Goal: Task Accomplishment & Management: Use online tool/utility

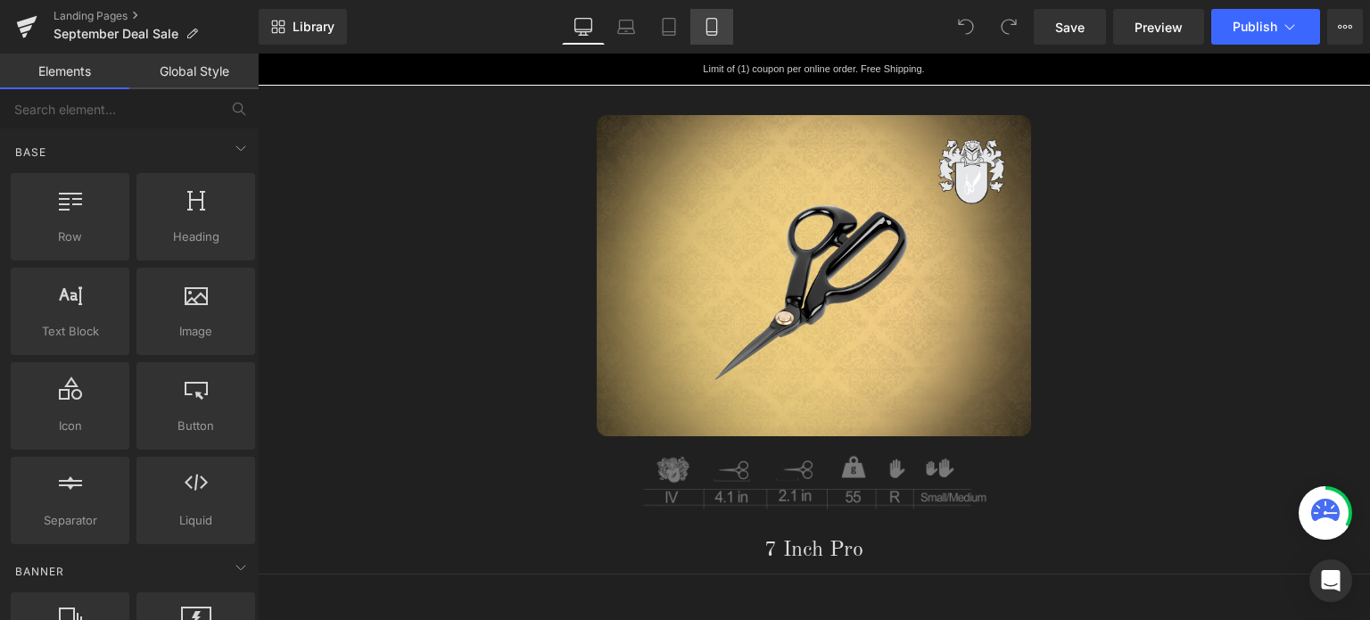
click at [713, 28] on icon at bounding box center [712, 27] width 18 height 18
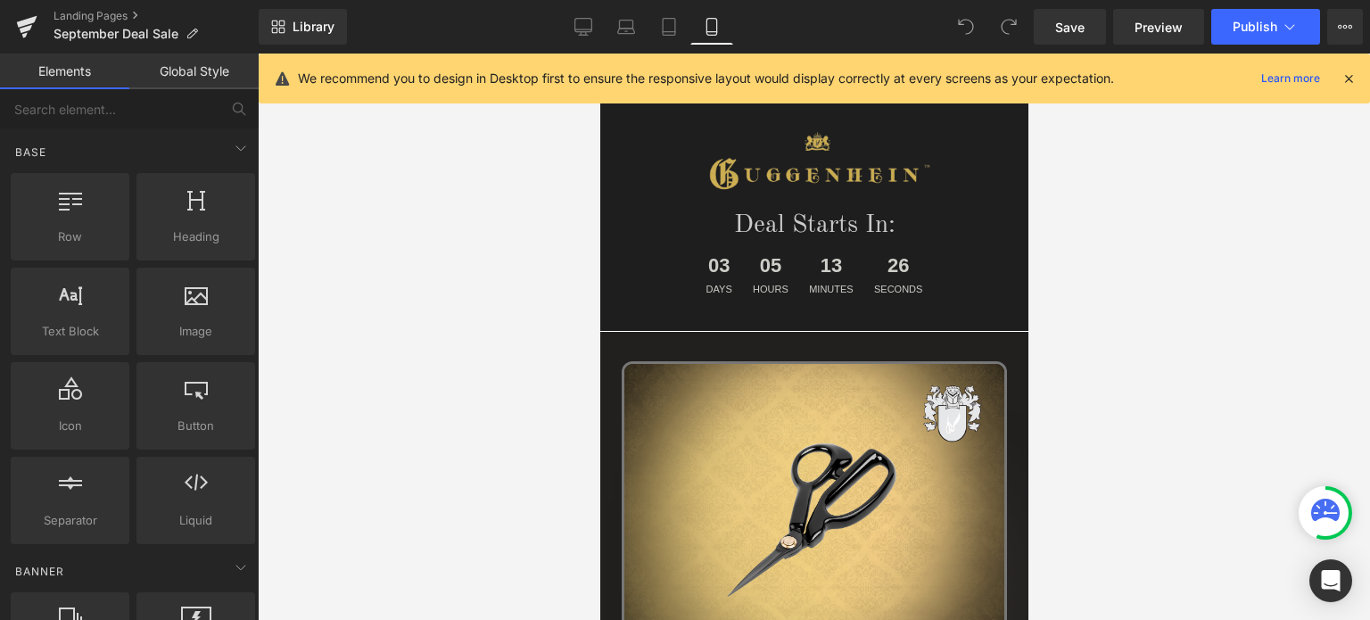
click at [1354, 78] on icon at bounding box center [1348, 78] width 16 height 16
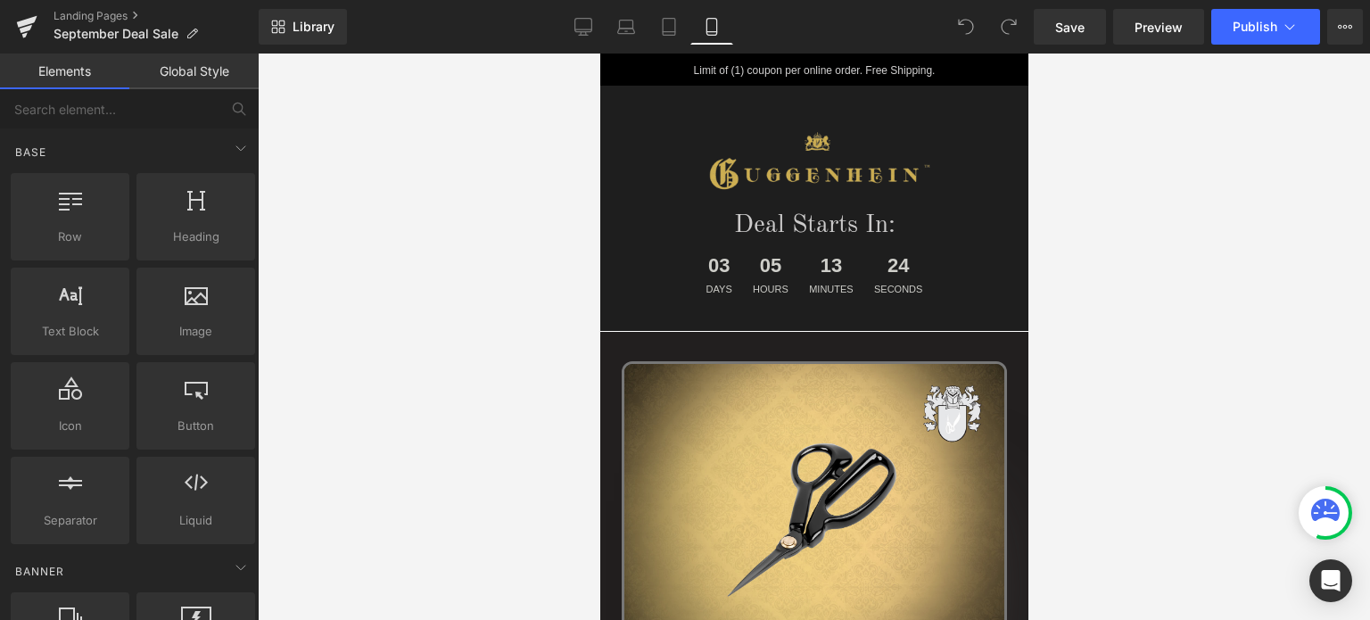
scroll to position [602, 0]
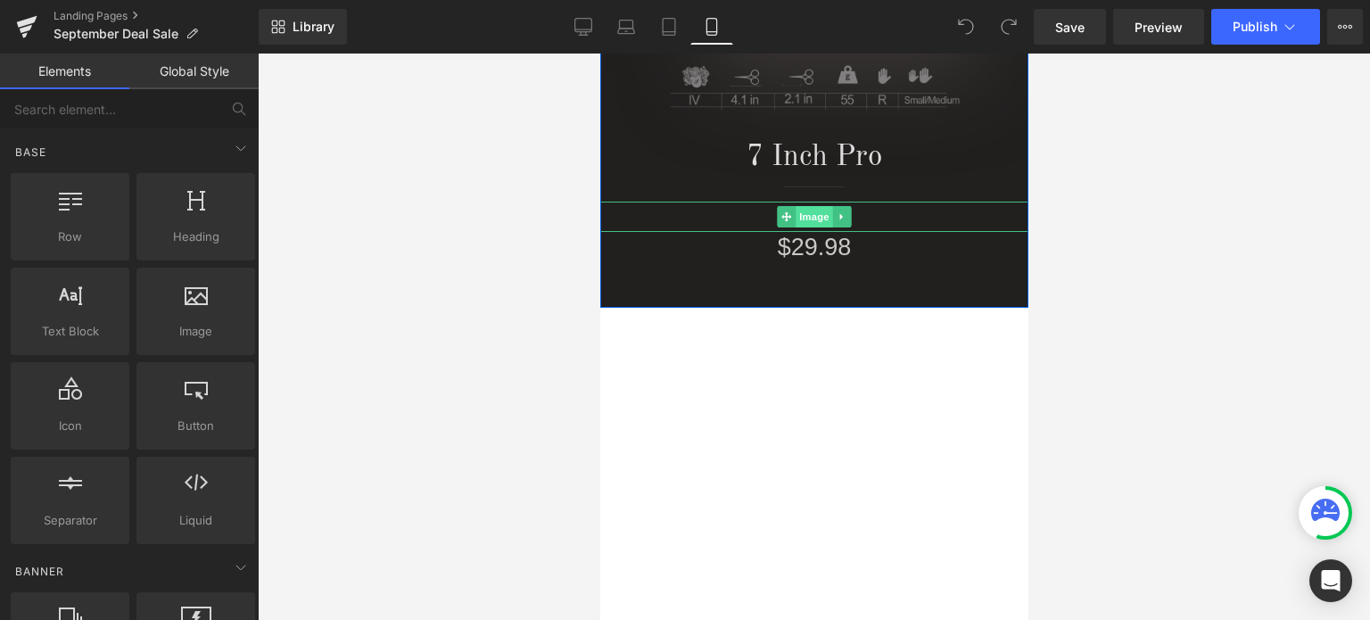
click at [808, 215] on span "Image" at bounding box center [812, 216] width 37 height 21
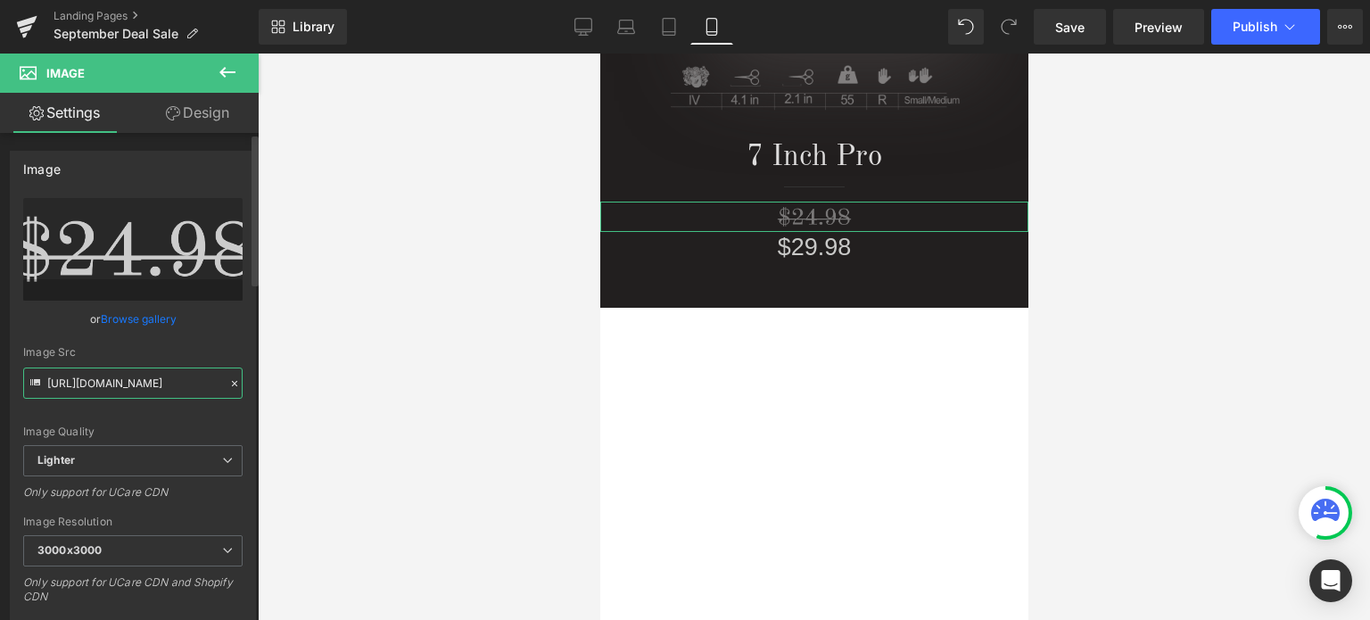
click at [129, 386] on input "[URL][DOMAIN_NAME]" at bounding box center [132, 382] width 219 height 31
paste input "[DOMAIN_NAME][URL]"
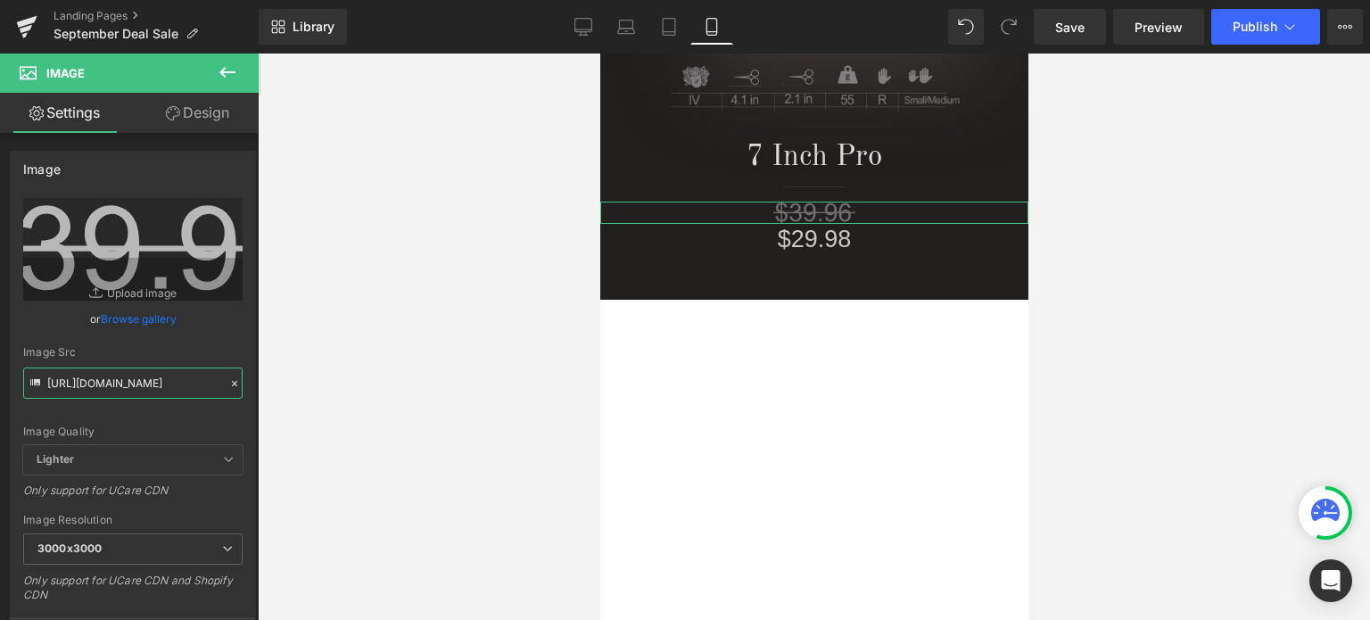
type input "[URL][DOMAIN_NAME]"
click at [208, 120] on link "Design" at bounding box center [197, 113] width 129 height 40
click at [0, 0] on div "Opacity" at bounding box center [0, 0] width 0 height 0
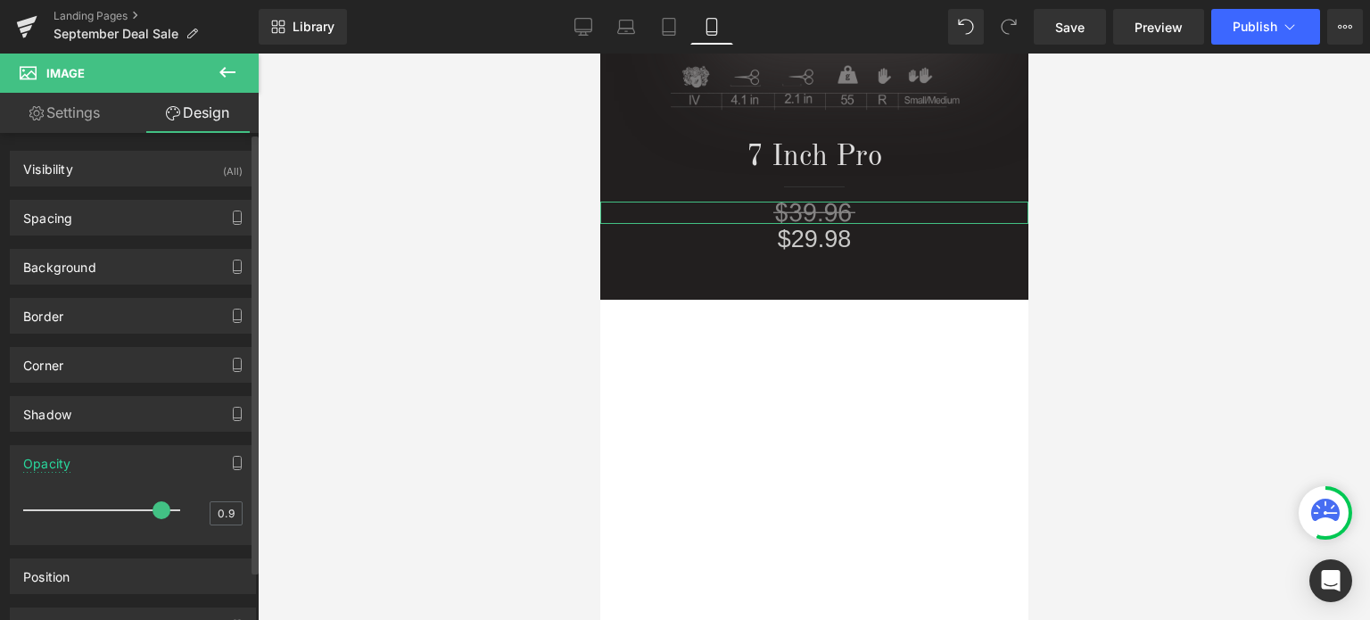
type input "1"
drag, startPoint x: 78, startPoint y: 508, endPoint x: 251, endPoint y: 513, distance: 173.9
click at [251, 513] on div "Visibility (All) 0|0|0|0 1 Show on Desktop 1 Show on Laptop 1 Show on Tablet 1 …" at bounding box center [129, 380] width 259 height 495
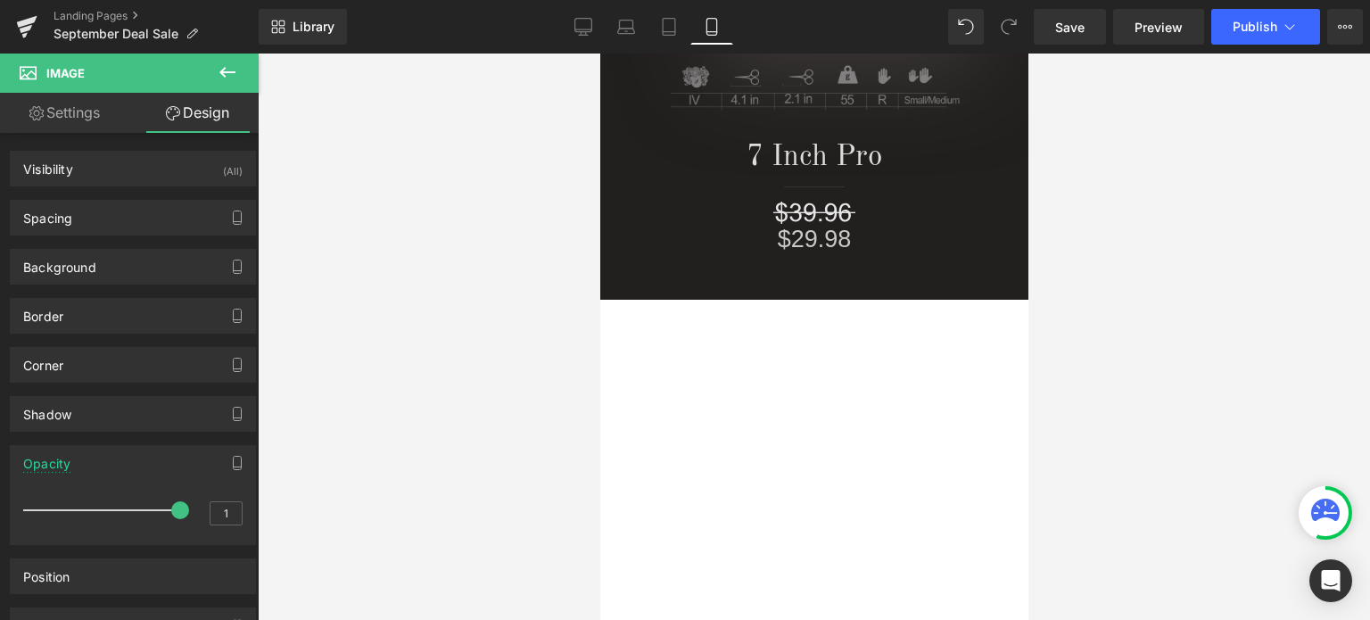
drag, startPoint x: 1102, startPoint y: 193, endPoint x: 1107, endPoint y: 181, distance: 13.3
click at [1103, 195] on div at bounding box center [814, 336] width 1112 height 566
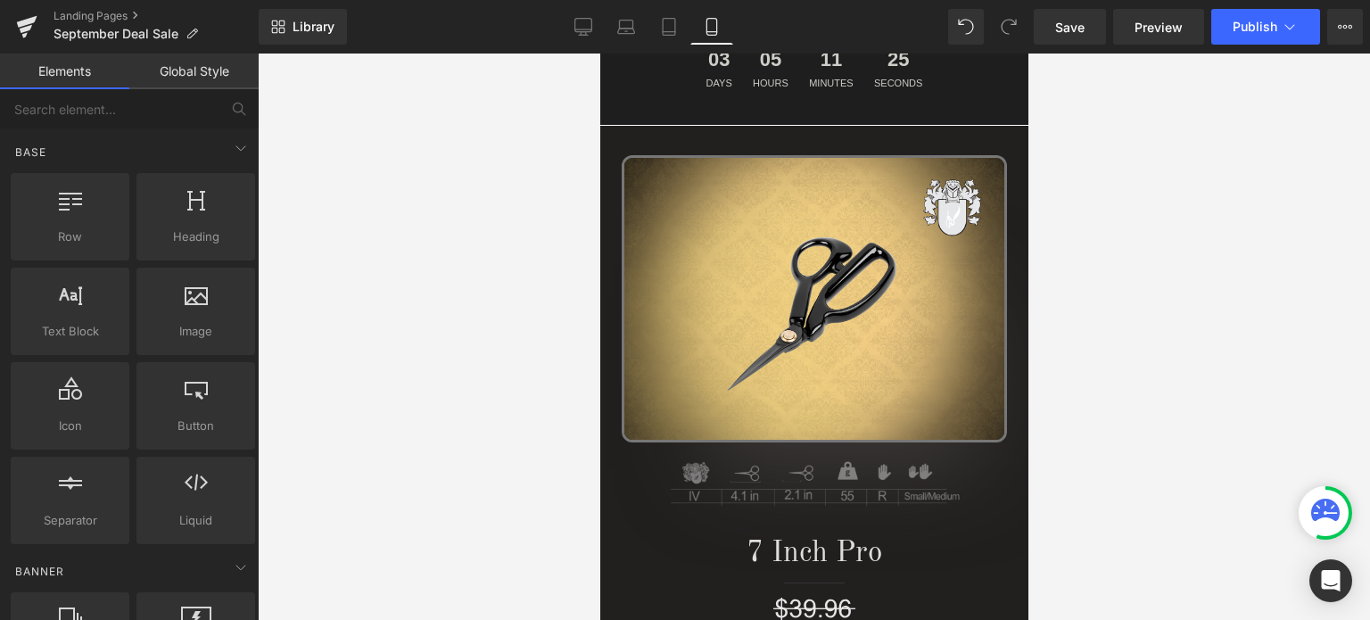
scroll to position [421, 0]
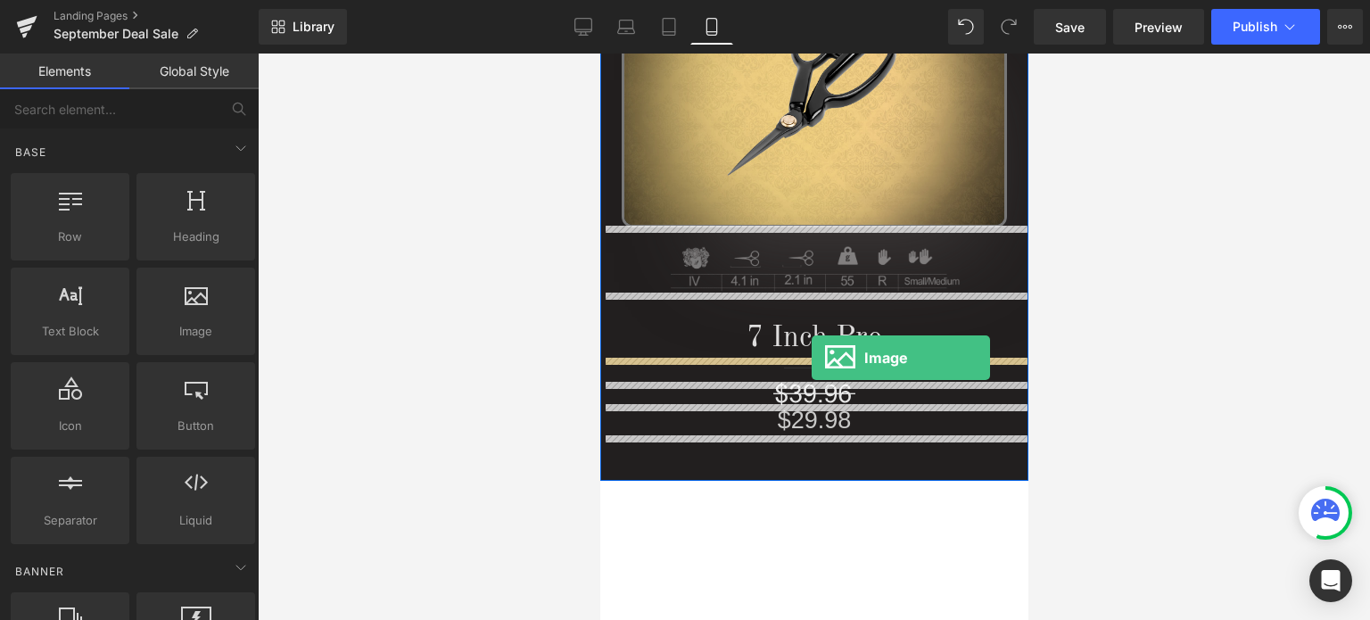
drag, startPoint x: 803, startPoint y: 363, endPoint x: 818, endPoint y: 344, distance: 23.5
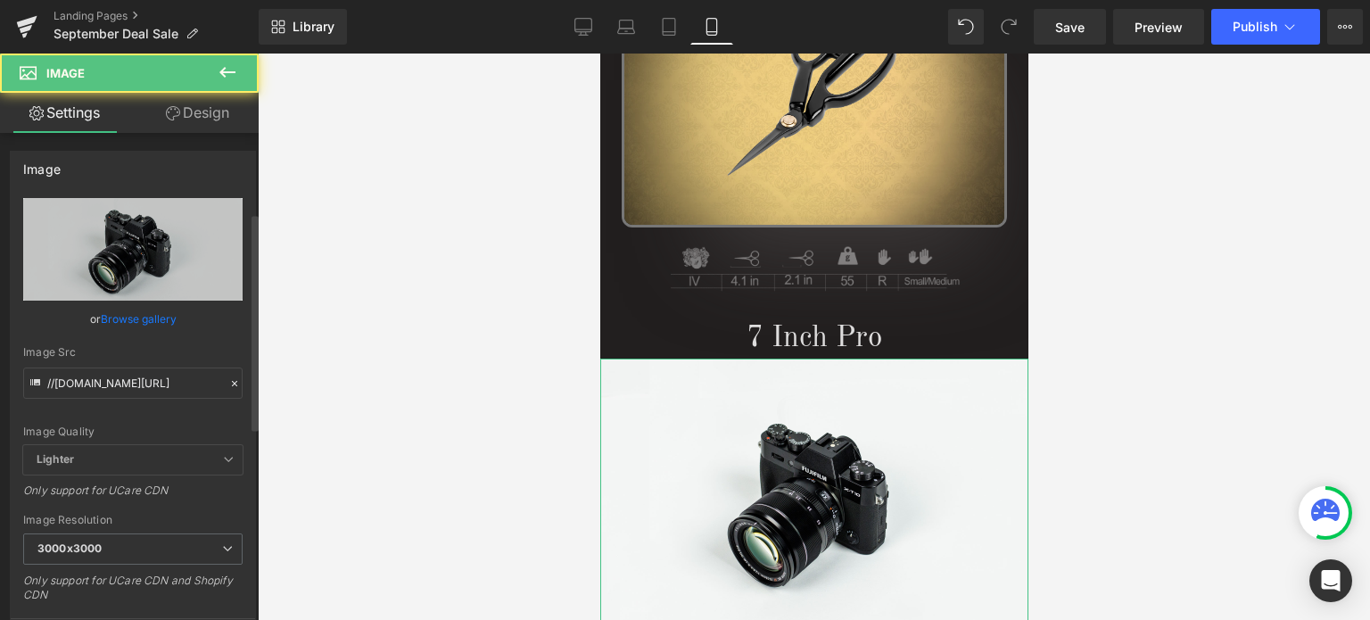
scroll to position [446, 0]
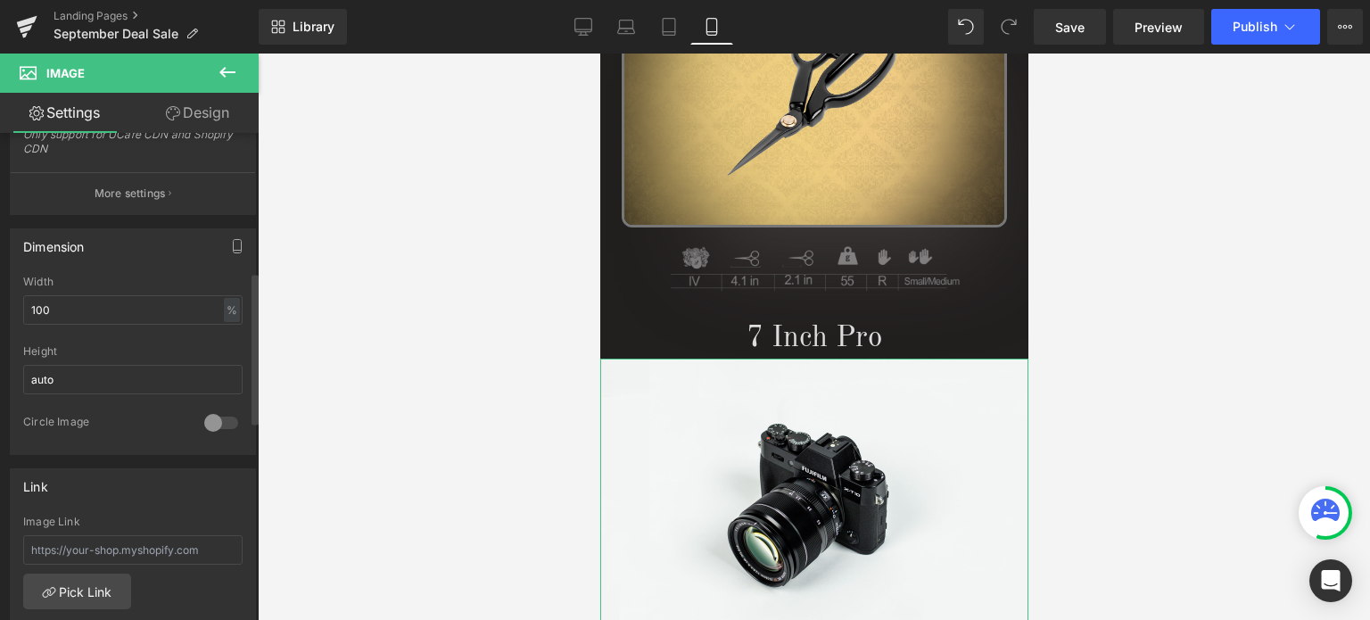
drag, startPoint x: 53, startPoint y: 292, endPoint x: 18, endPoint y: 300, distance: 36.8
click at [18, 300] on div "100% Width 100 % % px auto Height auto 0 Circle Image" at bounding box center [133, 365] width 244 height 178
drag, startPoint x: 59, startPoint y: 310, endPoint x: 11, endPoint y: 308, distance: 48.2
click at [11, 308] on div "100% Width 100 % % px auto Height auto 0 Circle Image" at bounding box center [133, 365] width 244 height 178
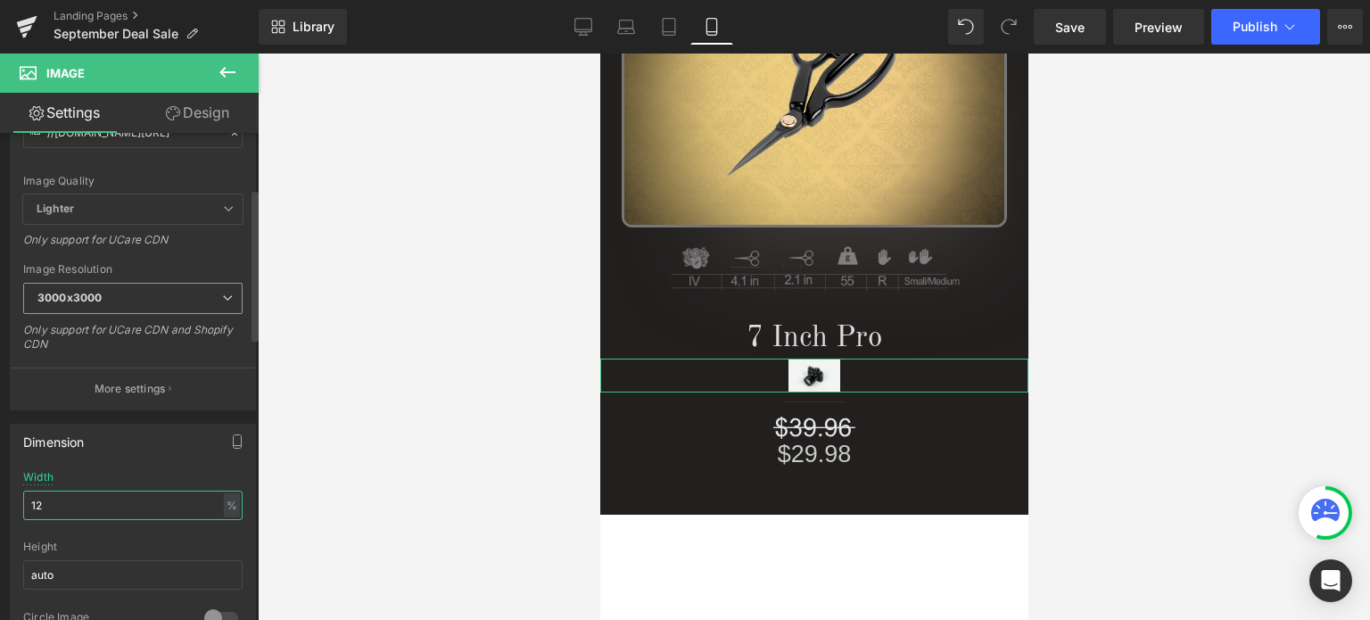
scroll to position [178, 0]
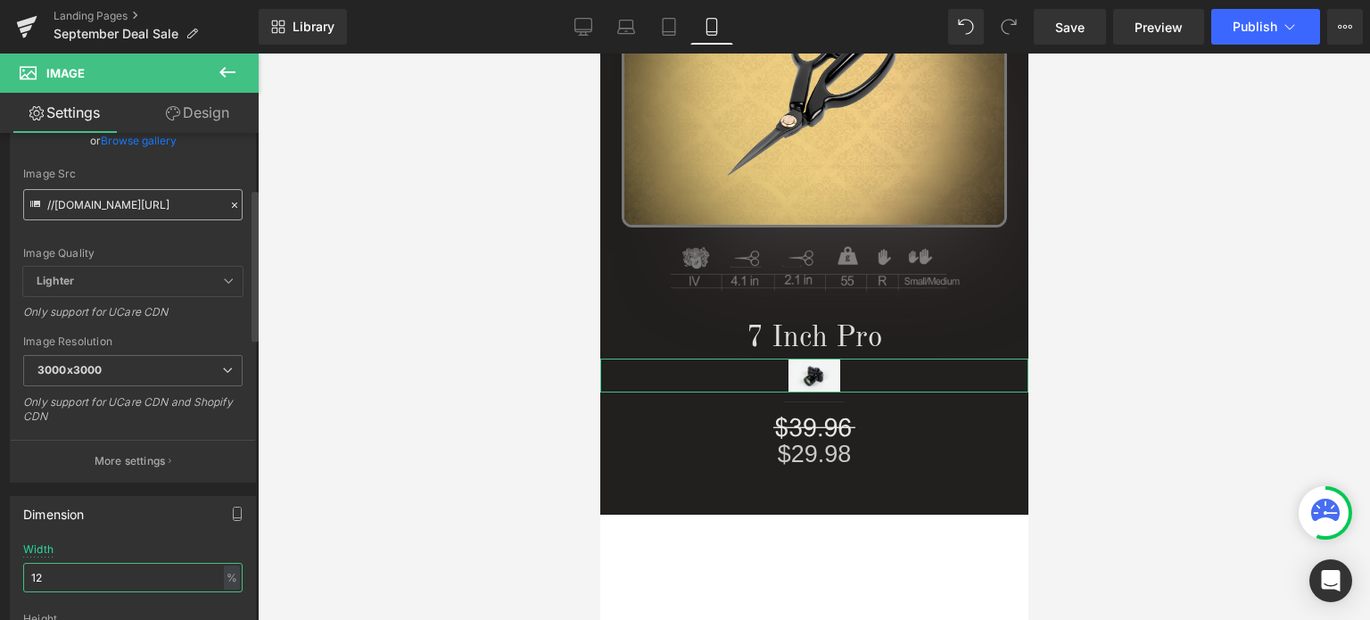
type input "12"
click at [128, 202] on input "//[DOMAIN_NAME][URL]" at bounding box center [132, 204] width 219 height 31
paste input "[URL][DOMAIN_NAME]"
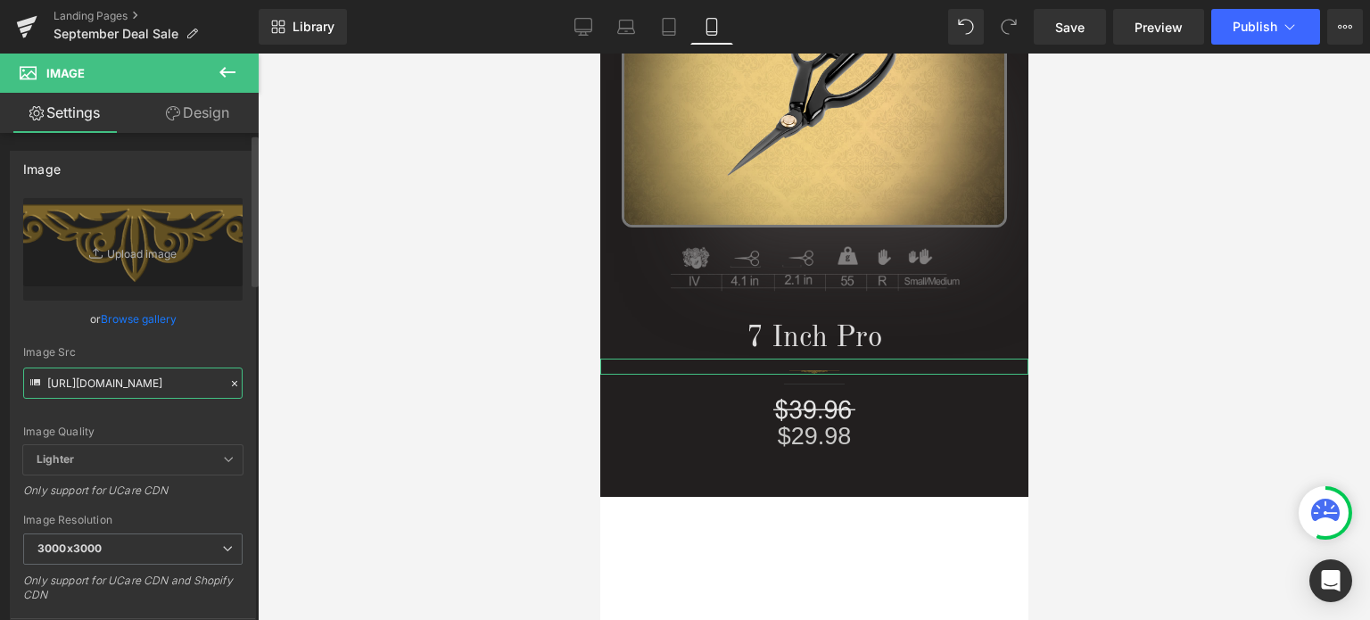
scroll to position [357, 0]
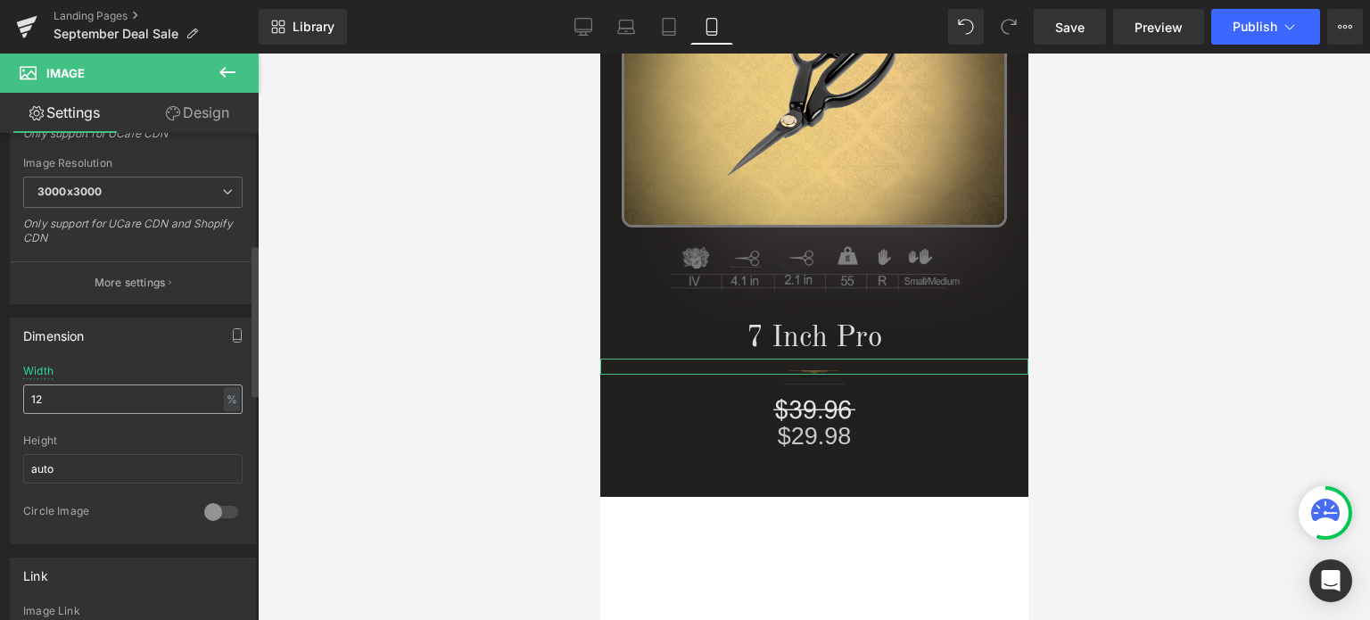
type input "[URL][DOMAIN_NAME]"
click at [29, 399] on input "12" at bounding box center [132, 398] width 219 height 29
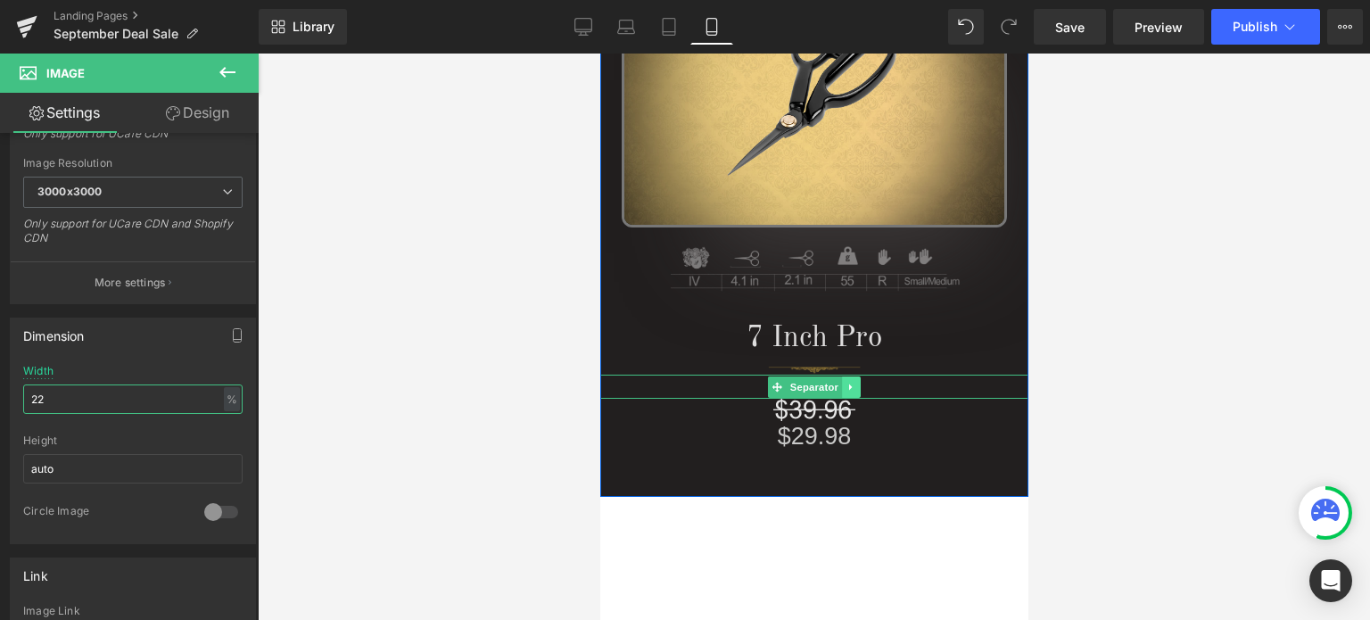
type input "22"
click at [845, 389] on icon at bounding box center [850, 387] width 10 height 11
click at [854, 386] on icon at bounding box center [859, 387] width 10 height 11
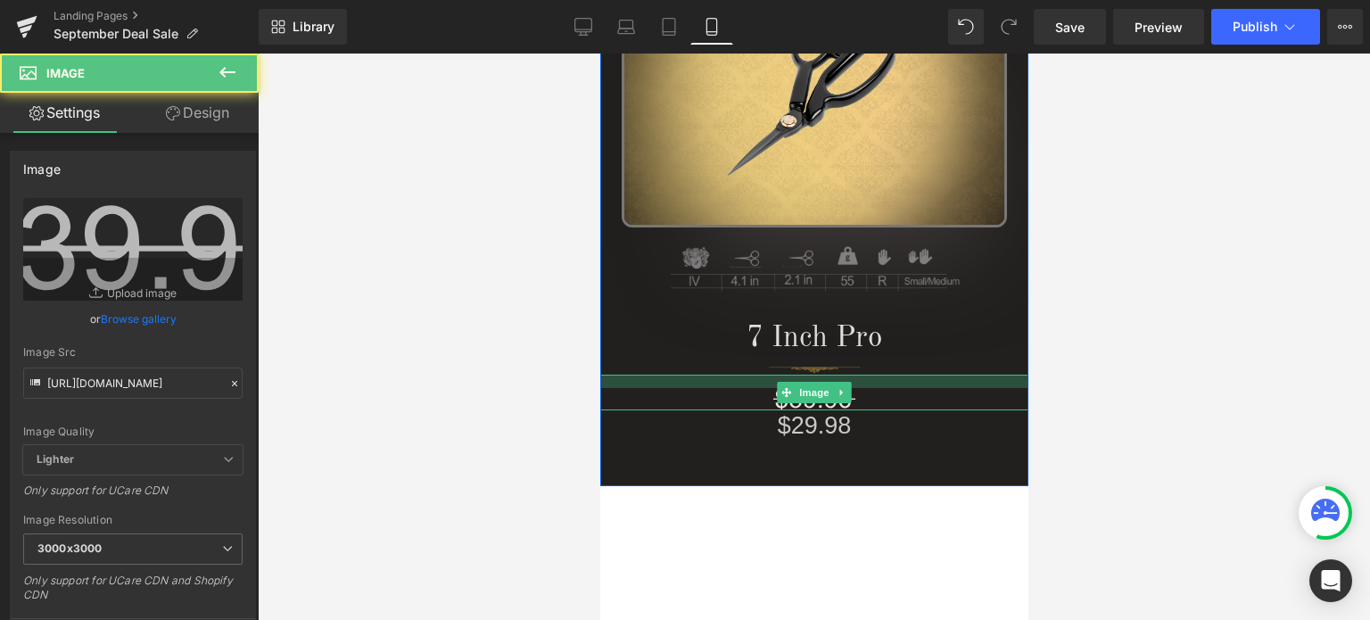
drag, startPoint x: 880, startPoint y: 374, endPoint x: 877, endPoint y: 388, distance: 13.6
click at [877, 388] on div "Image" at bounding box center [813, 392] width 428 height 36
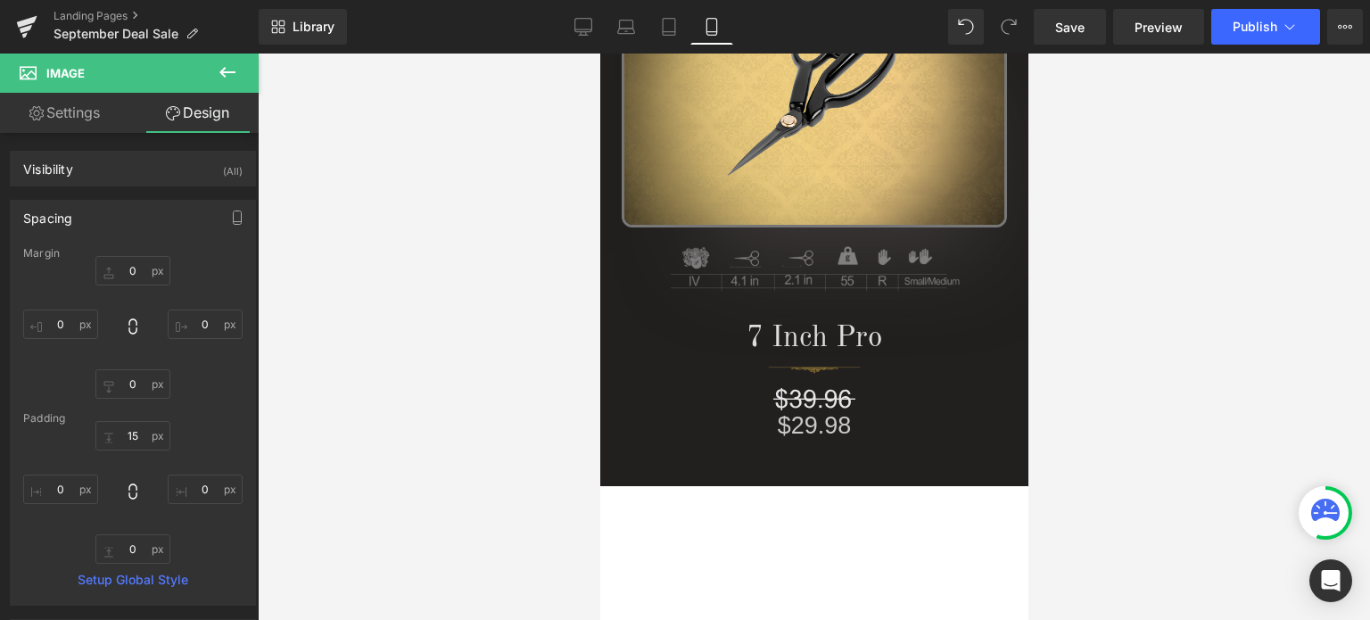
type input "0"
type input "15"
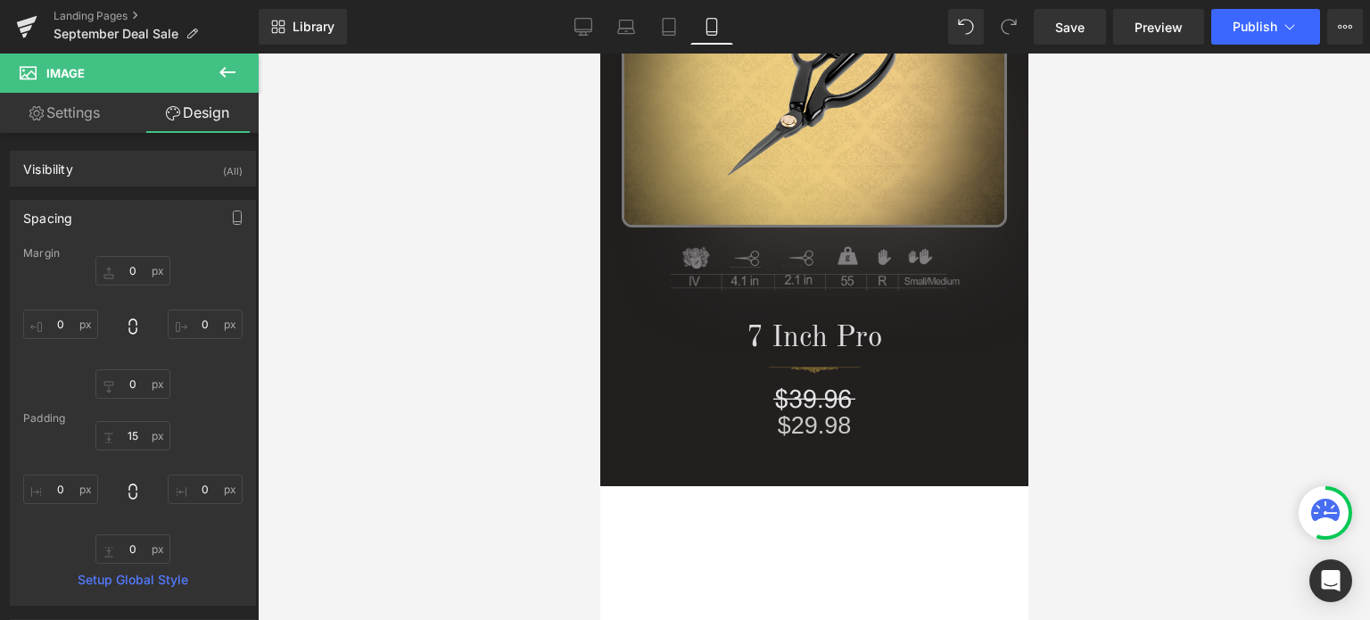
type input "0"
click at [1173, 370] on div at bounding box center [814, 336] width 1112 height 566
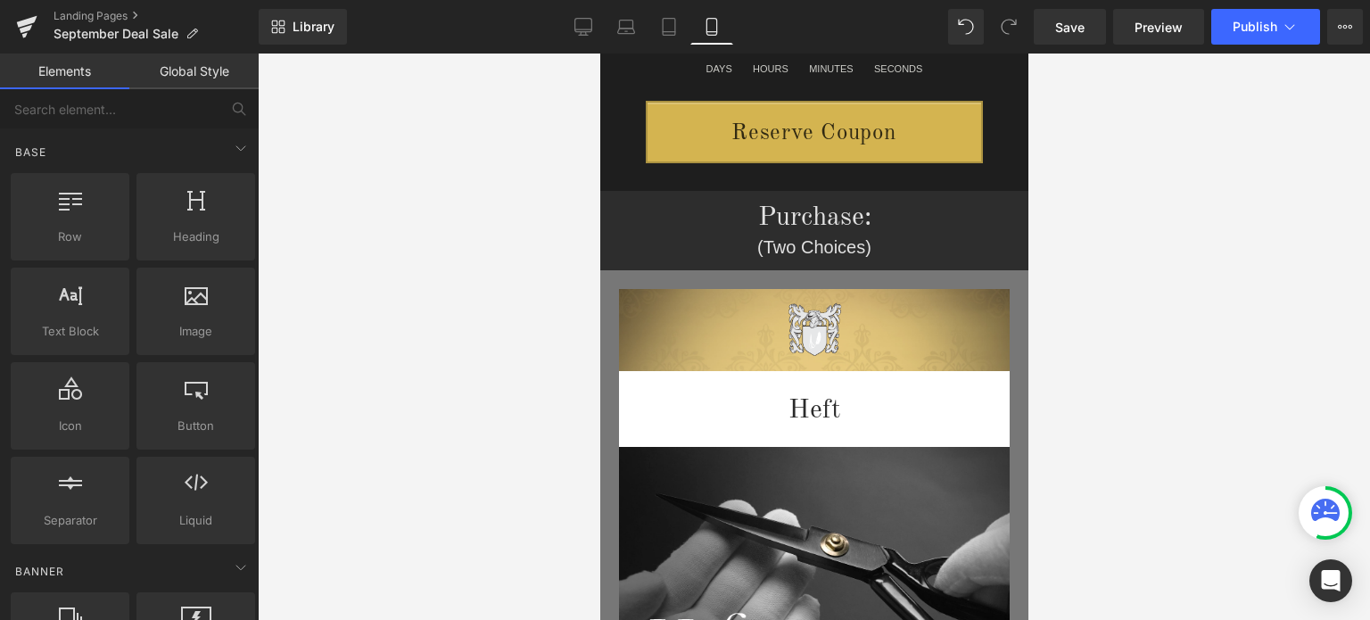
scroll to position [1815, 0]
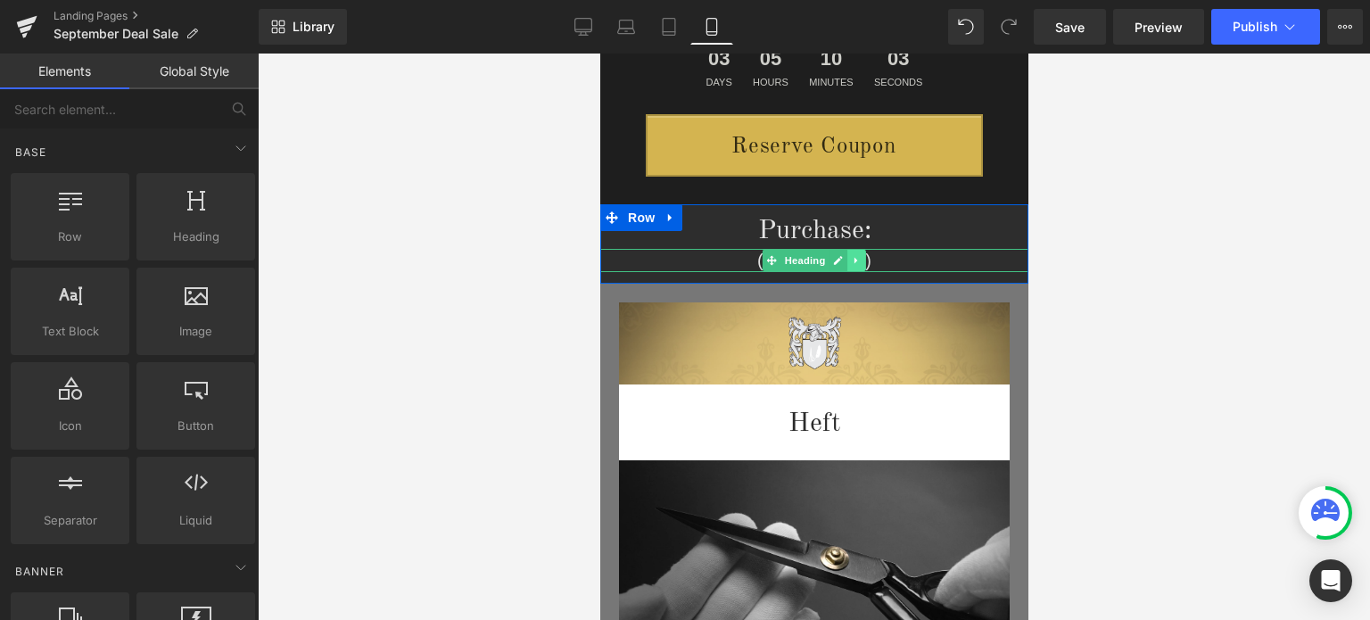
click at [849, 266] on link at bounding box center [855, 260] width 19 height 21
click at [842, 262] on icon at bounding box center [847, 261] width 10 height 10
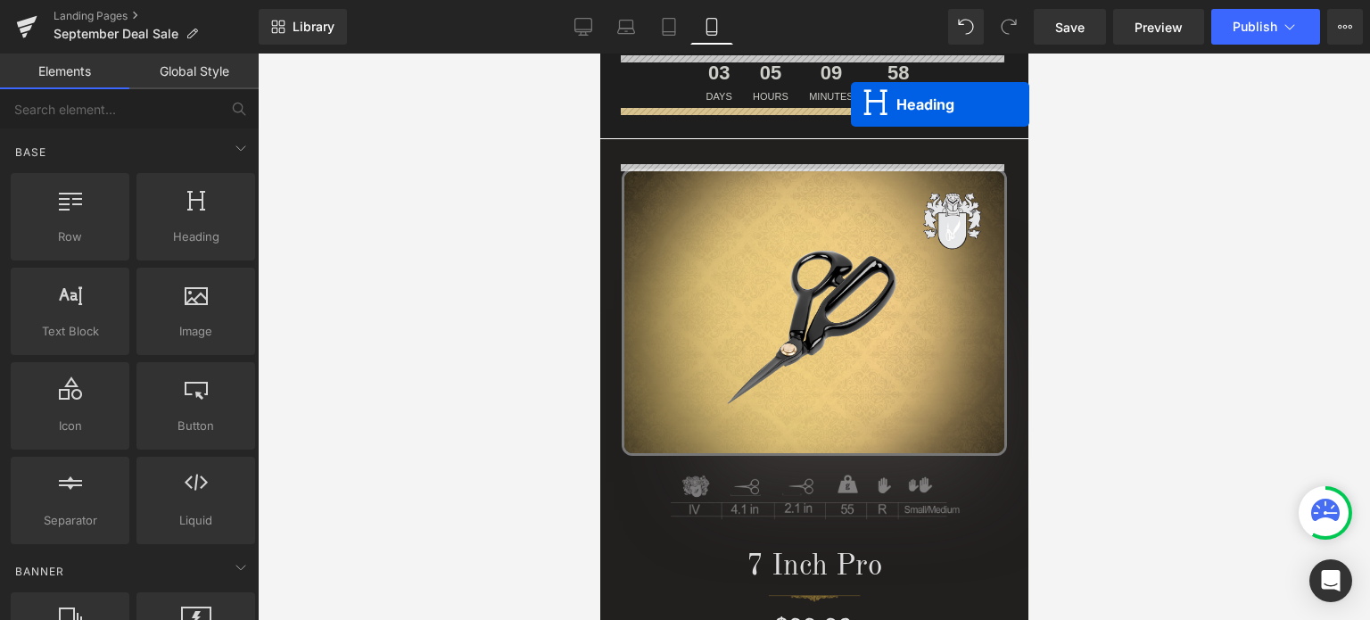
scroll to position [86, 0]
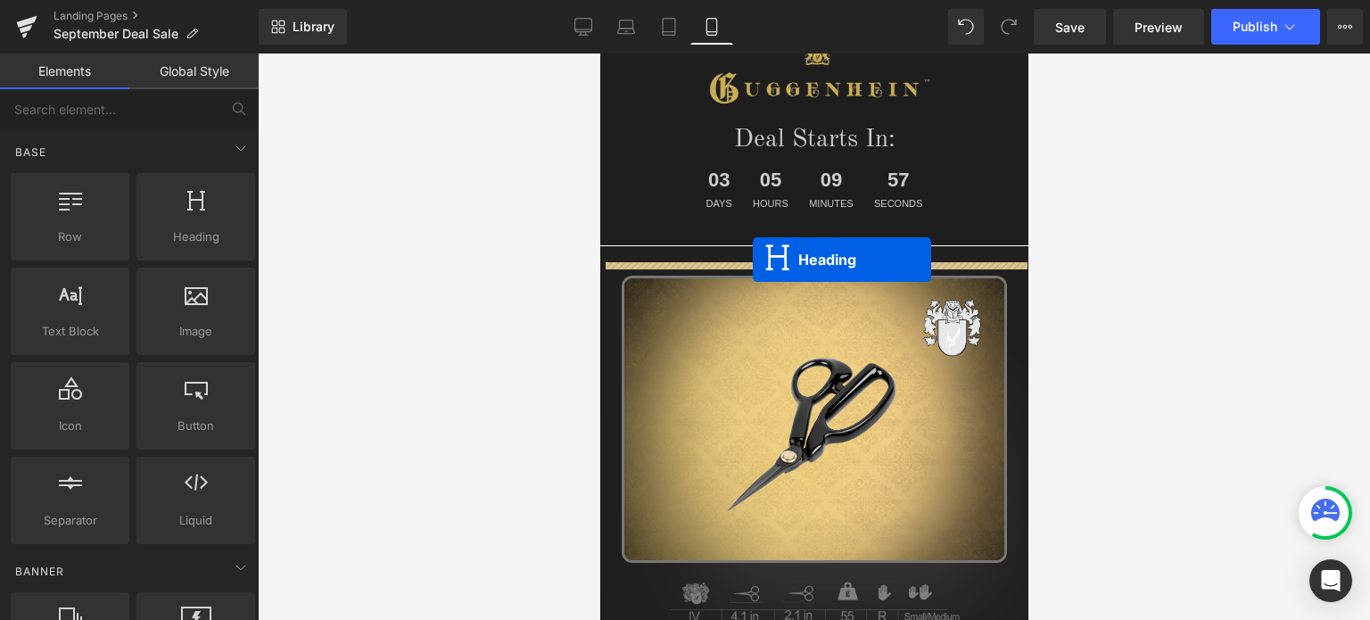
drag, startPoint x: 762, startPoint y: 281, endPoint x: 1723, endPoint y: 361, distance: 963.7
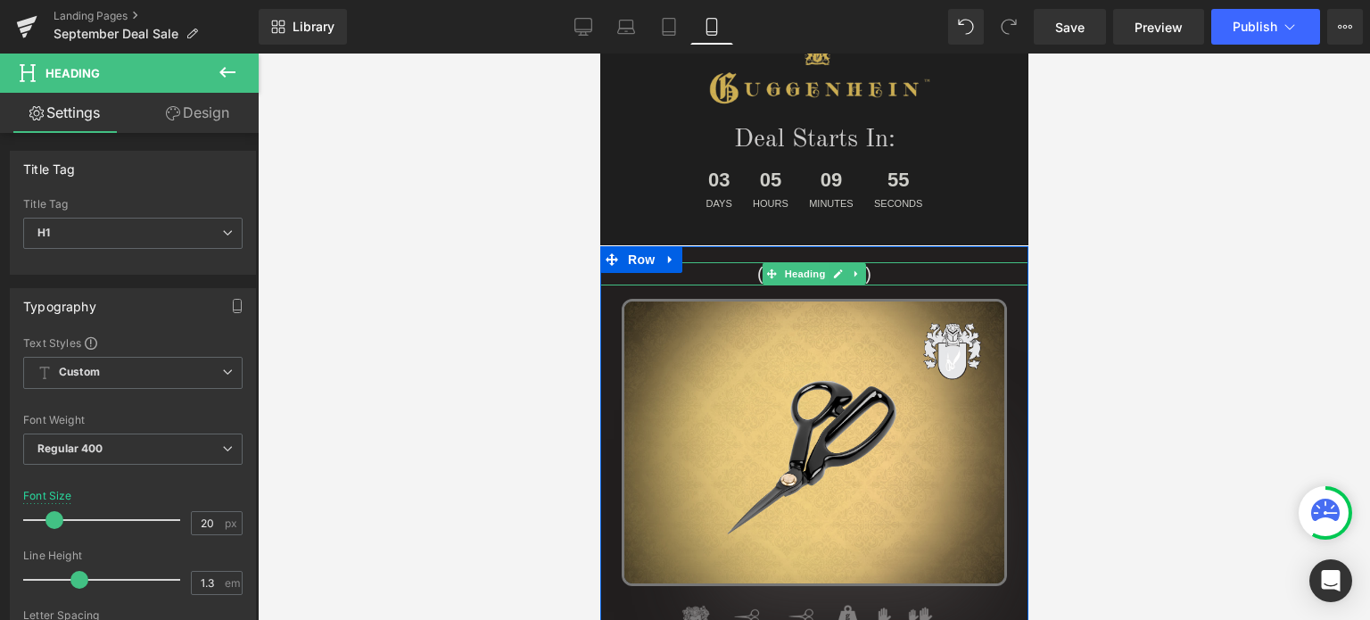
click at [876, 274] on h1 "(Two Choices)" at bounding box center [813, 273] width 428 height 23
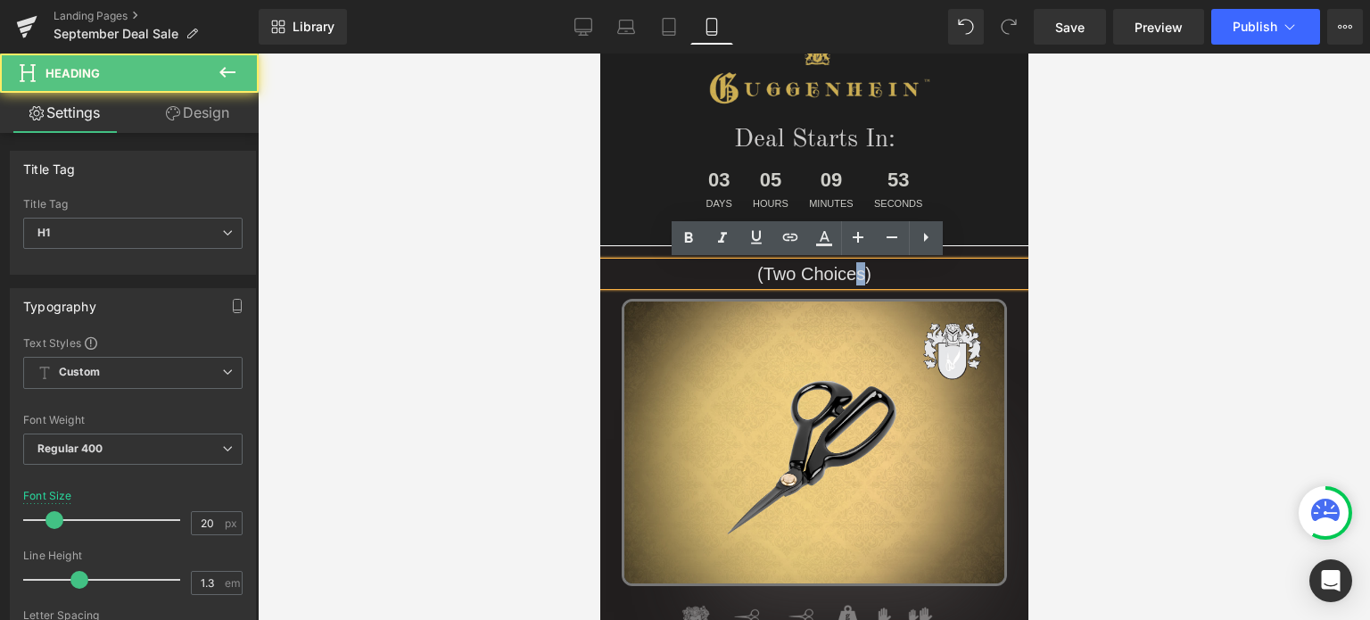
click at [849, 276] on h1 "(Two Choices)" at bounding box center [813, 273] width 428 height 23
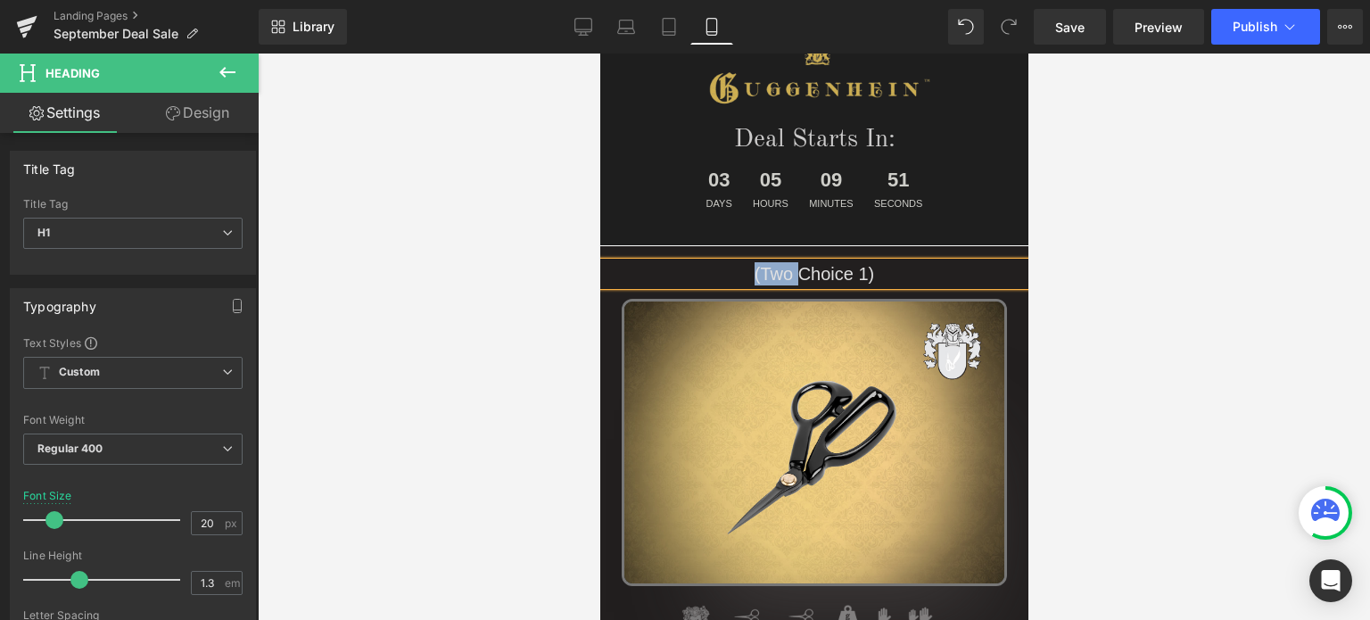
drag, startPoint x: 793, startPoint y: 275, endPoint x: 744, endPoint y: 275, distance: 49.0
click at [744, 275] on h1 "(Two Choice 1)" at bounding box center [813, 273] width 428 height 23
click at [847, 271] on h1 "Choice 1)" at bounding box center [813, 273] width 428 height 23
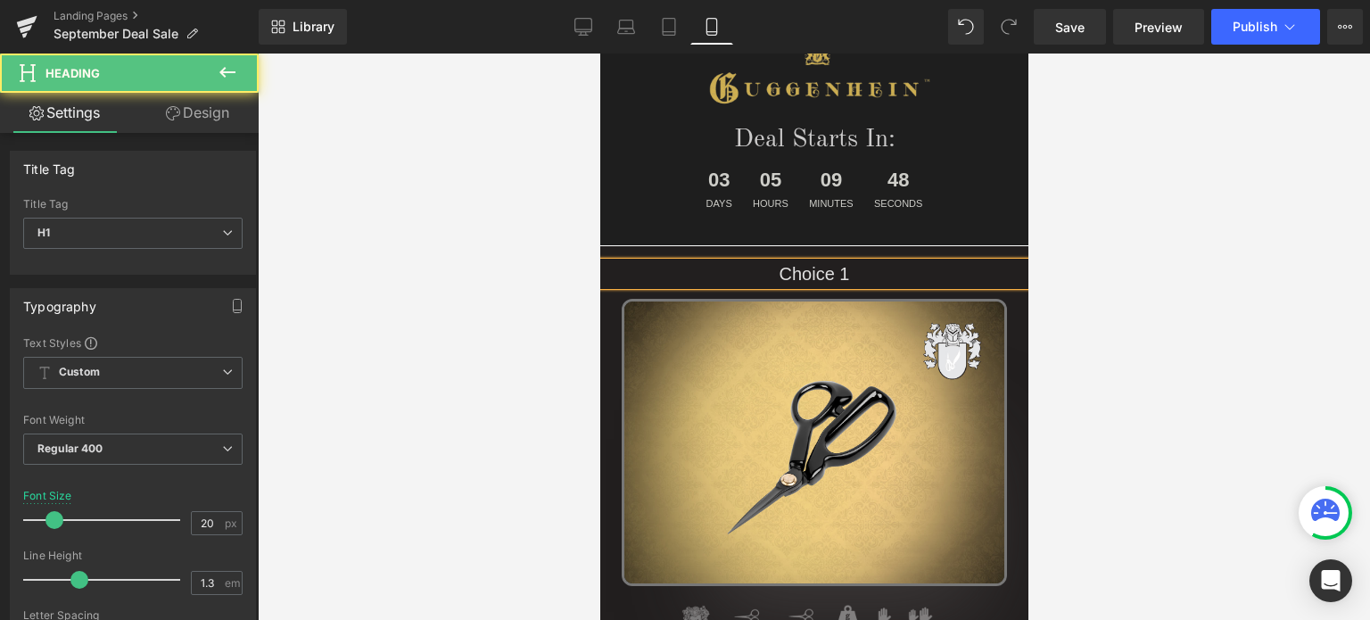
click at [1147, 311] on div at bounding box center [814, 336] width 1112 height 566
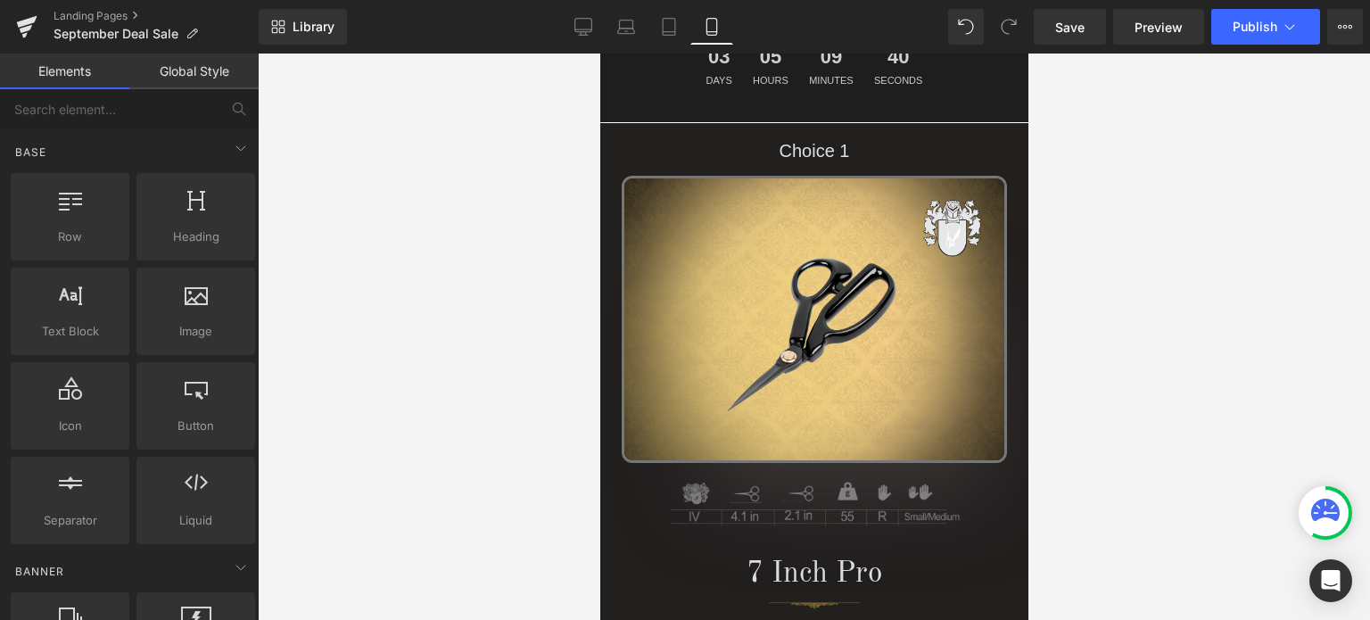
scroll to position [177, 0]
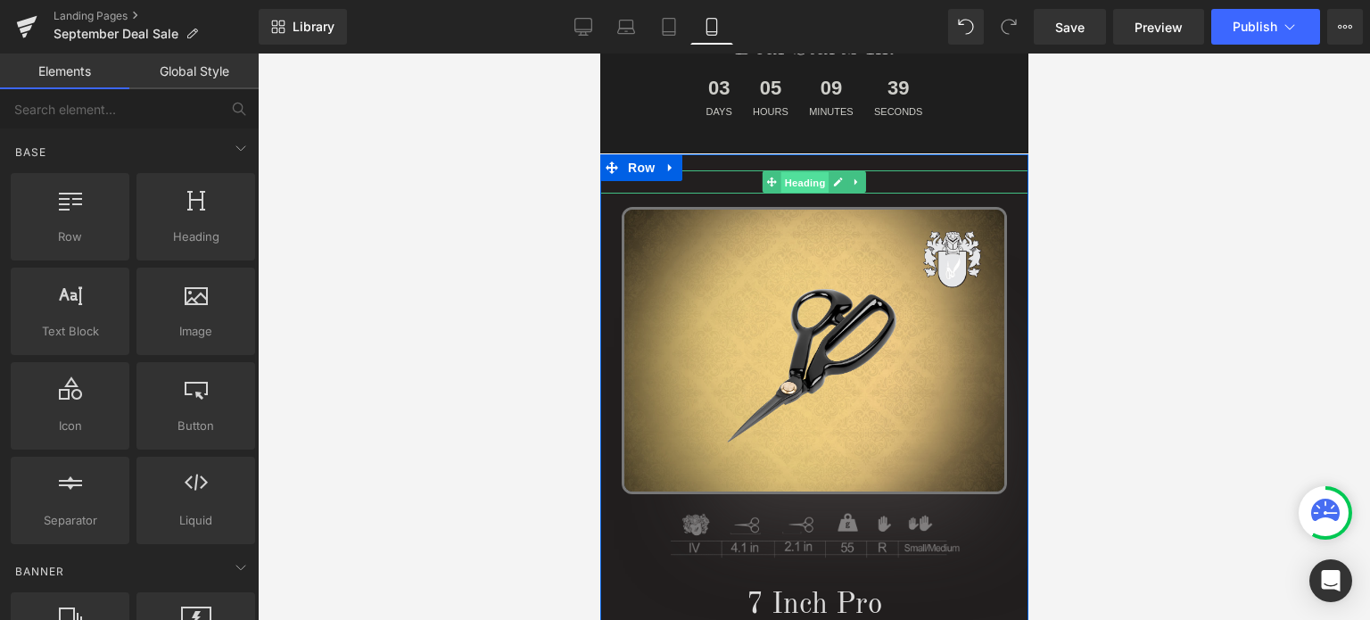
click at [801, 182] on span "Heading" at bounding box center [804, 182] width 48 height 21
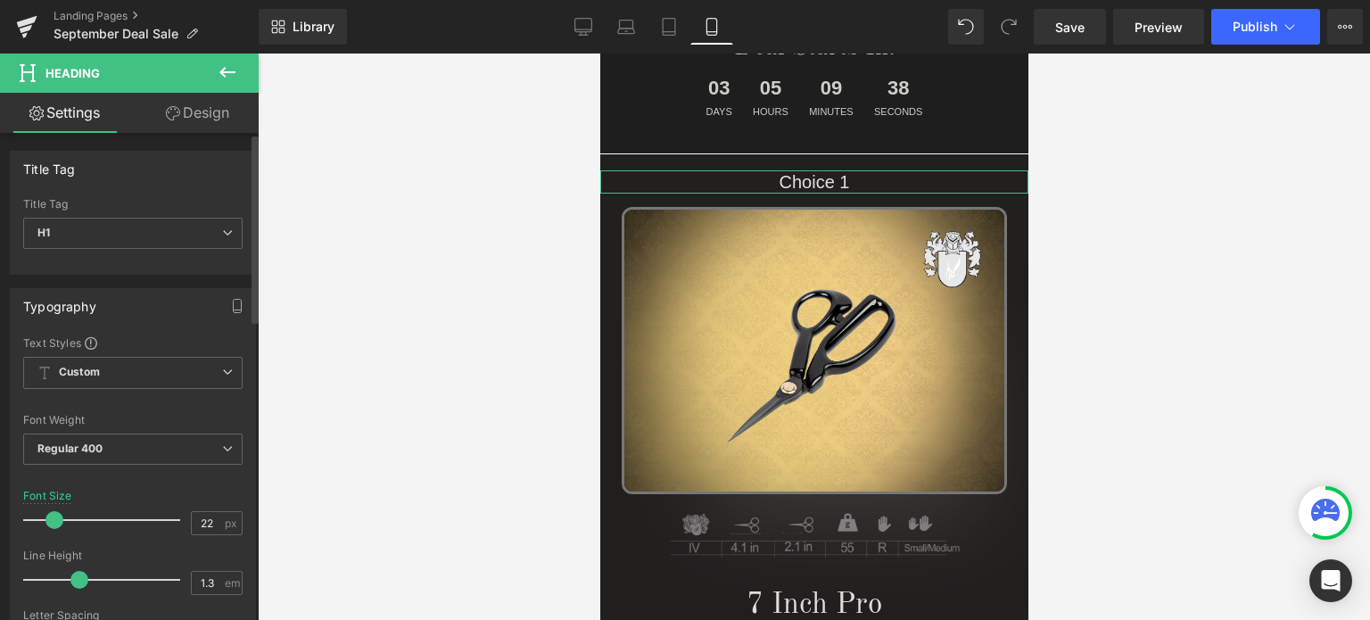
type input "25"
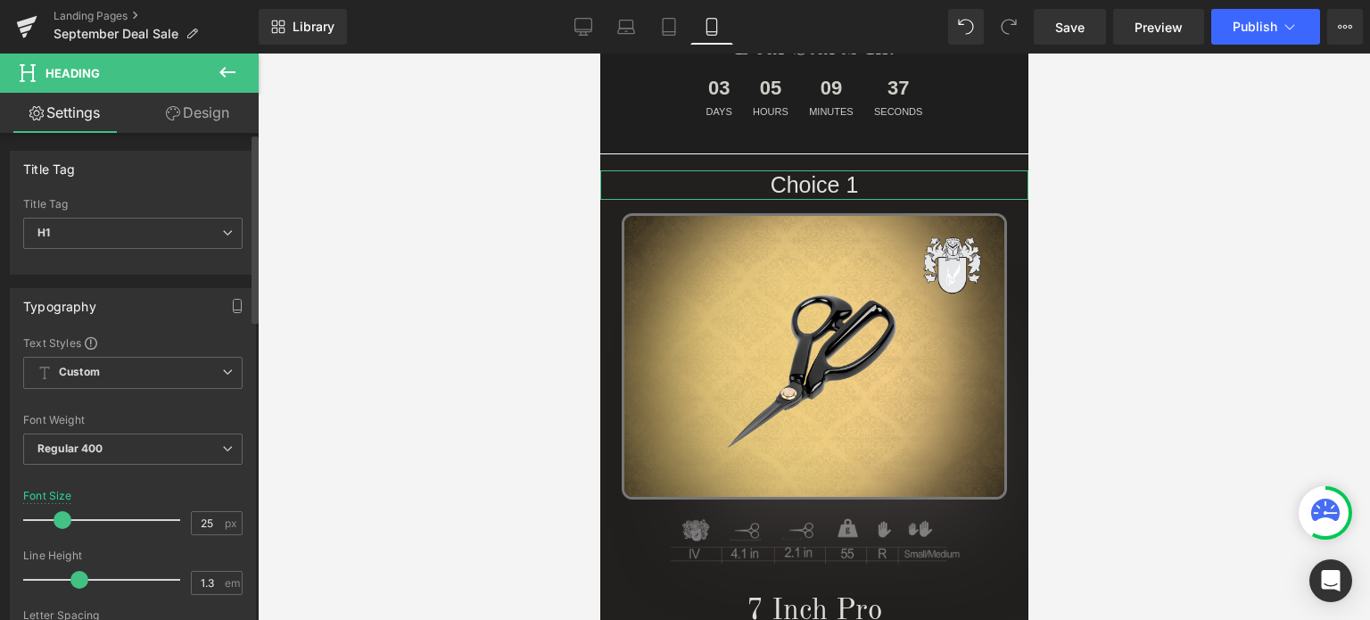
click at [55, 516] on span at bounding box center [62, 520] width 18 height 18
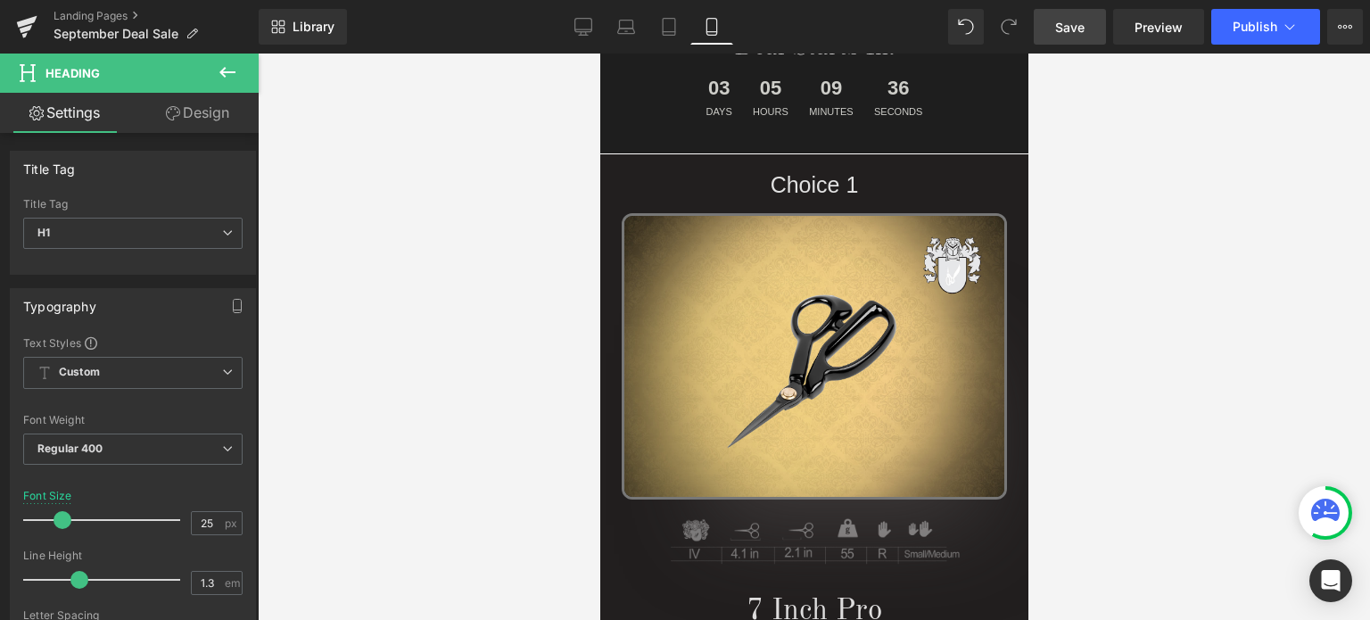
click at [1076, 26] on span "Save" at bounding box center [1069, 27] width 29 height 19
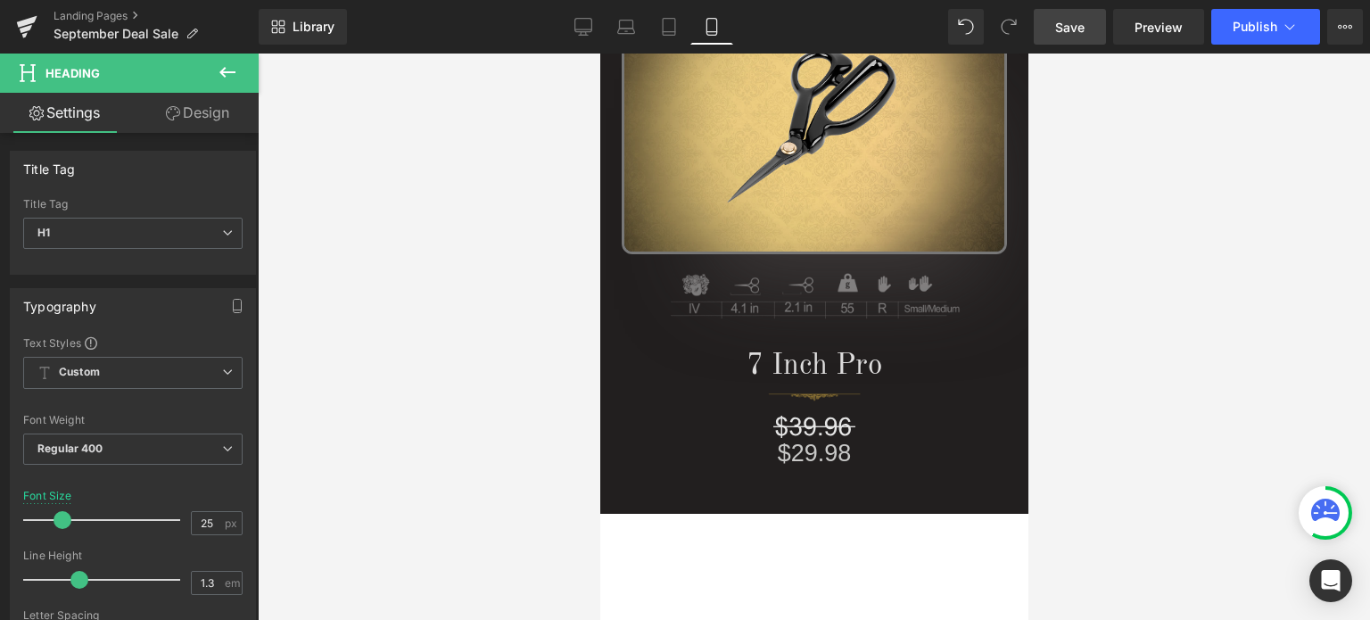
scroll to position [364, 0]
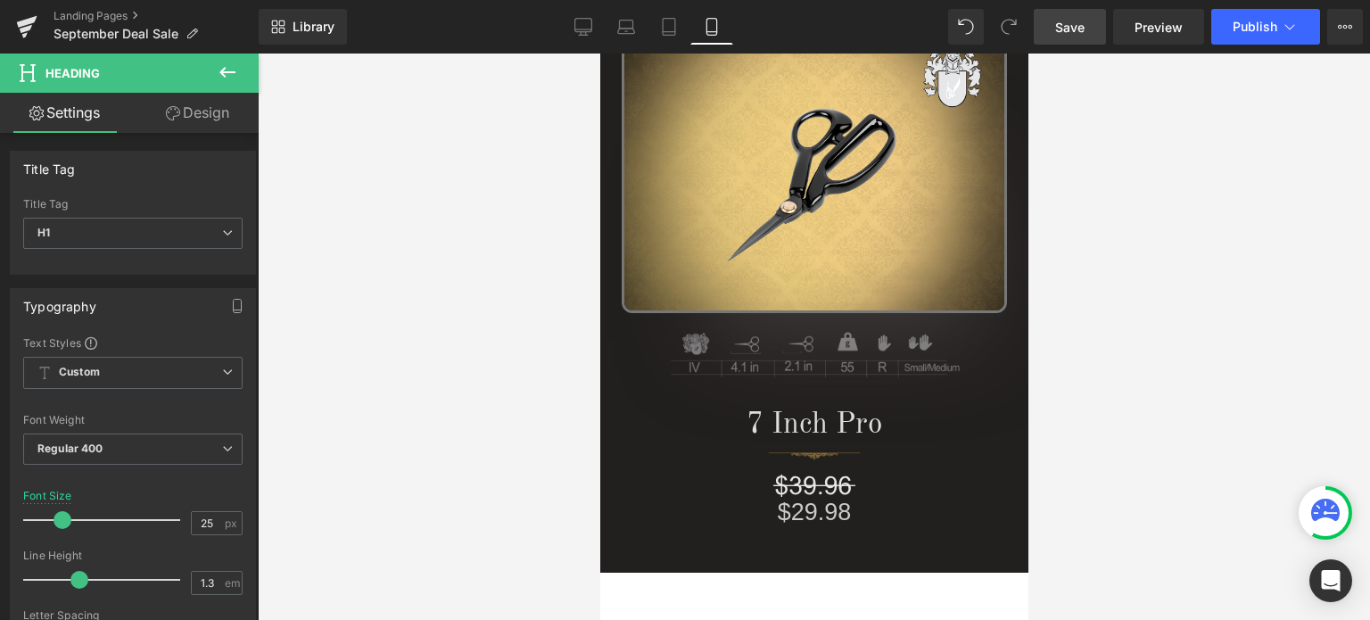
click at [1074, 24] on span "Save" at bounding box center [1069, 27] width 29 height 19
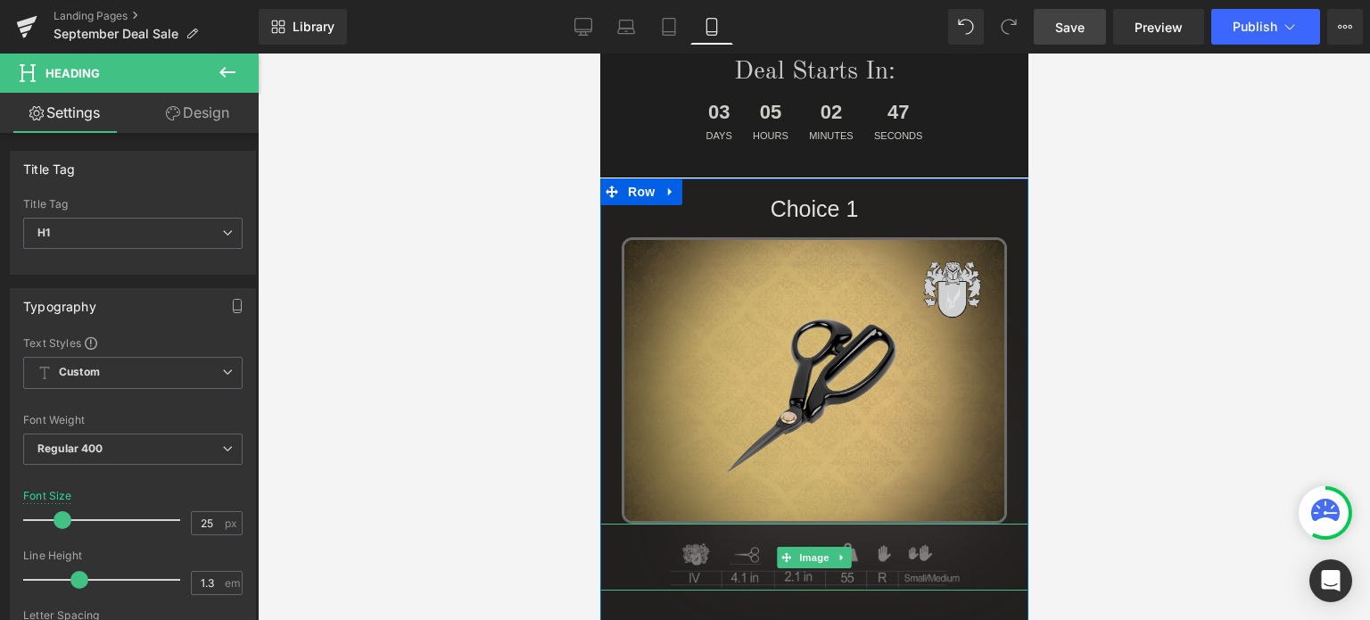
scroll to position [96, 0]
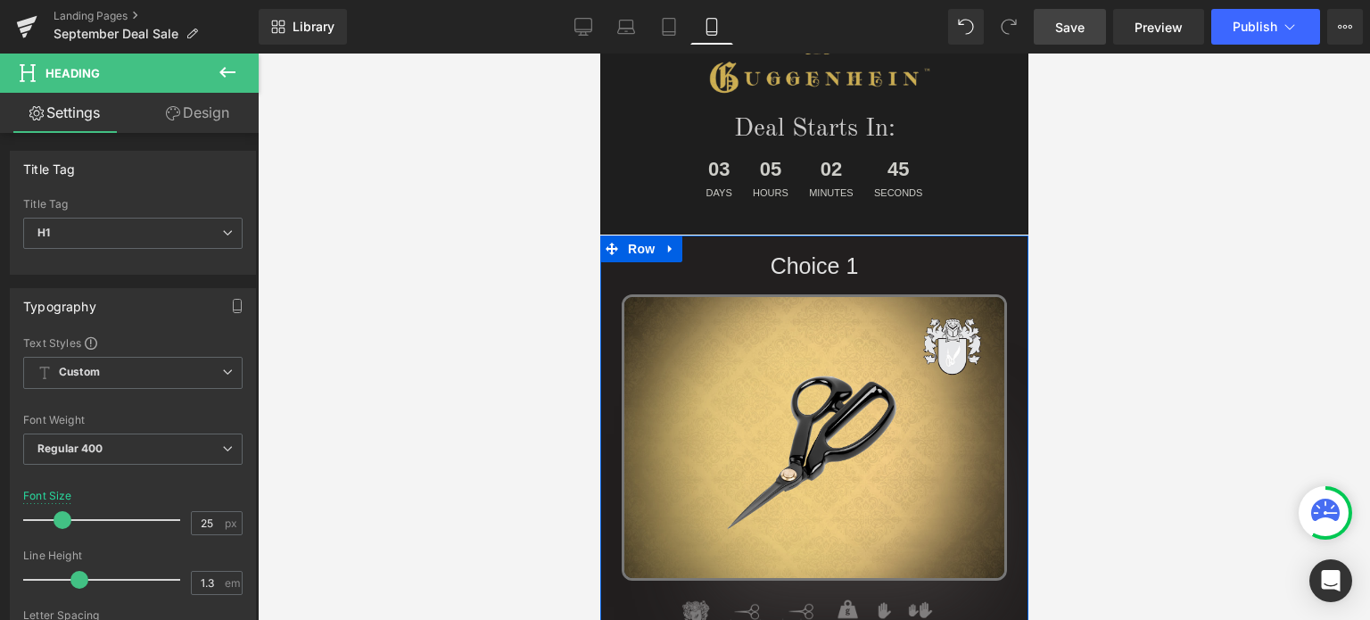
click at [663, 252] on icon at bounding box center [669, 249] width 12 height 13
click at [687, 250] on icon at bounding box center [693, 249] width 12 height 12
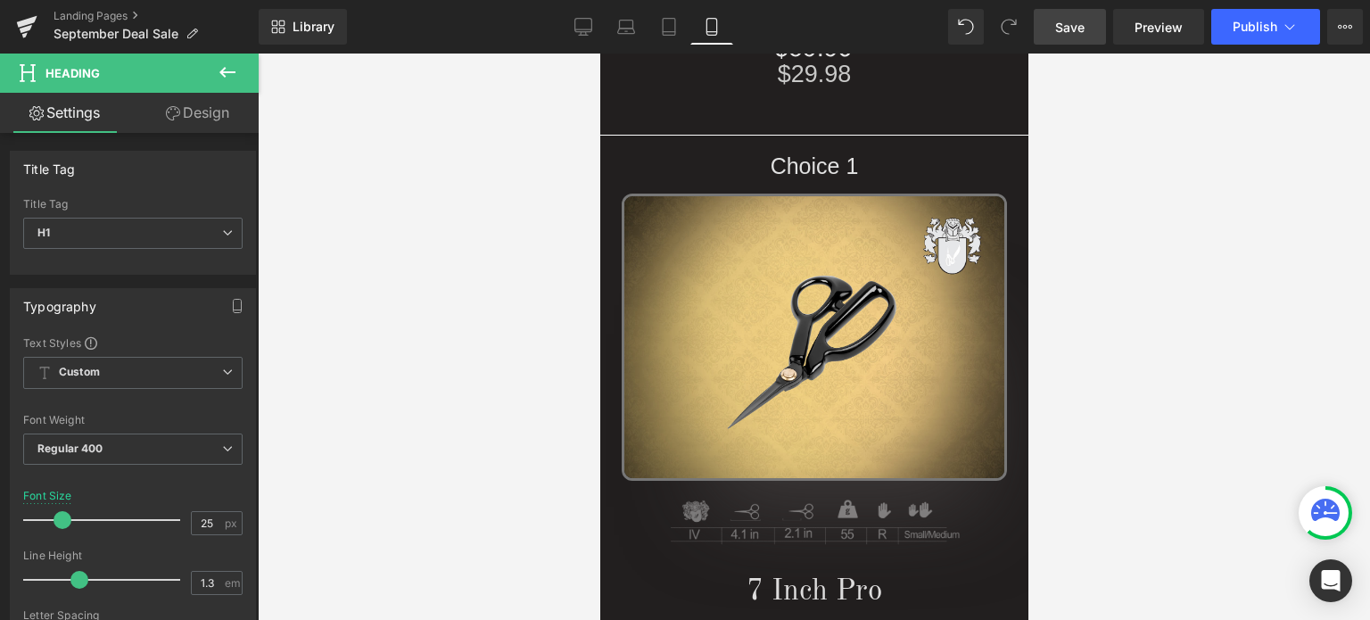
scroll to position [811, 0]
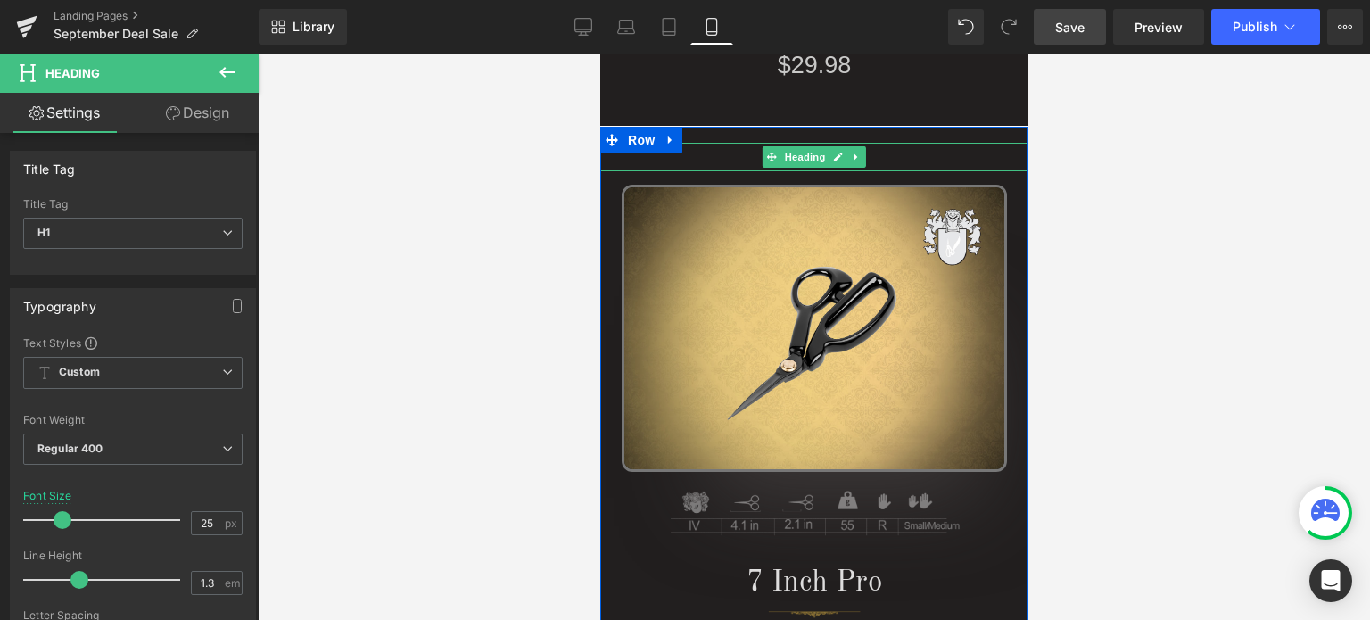
click at [871, 153] on h1 "Choice 1" at bounding box center [813, 157] width 428 height 29
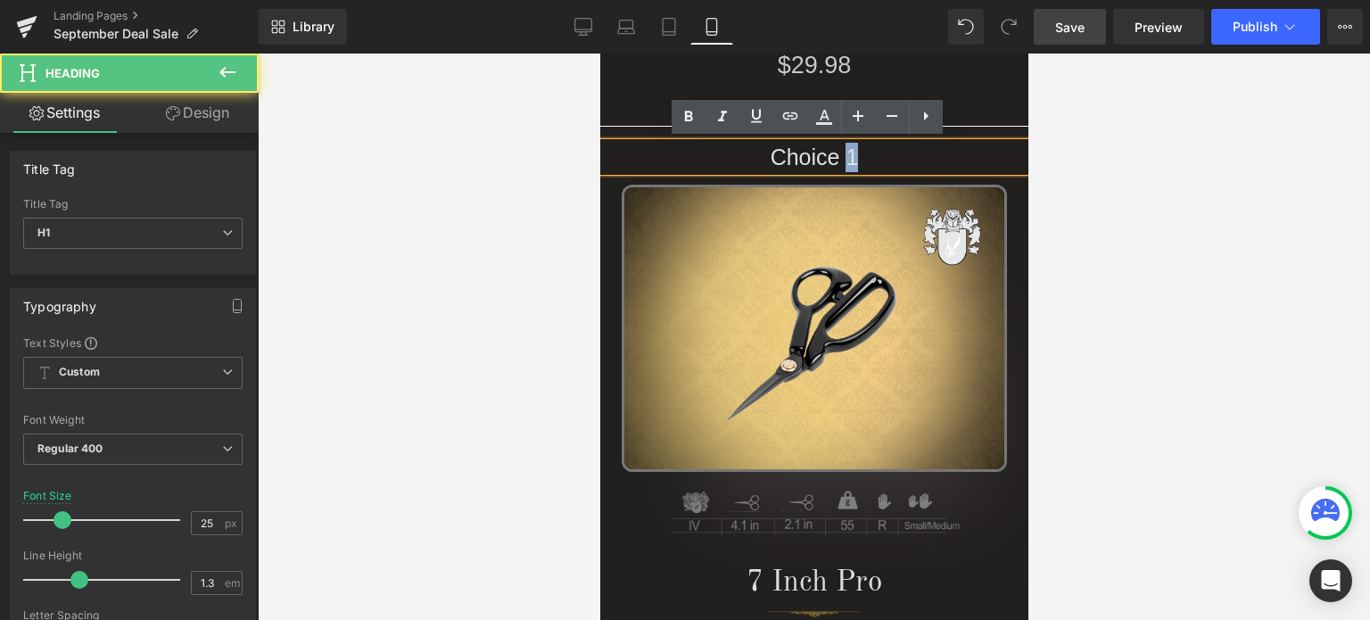
drag, startPoint x: 842, startPoint y: 158, endPoint x: 852, endPoint y: 157, distance: 10.7
click at [852, 157] on h1 "Choice 1" at bounding box center [813, 157] width 428 height 29
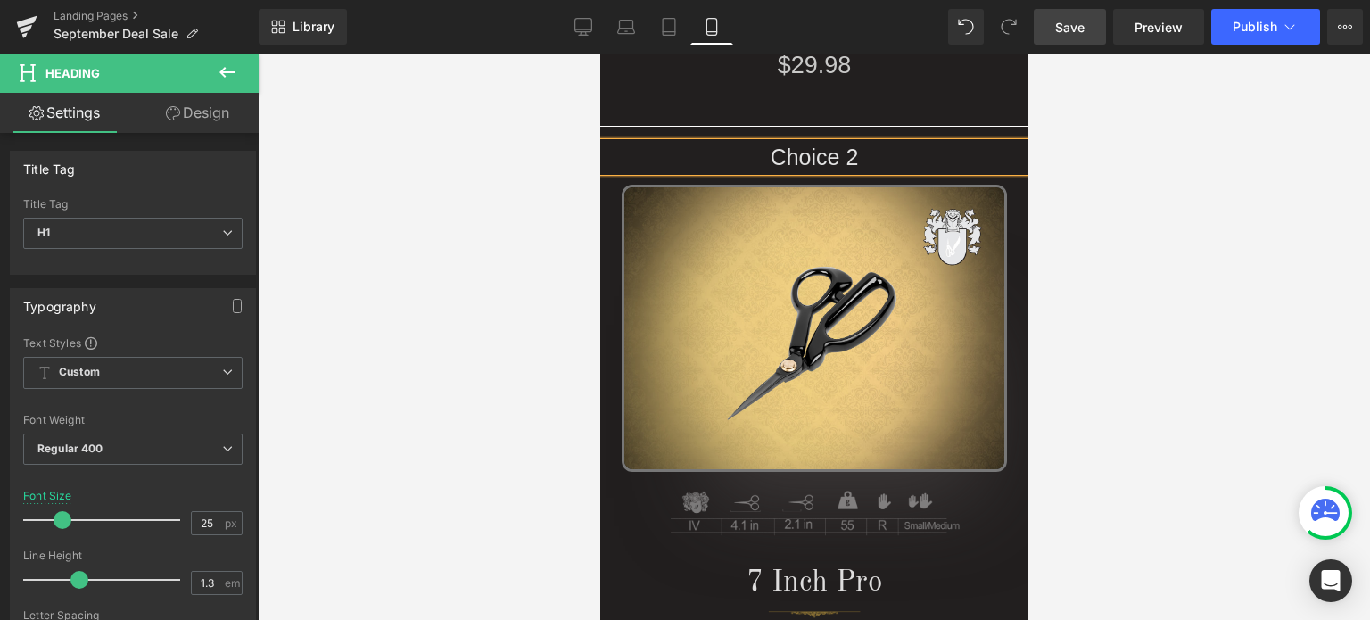
click at [1209, 229] on div at bounding box center [814, 336] width 1112 height 566
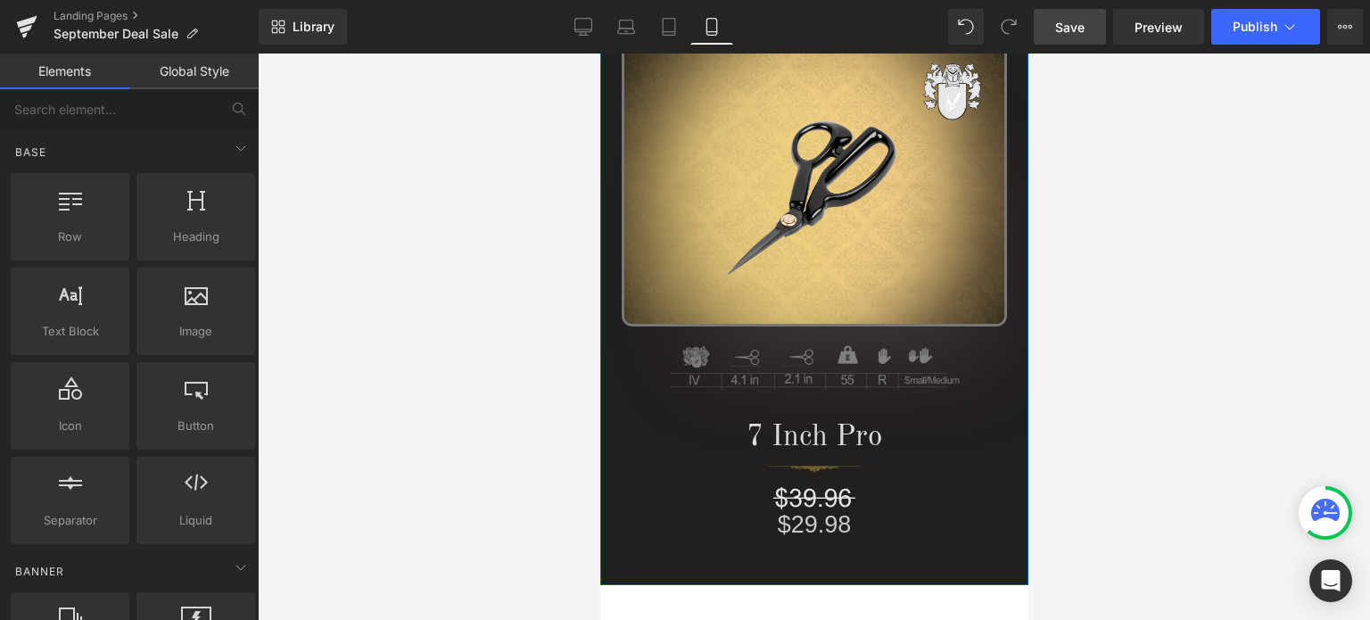
scroll to position [989, 0]
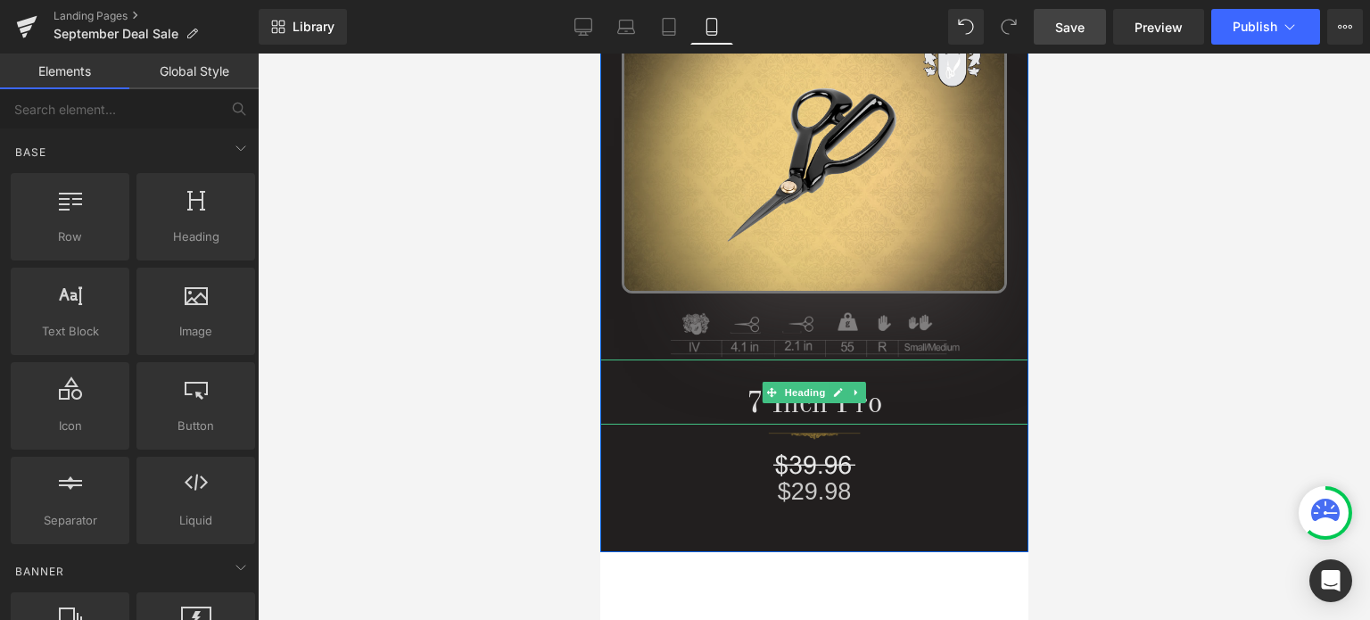
click at [871, 406] on h1 "7 Inch Pro" at bounding box center [813, 405] width 428 height 38
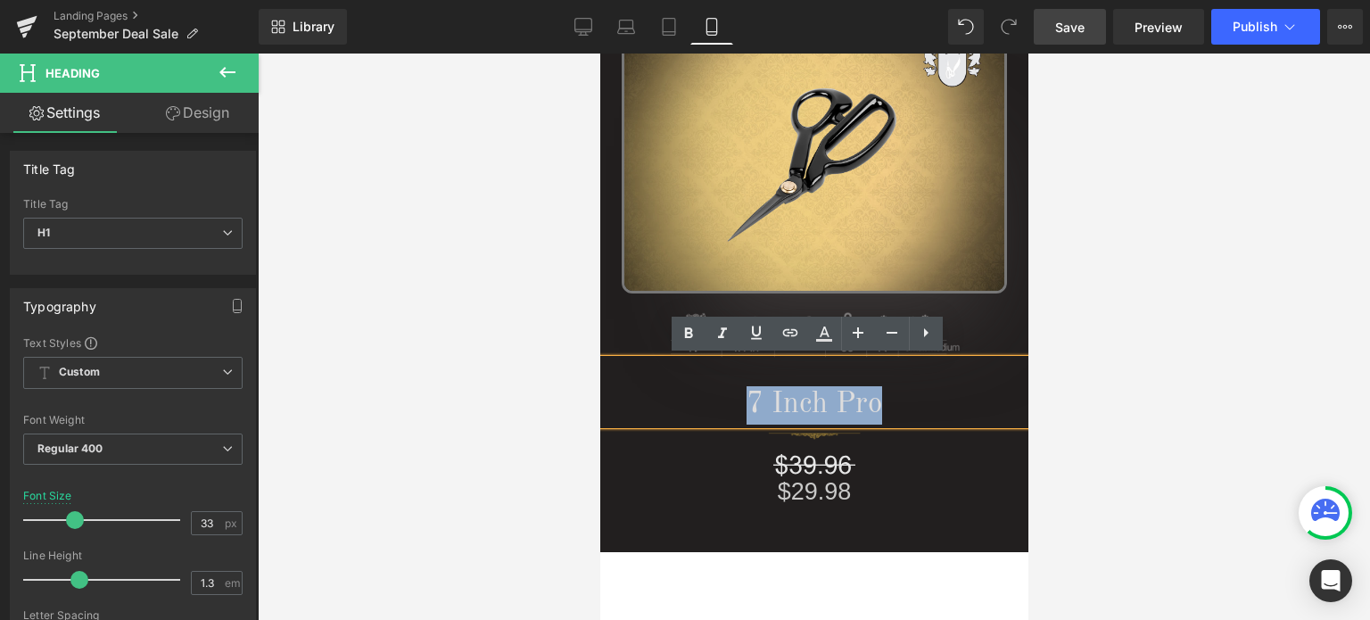
drag, startPoint x: 889, startPoint y: 400, endPoint x: 734, endPoint y: 398, distance: 155.2
click at [734, 398] on h1 "7 Inch Pro" at bounding box center [813, 405] width 428 height 38
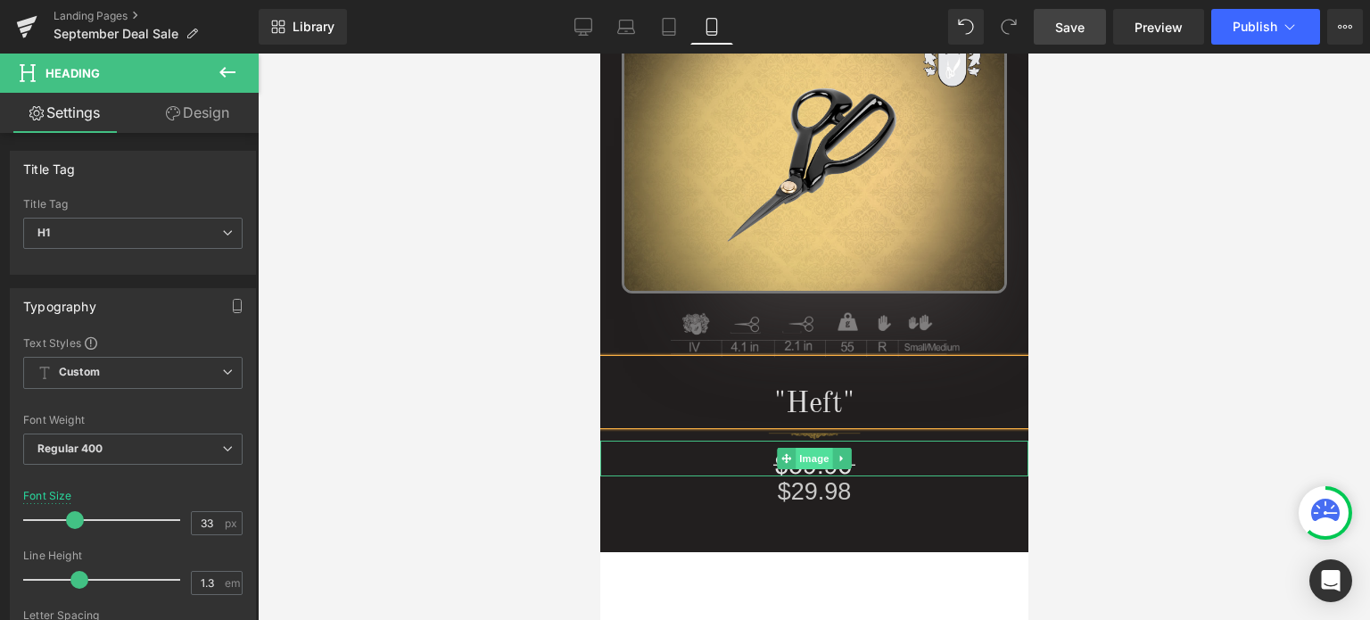
click at [808, 458] on span "Image" at bounding box center [812, 458] width 37 height 21
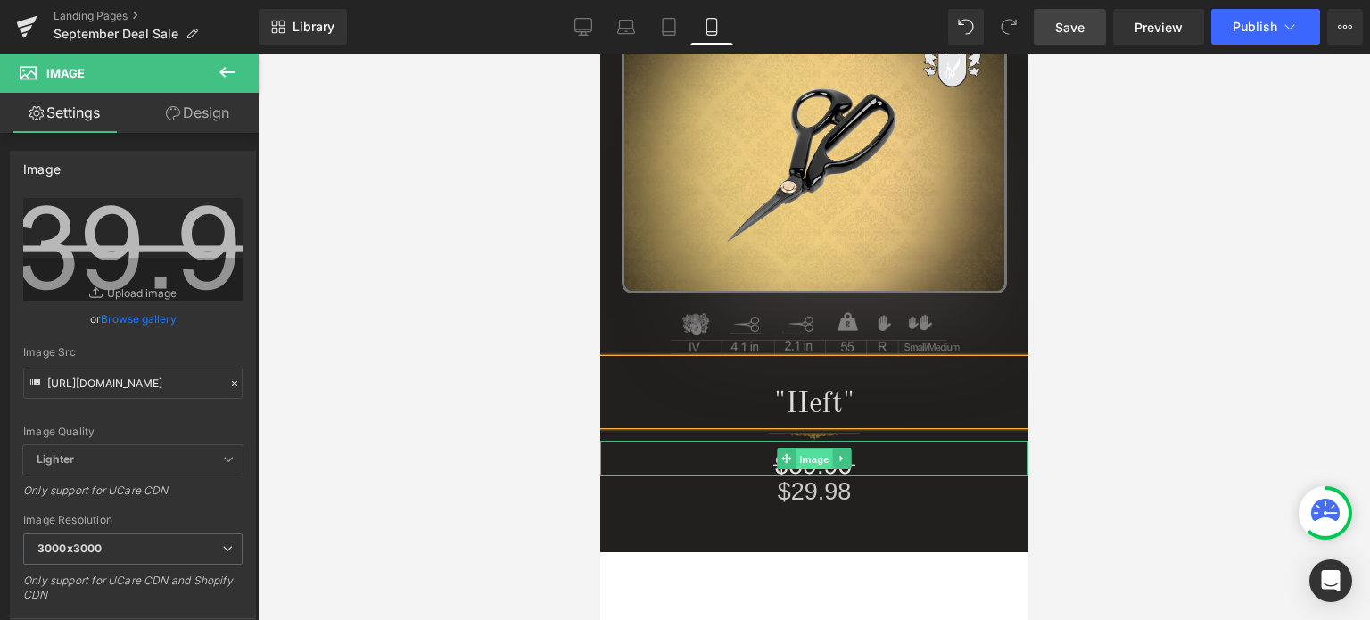
click at [798, 457] on span "Image" at bounding box center [812, 459] width 37 height 21
click at [120, 385] on input "[URL][DOMAIN_NAME]" at bounding box center [132, 382] width 219 height 31
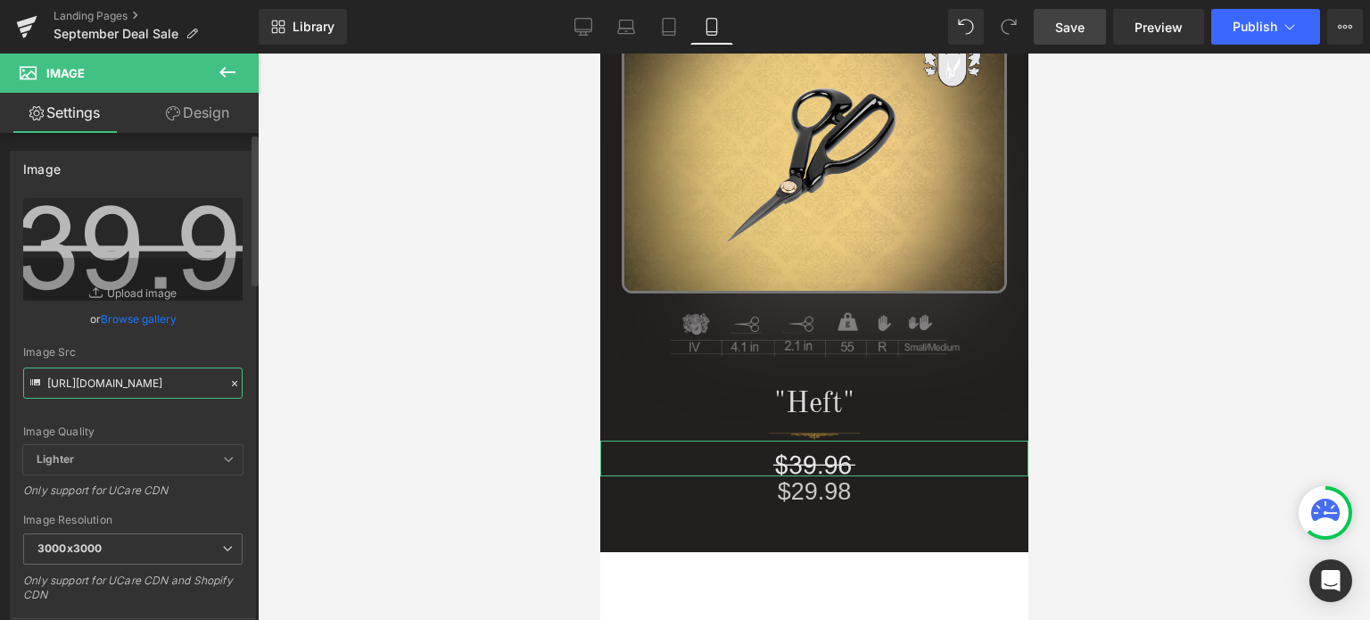
type input "[URL][DOMAIN_NAME]"
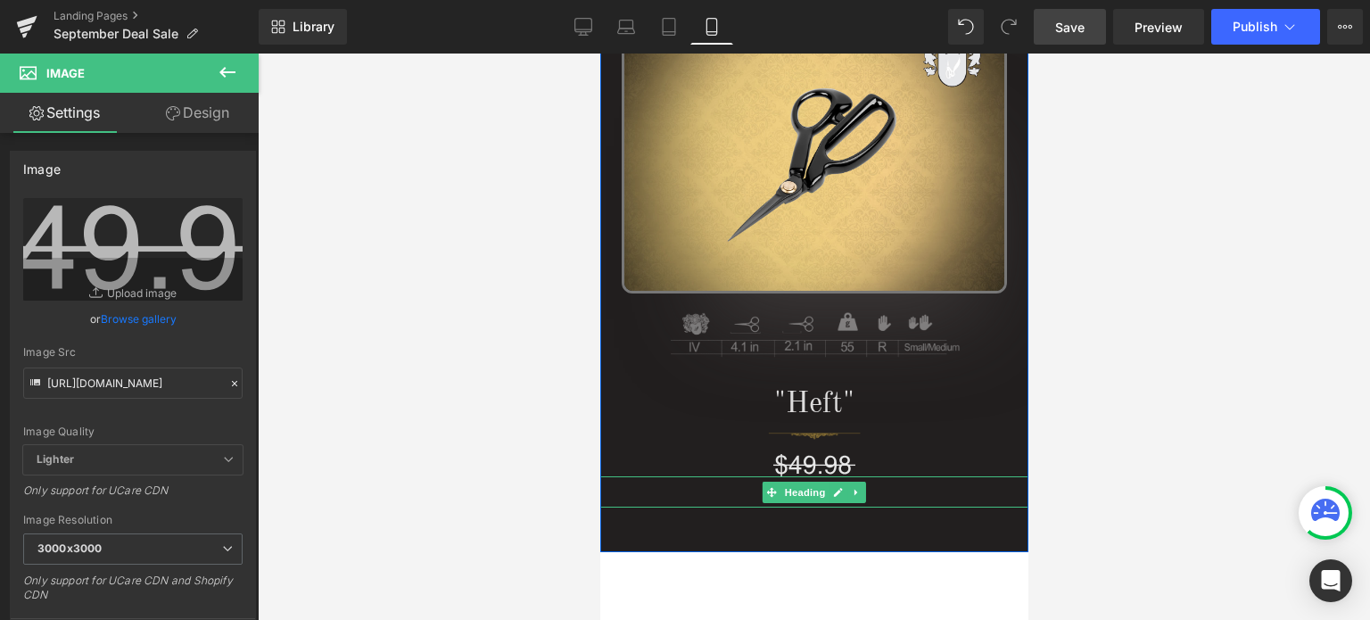
click at [882, 489] on h1 "$29.98" at bounding box center [813, 491] width 428 height 31
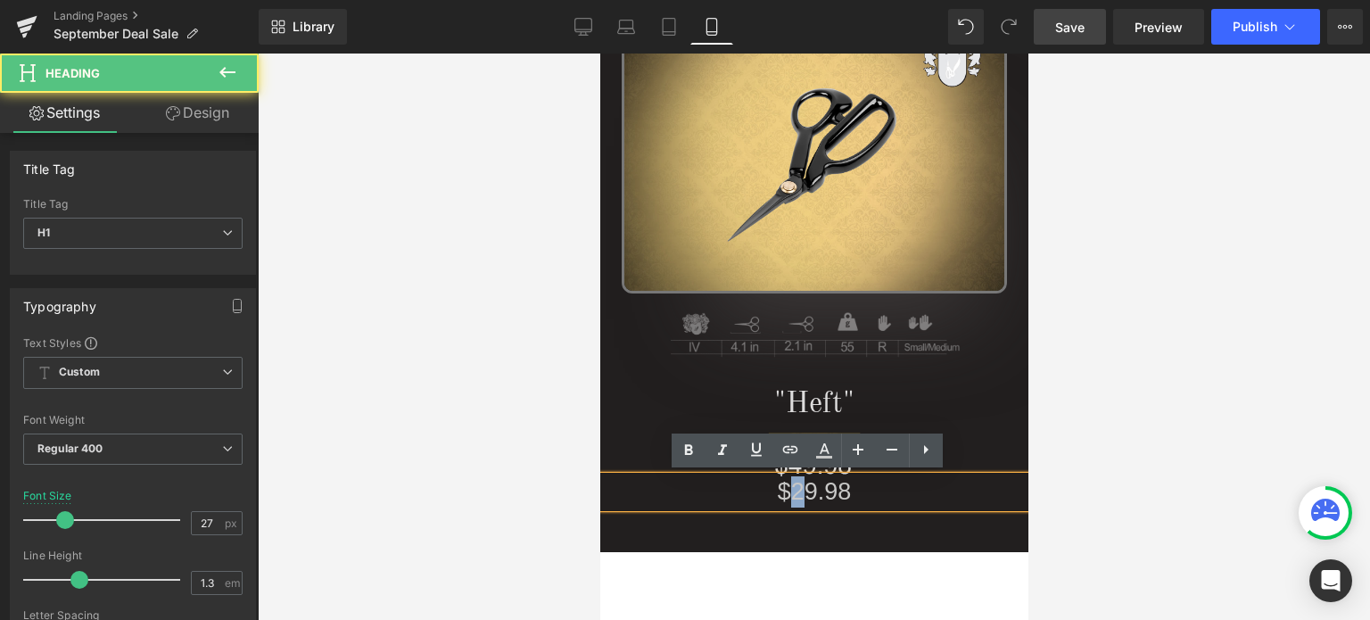
click at [787, 490] on h1 "$29.98" at bounding box center [813, 491] width 428 height 31
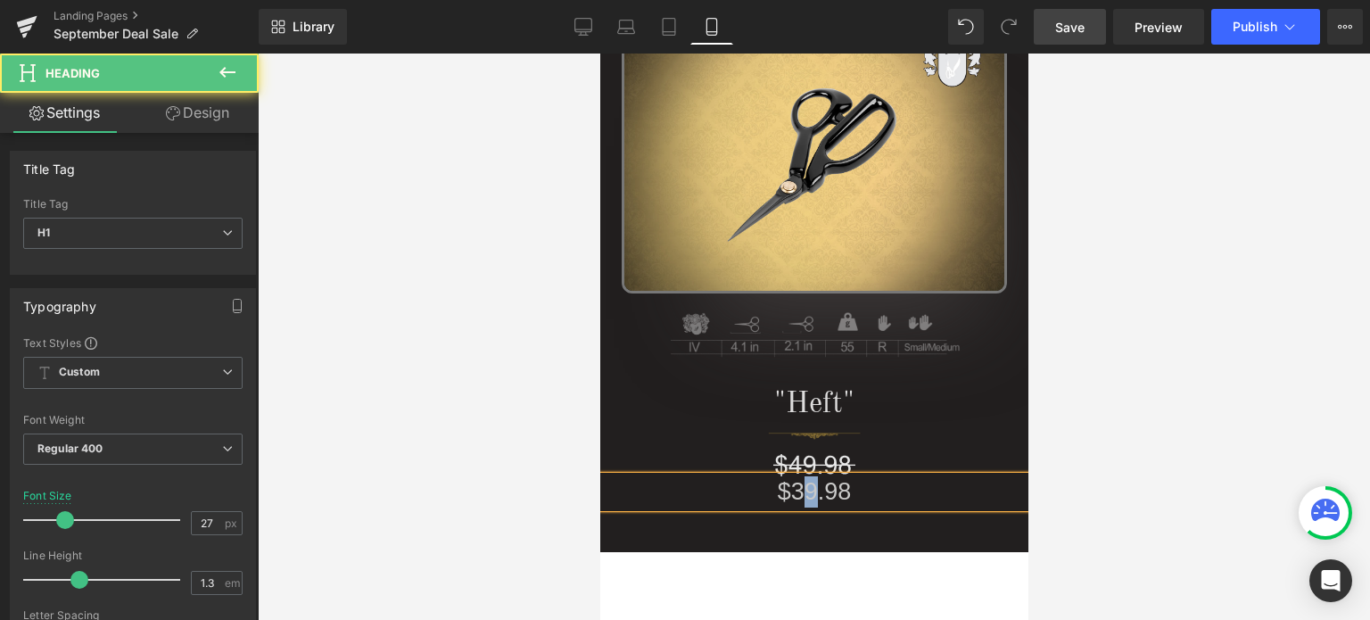
click at [798, 489] on h1 "$39.98" at bounding box center [813, 491] width 428 height 31
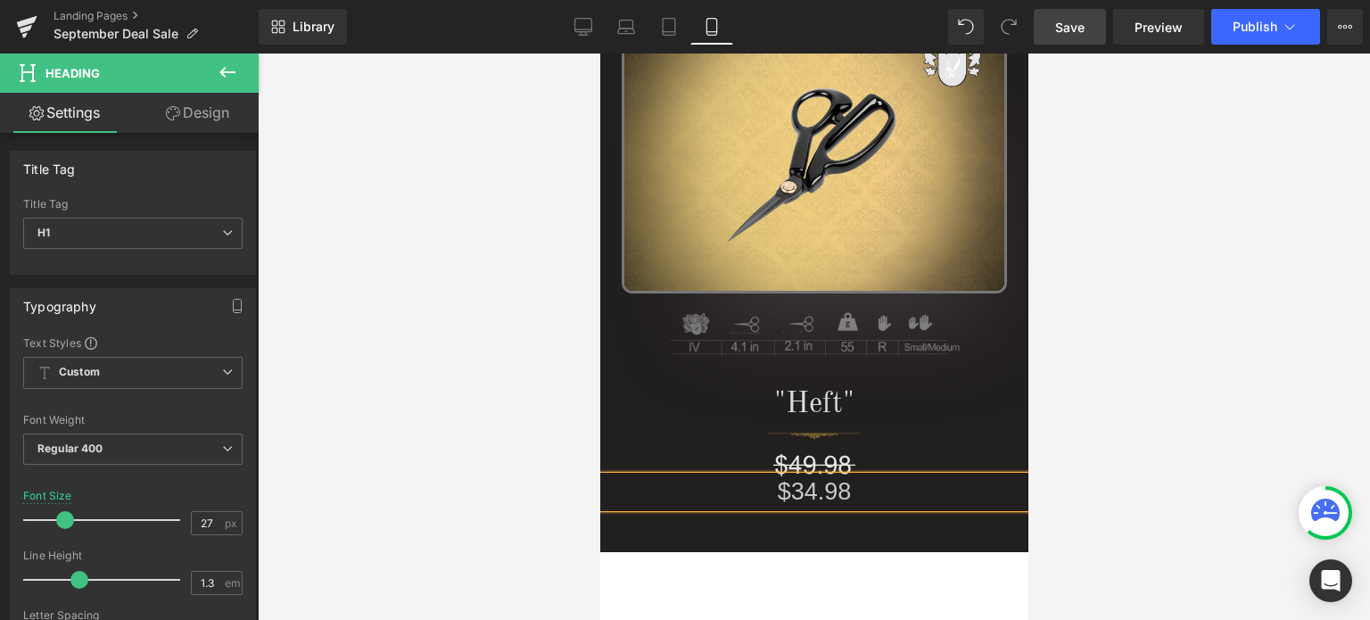
click at [1165, 466] on div at bounding box center [814, 336] width 1112 height 566
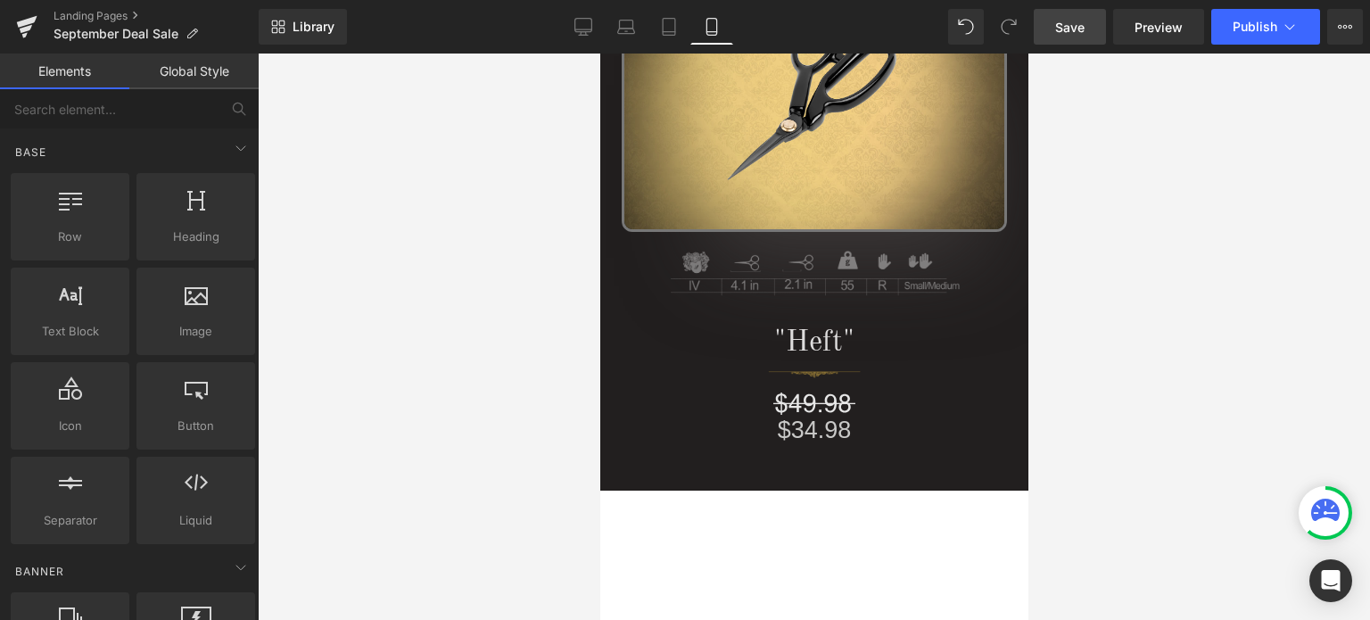
scroll to position [1168, 0]
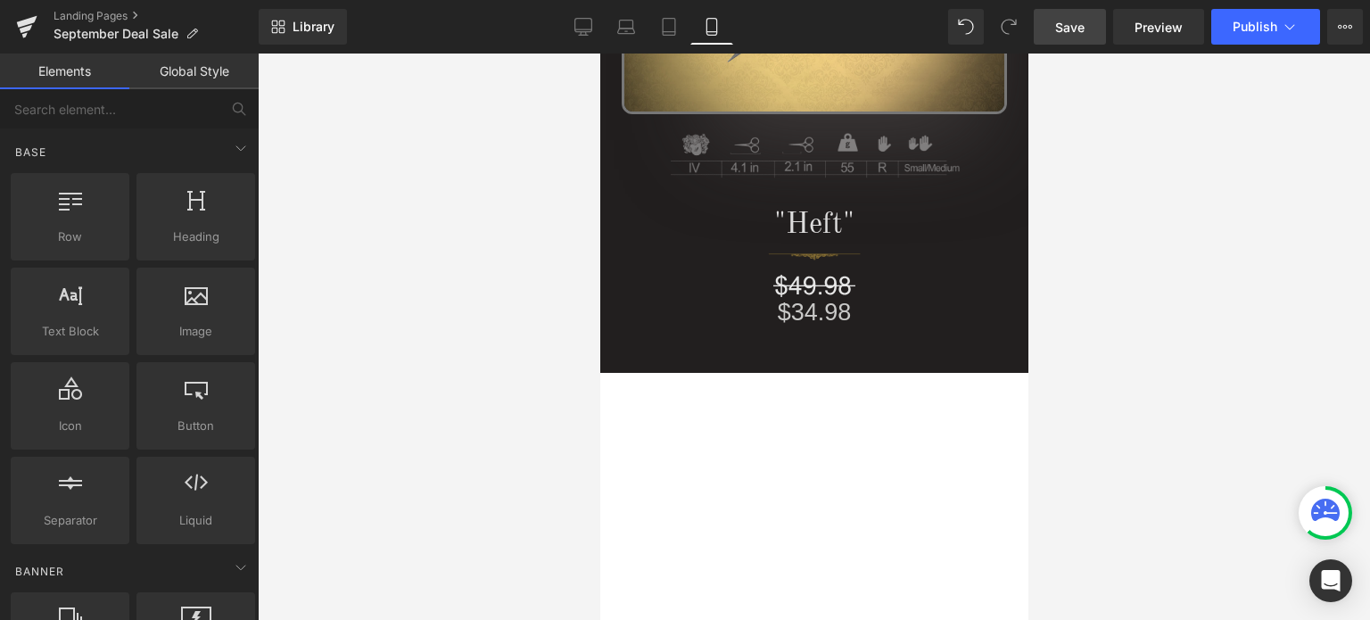
drag, startPoint x: 1023, startPoint y: 175, endPoint x: 1682, endPoint y: 209, distance: 659.8
click at [1074, 21] on span "Save" at bounding box center [1069, 27] width 29 height 19
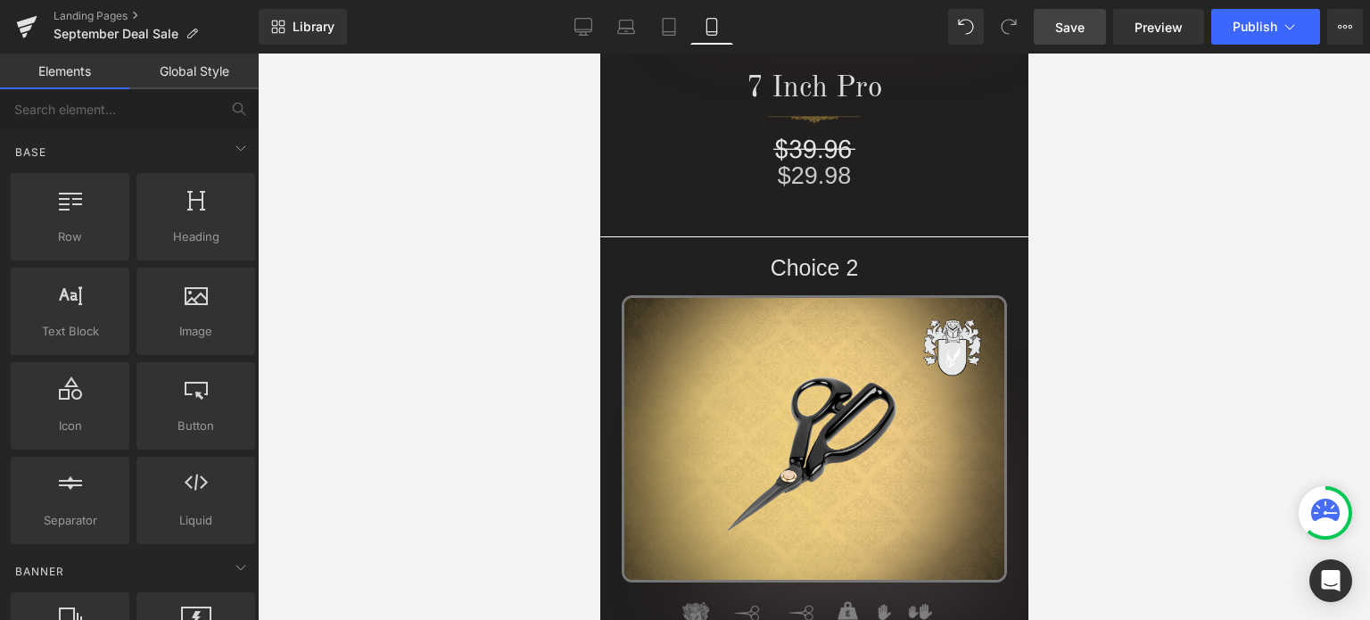
scroll to position [690, 0]
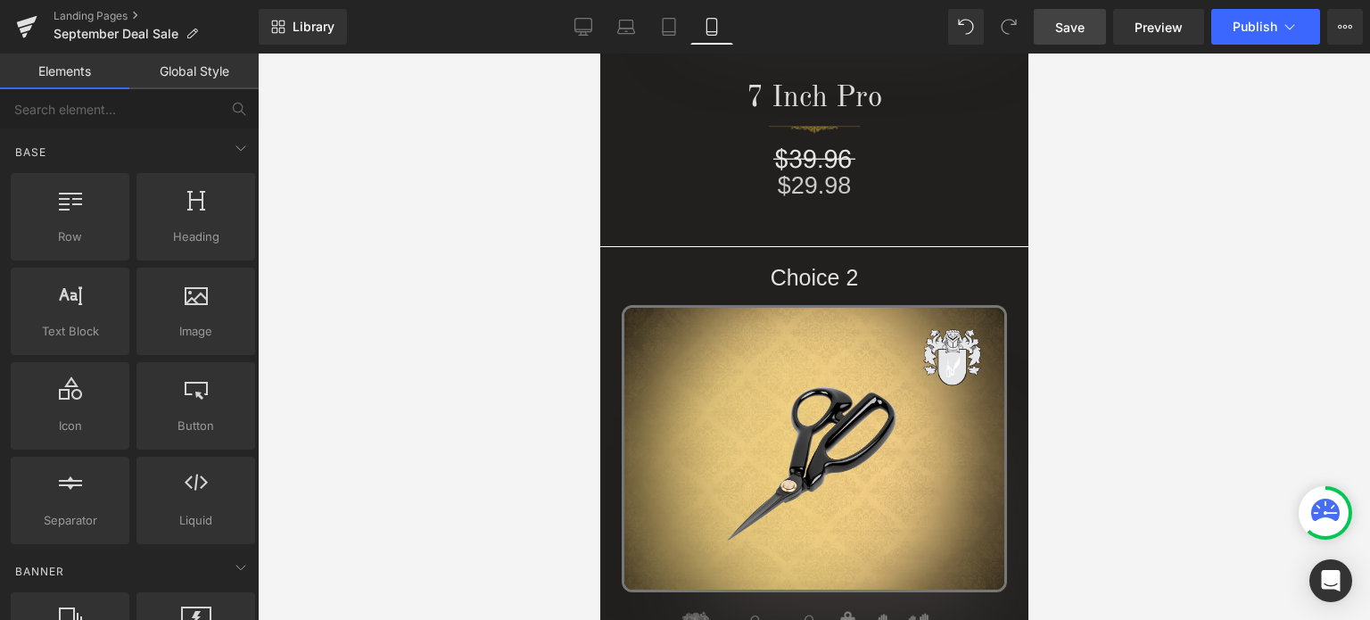
click at [1075, 28] on span "Save" at bounding box center [1069, 27] width 29 height 19
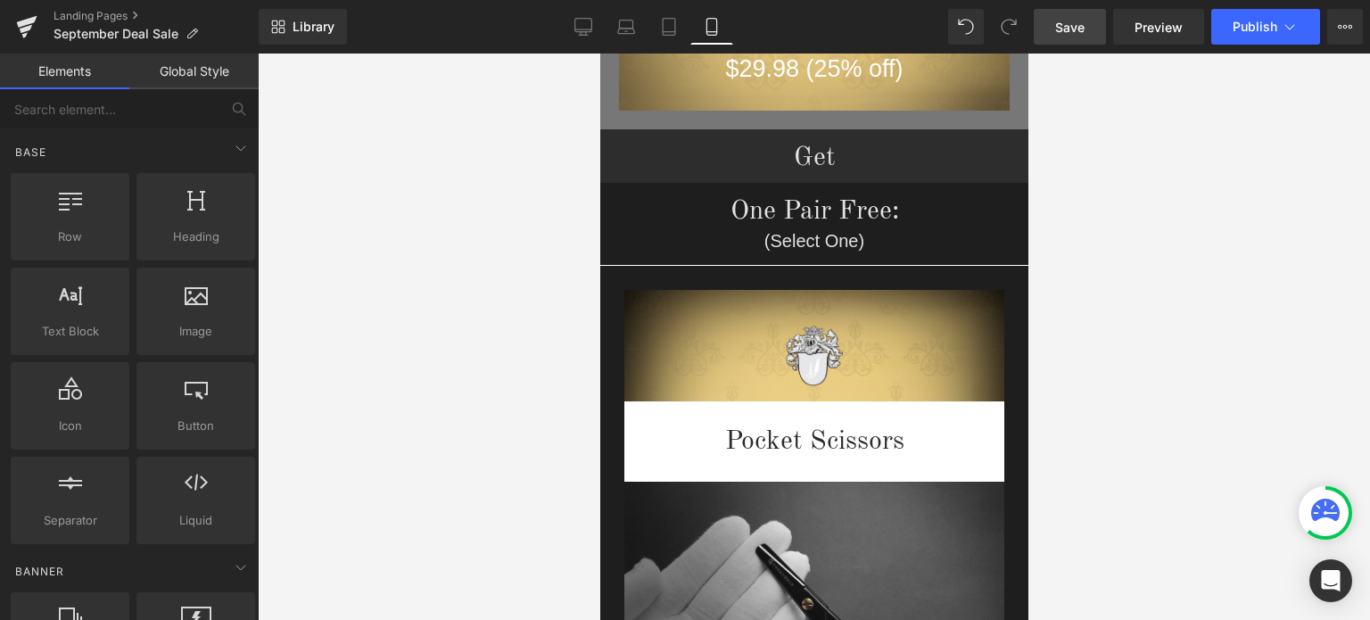
scroll to position [3633, 0]
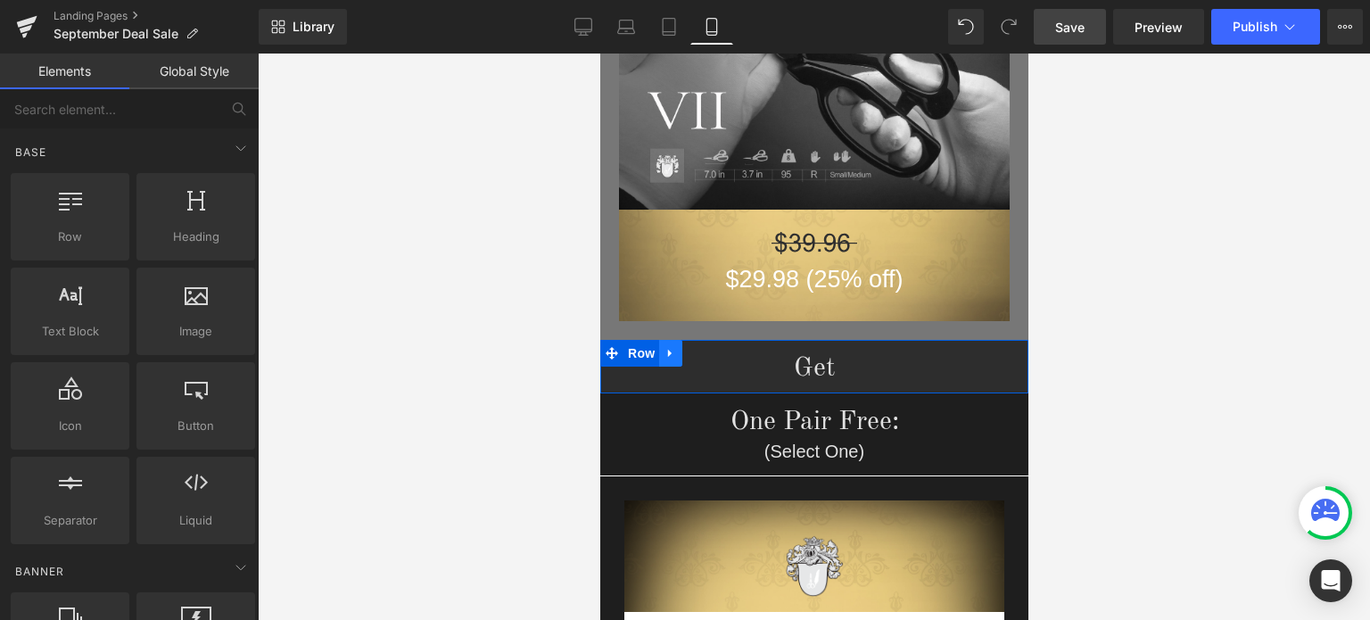
click at [667, 354] on icon at bounding box center [669, 354] width 4 height 8
click at [687, 352] on icon at bounding box center [693, 353] width 12 height 12
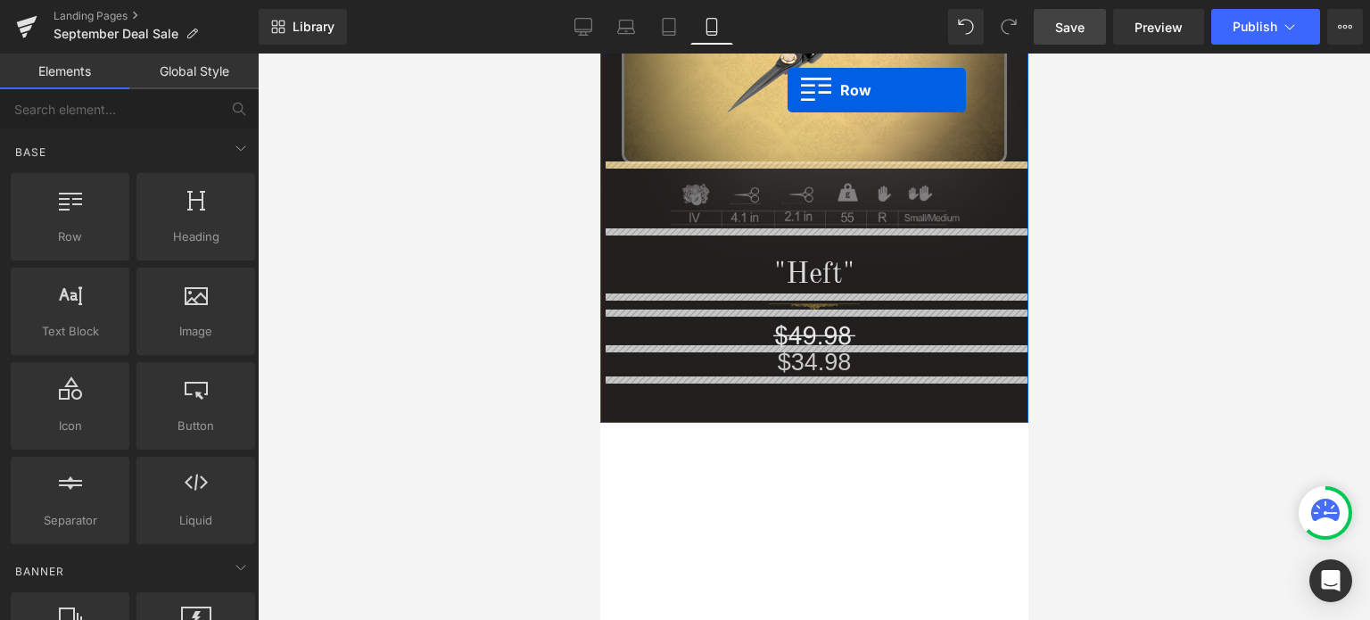
scroll to position [1011, 0]
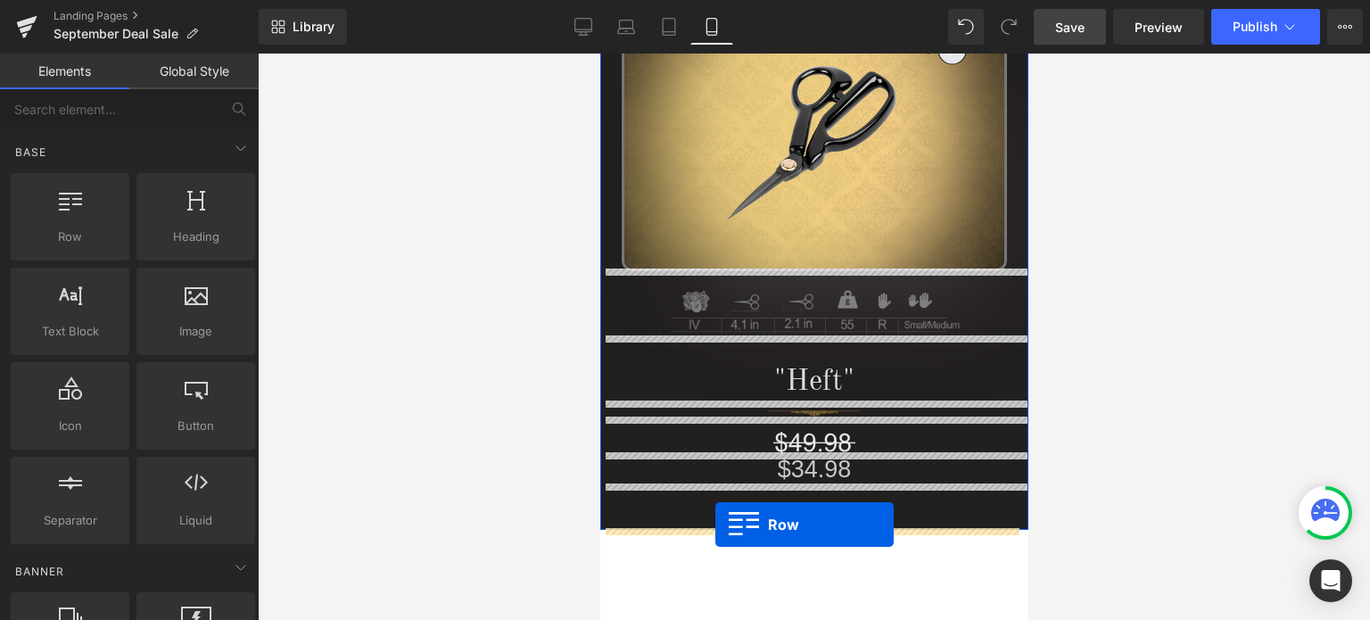
drag, startPoint x: 604, startPoint y: 404, endPoint x: 710, endPoint y: 525, distance: 161.1
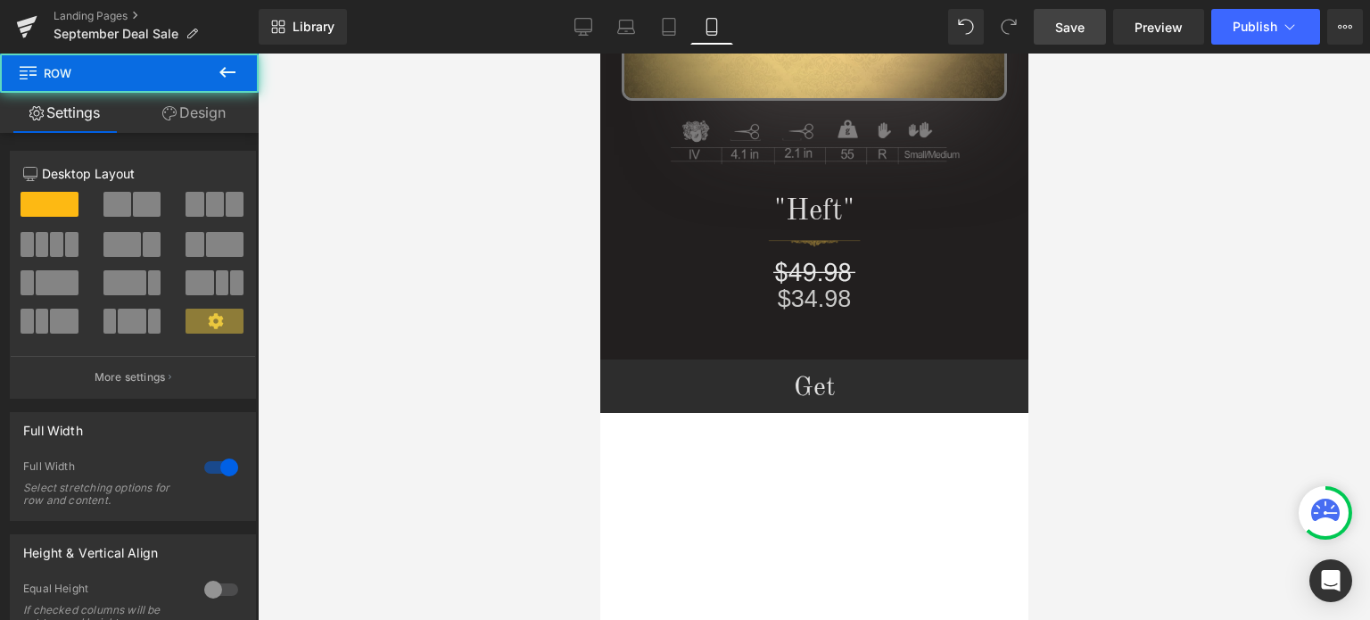
scroll to position [1189, 0]
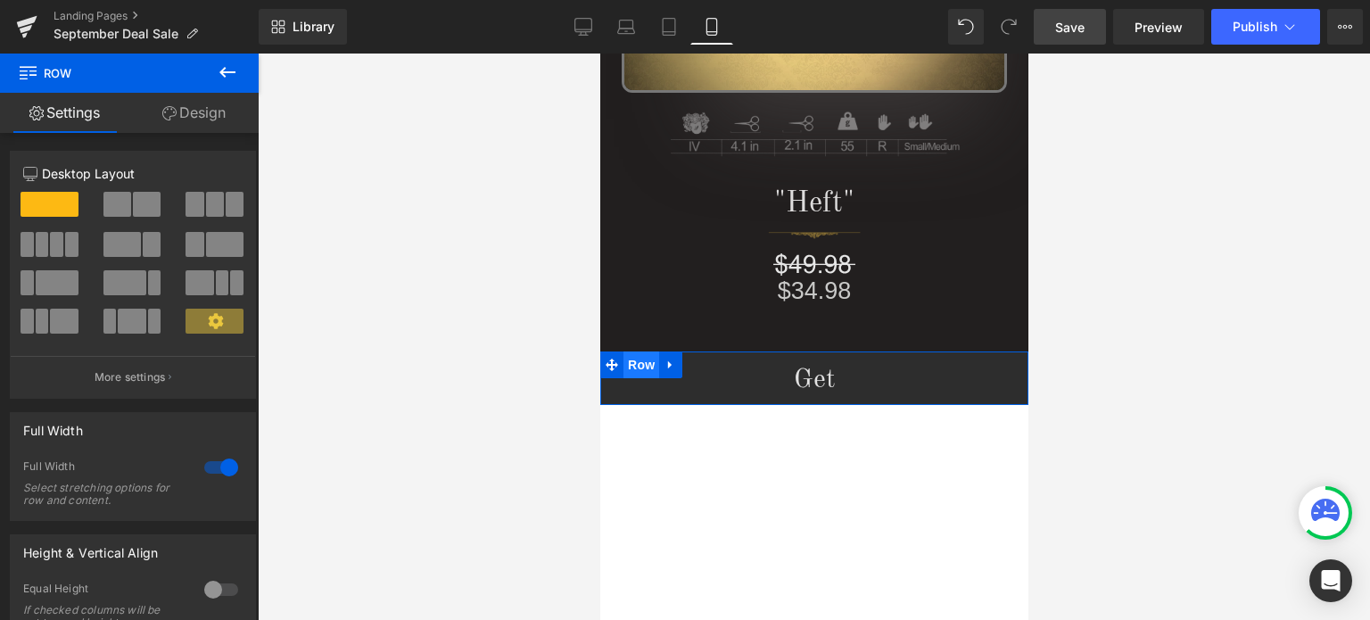
click at [638, 368] on span "Row" at bounding box center [640, 364] width 36 height 27
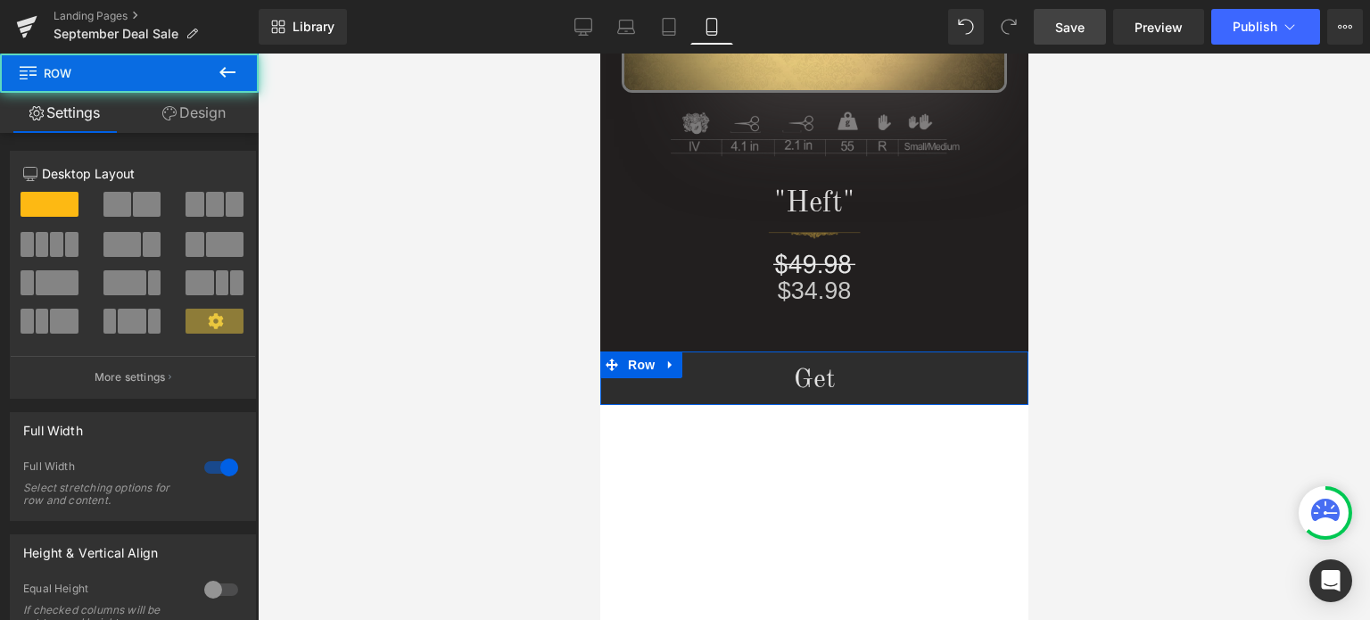
click at [205, 114] on link "Design" at bounding box center [193, 113] width 129 height 40
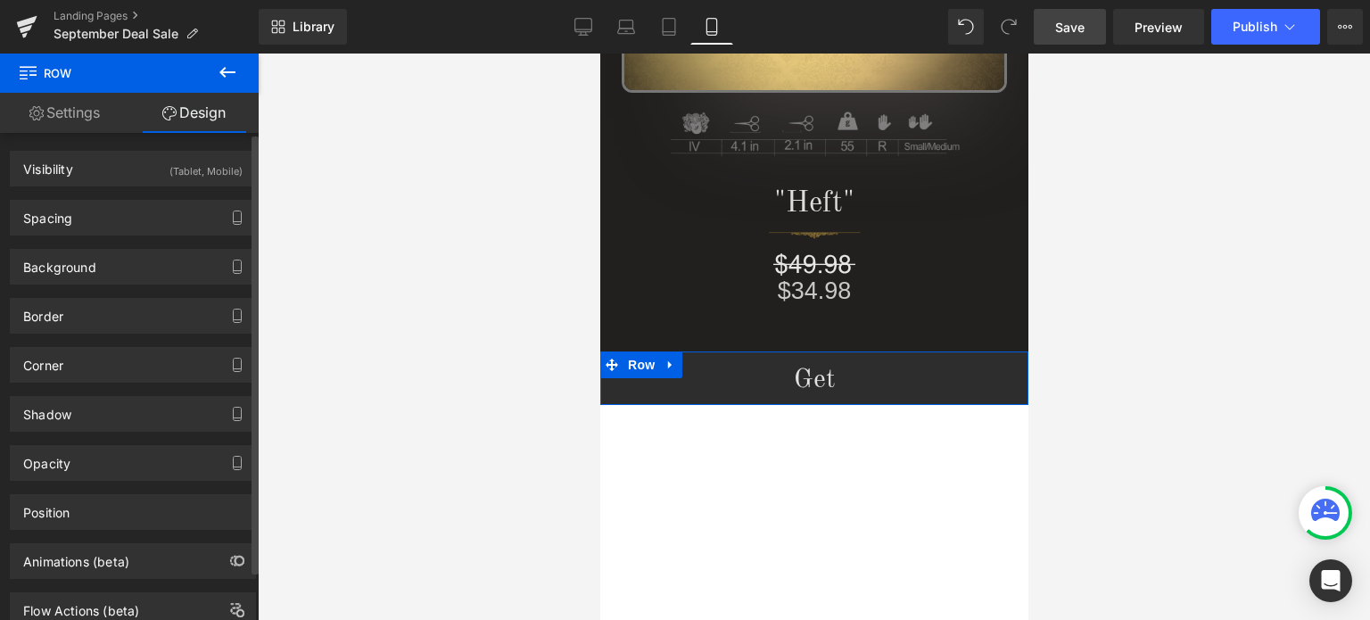
type input "0"
type input "13"
type input "0"
type input "8"
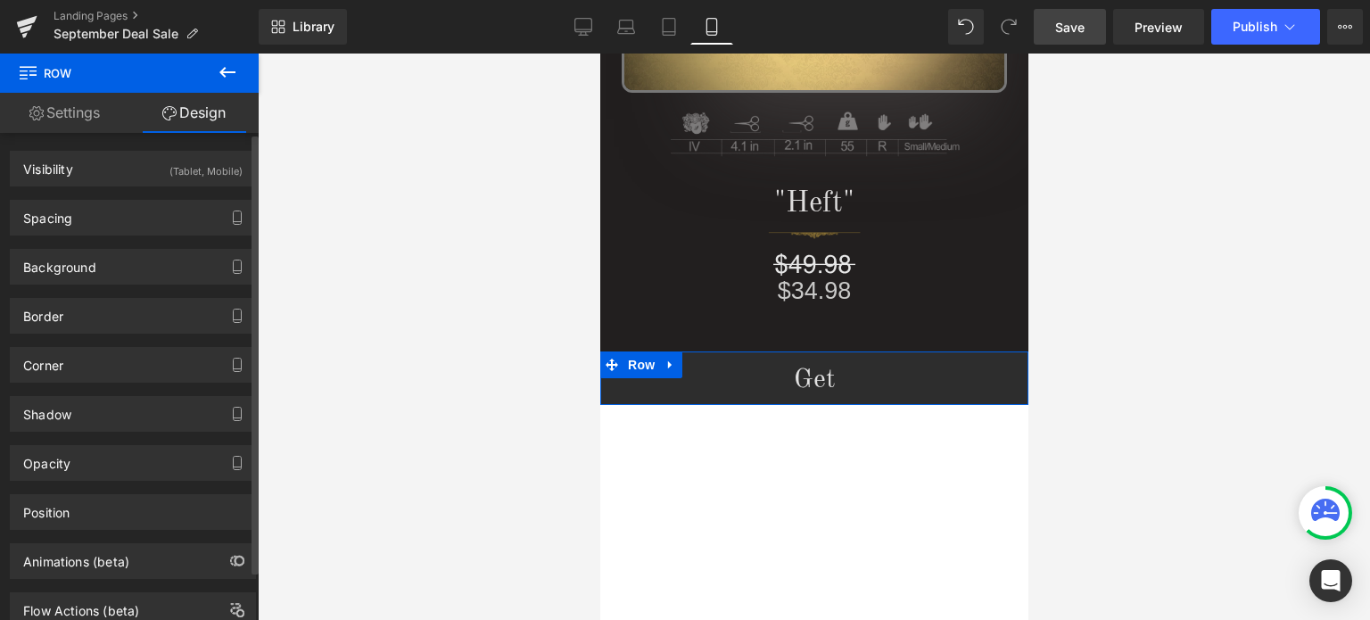
type input "0"
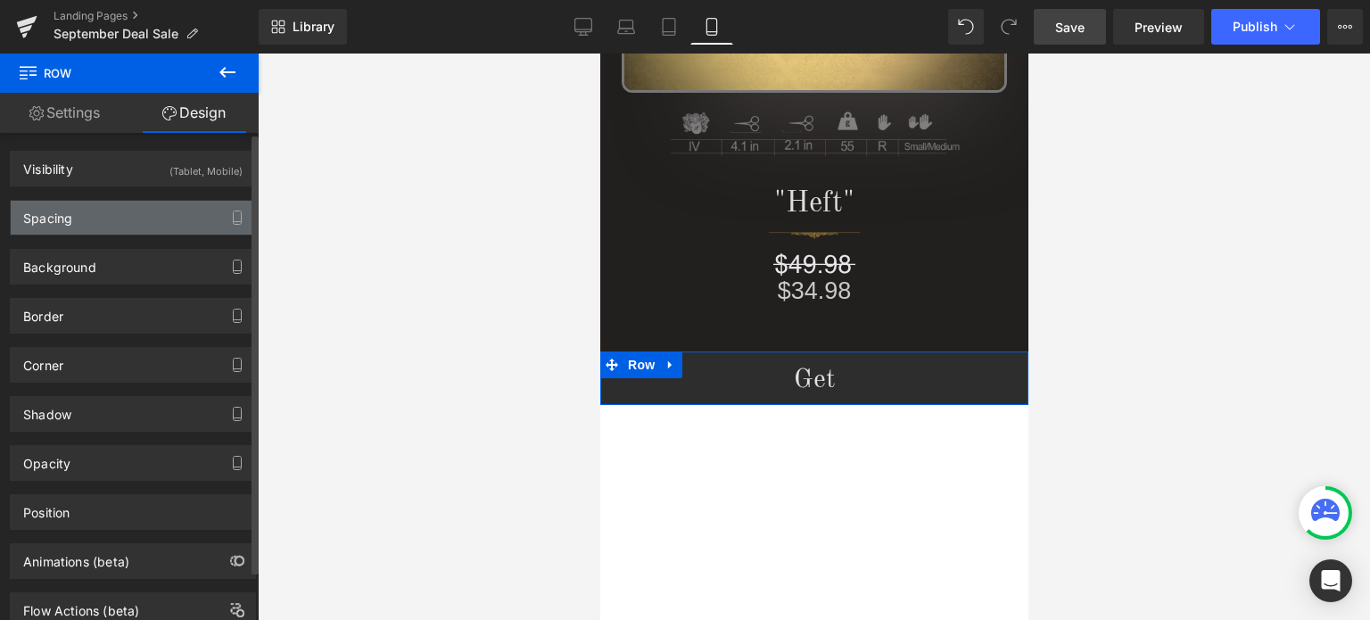
click at [108, 224] on div "Spacing" at bounding box center [133, 218] width 244 height 34
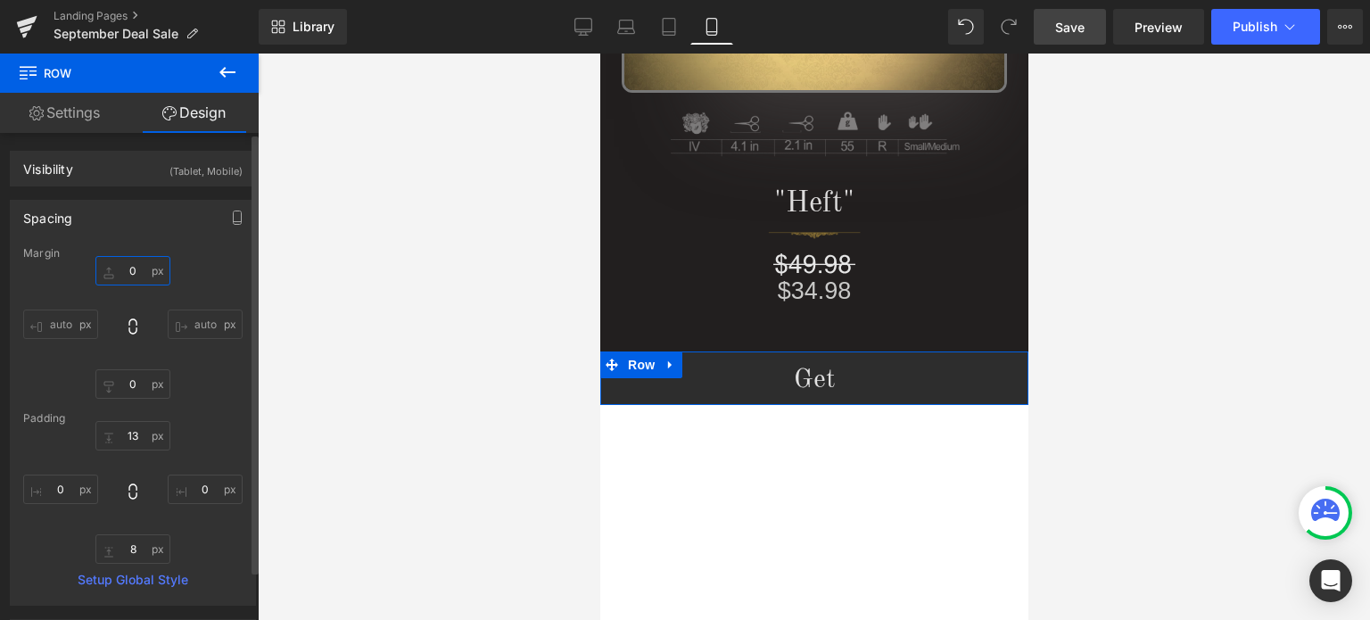
click at [134, 271] on input "0" at bounding box center [132, 270] width 75 height 29
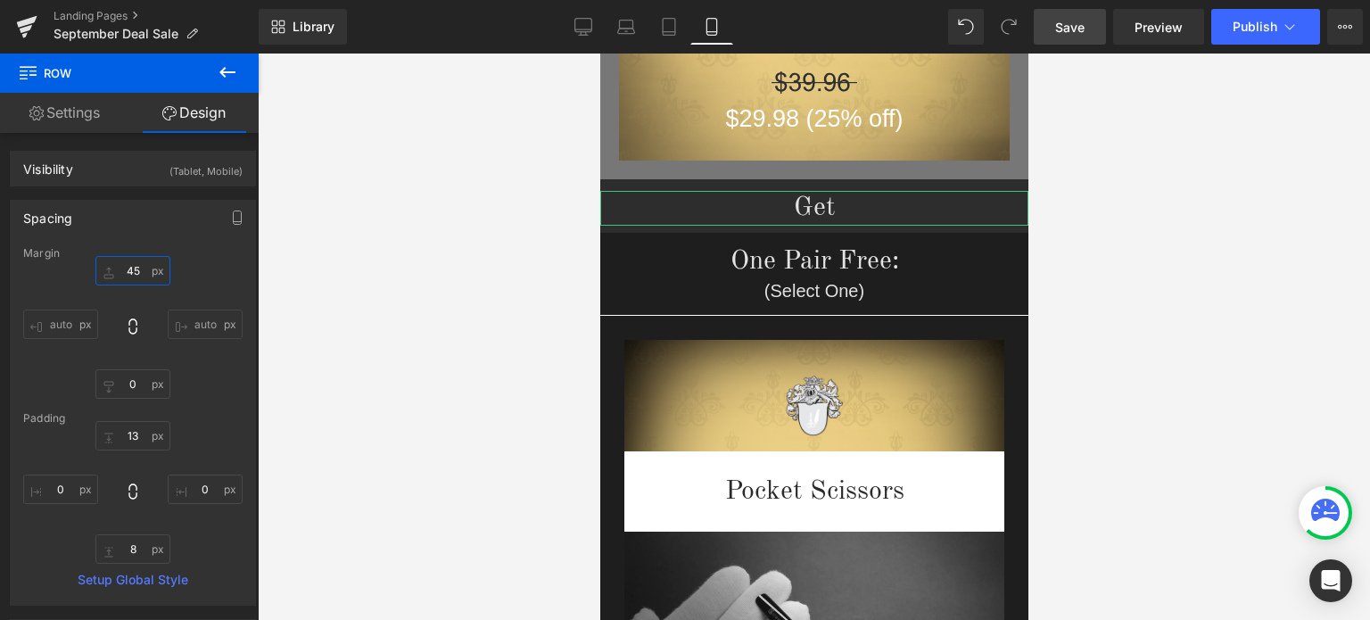
scroll to position [3916, 0]
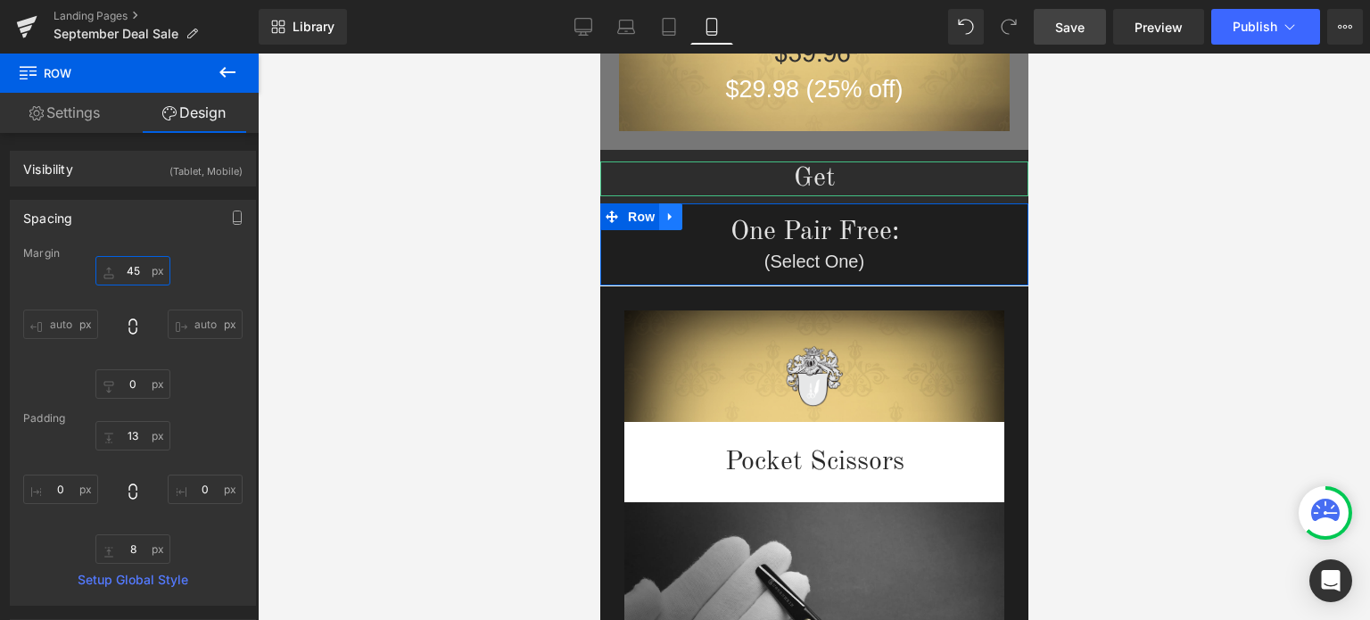
type input "45"
click at [667, 218] on link at bounding box center [669, 216] width 23 height 27
click at [687, 214] on icon at bounding box center [693, 216] width 12 height 12
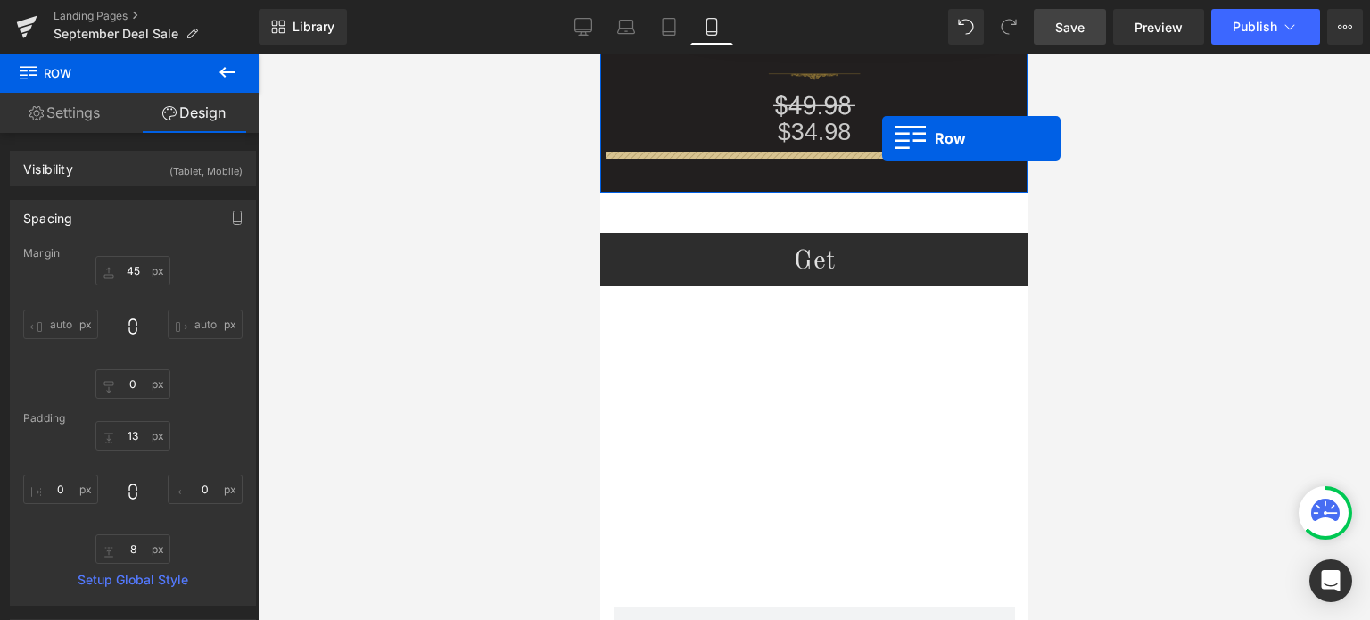
scroll to position [1295, 0]
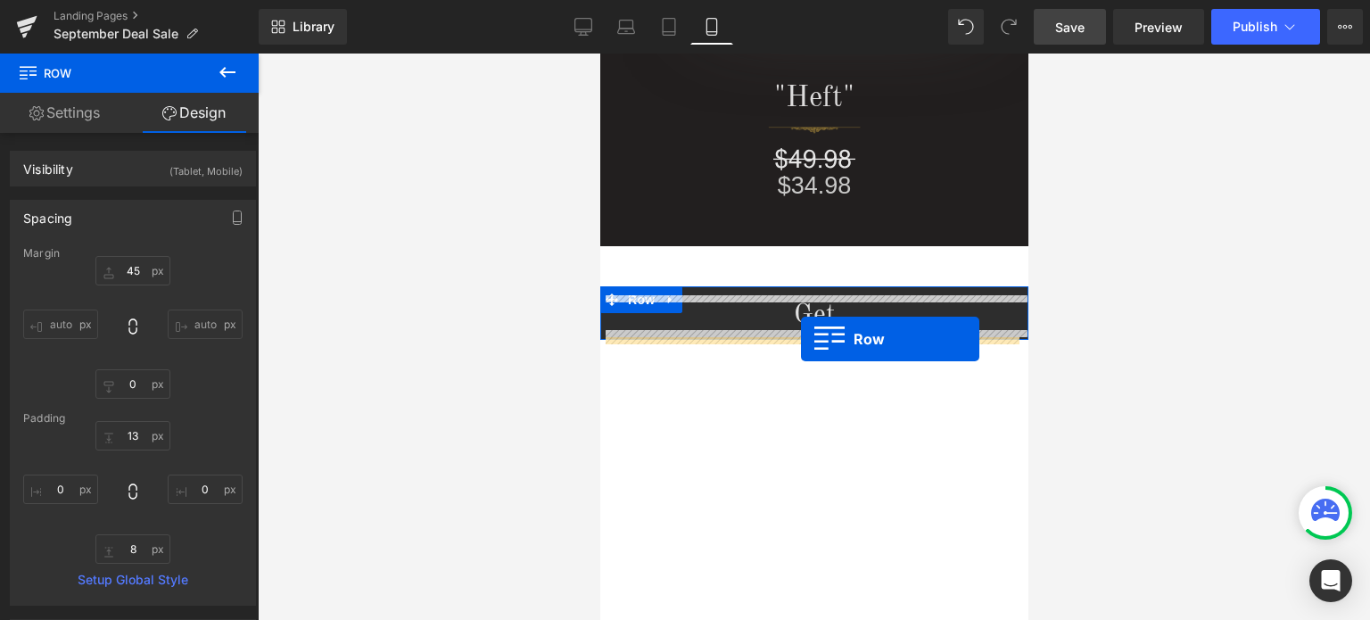
drag, startPoint x: 606, startPoint y: 293, endPoint x: 800, endPoint y: 340, distance: 199.0
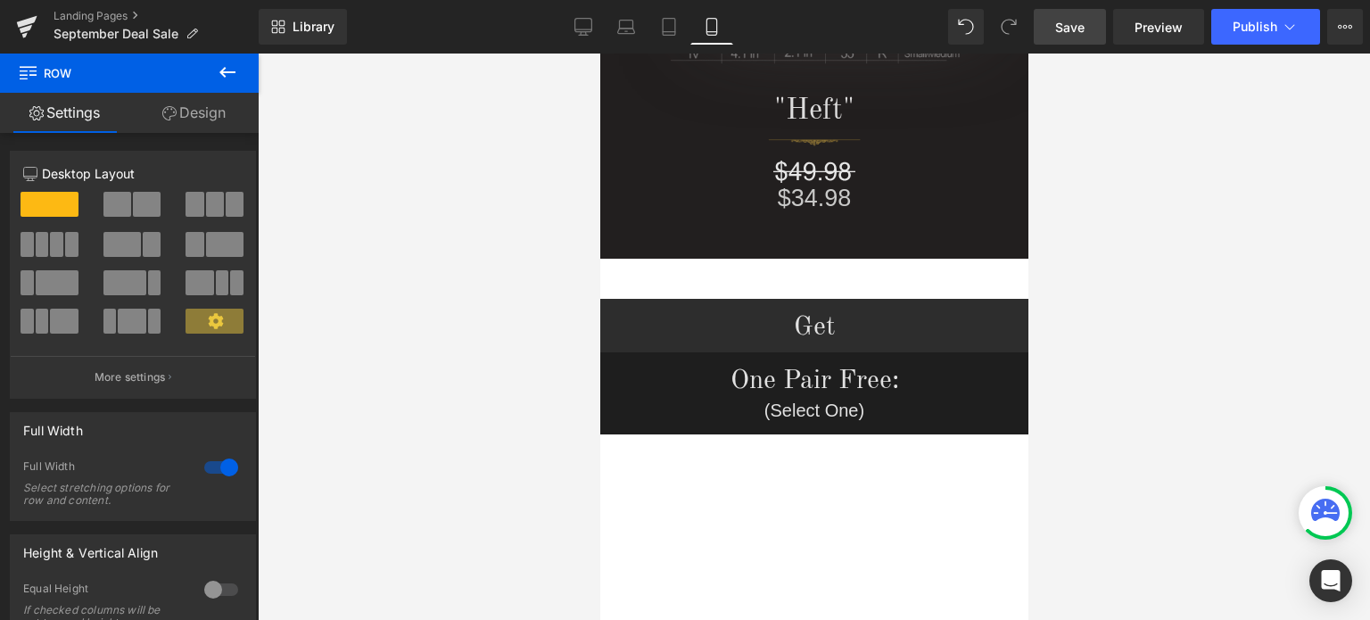
scroll to position [1288, 0]
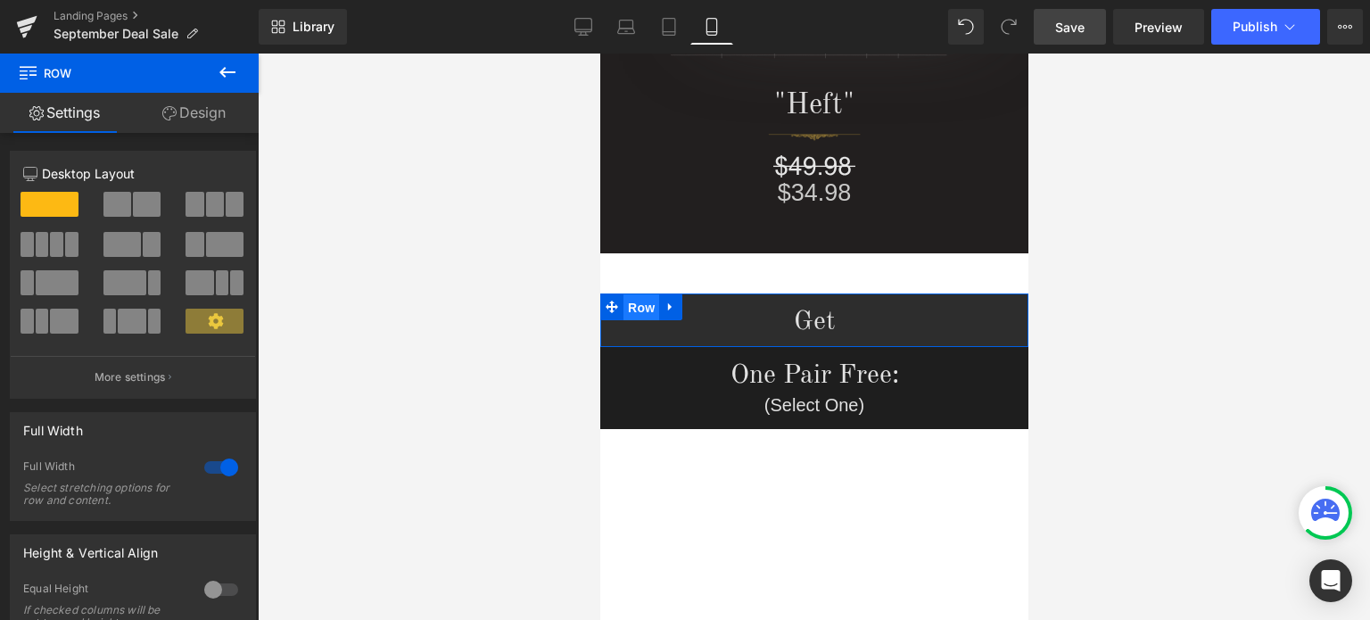
click at [623, 306] on span "Row" at bounding box center [640, 307] width 36 height 27
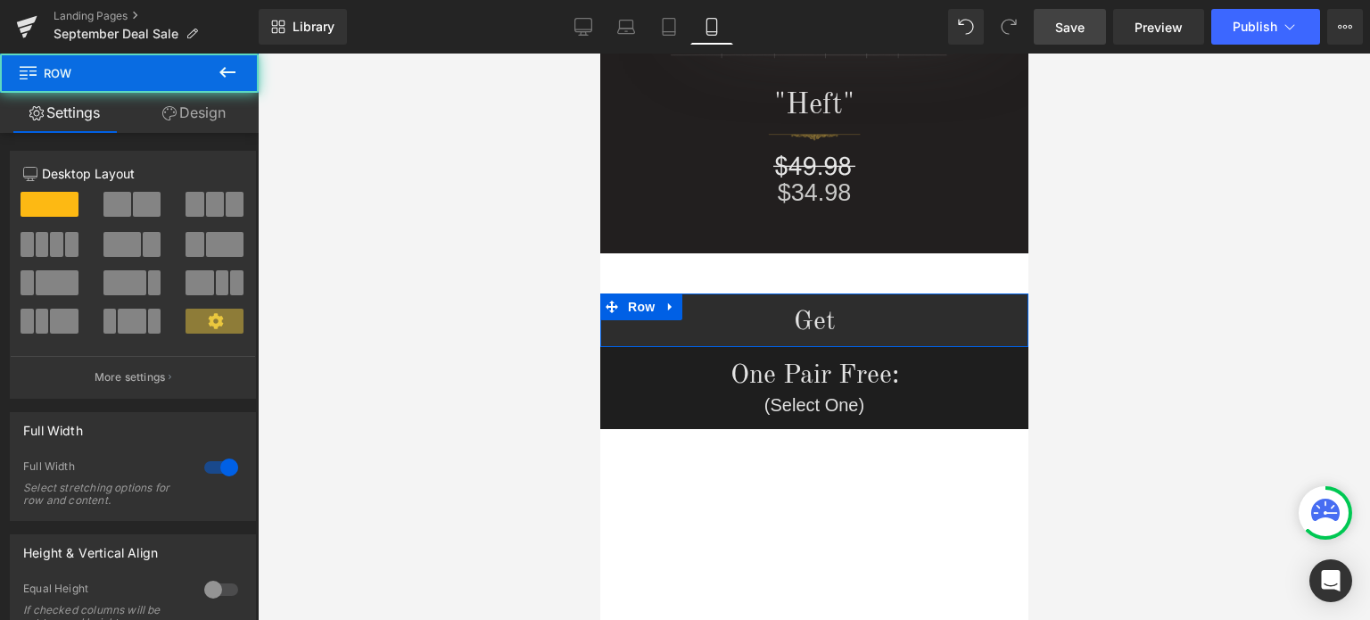
click at [197, 118] on link "Design" at bounding box center [193, 113] width 129 height 40
click at [0, 0] on div "Spacing" at bounding box center [0, 0] width 0 height 0
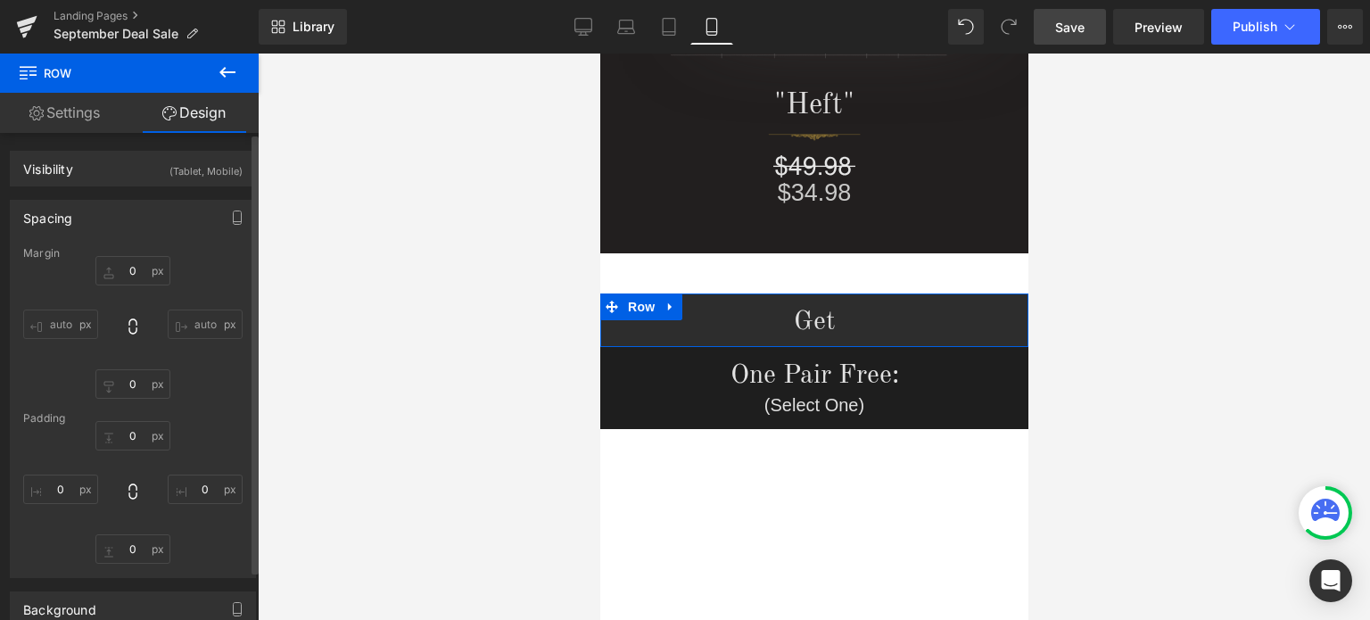
type input "45"
type input "0"
type input "13"
type input "0"
type input "8"
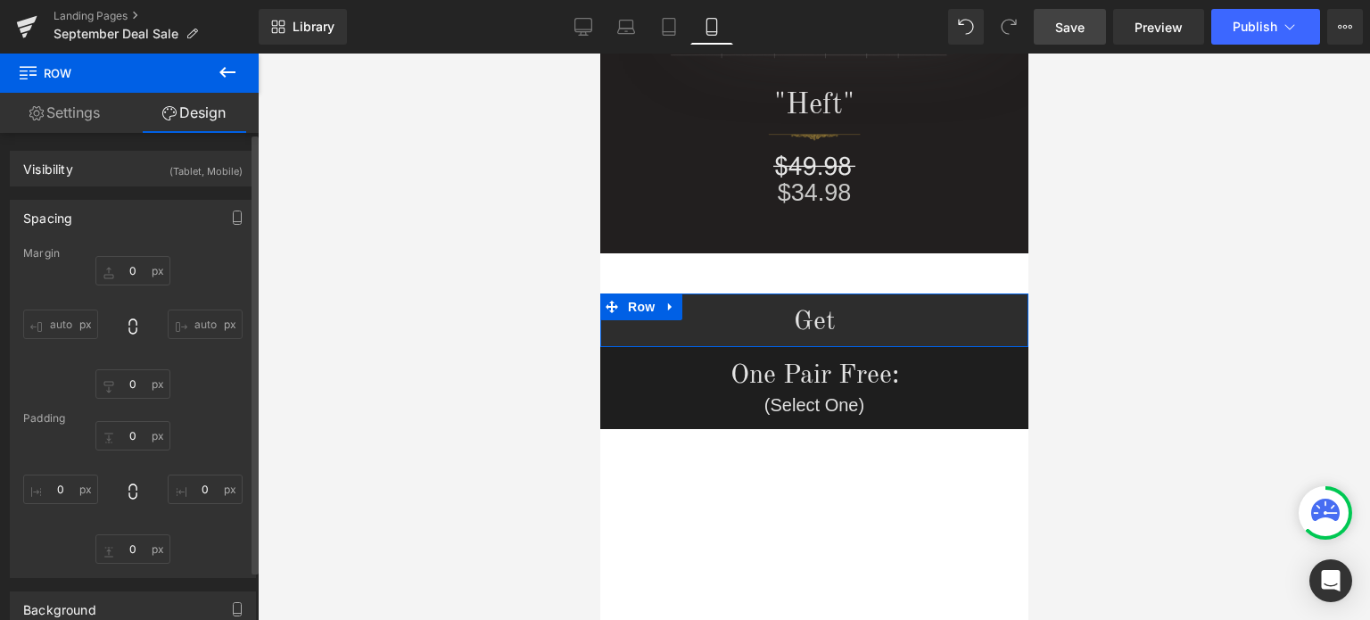
type input "0"
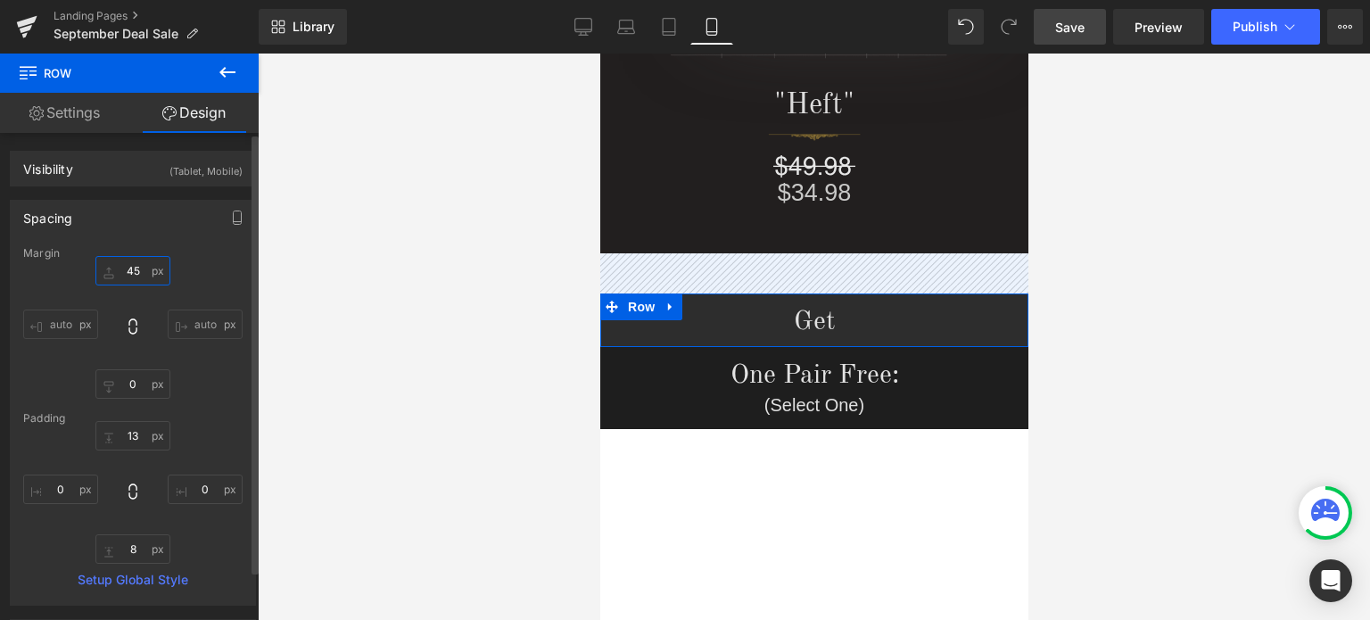
click at [139, 271] on input "45" at bounding box center [132, 270] width 75 height 29
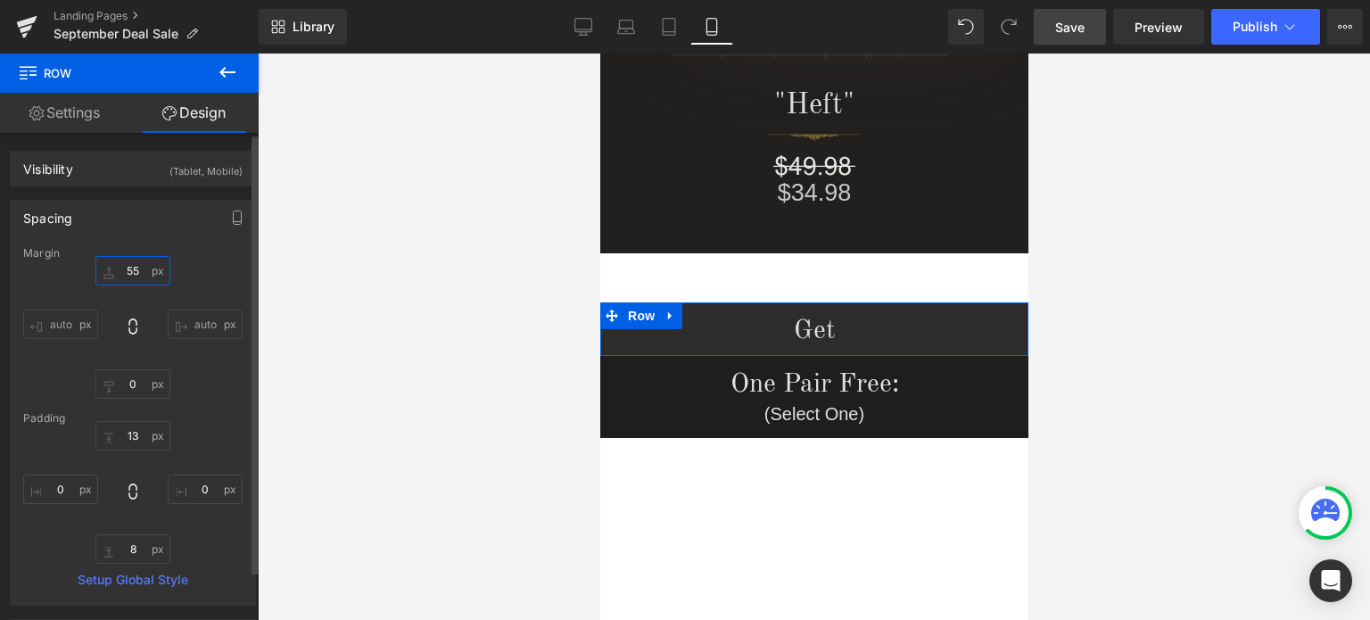
type input "55"
click at [234, 371] on div "55 55 auto auto 0px 0 auto auto" at bounding box center [132, 327] width 219 height 143
click at [96, 218] on div "Spacing" at bounding box center [133, 218] width 244 height 34
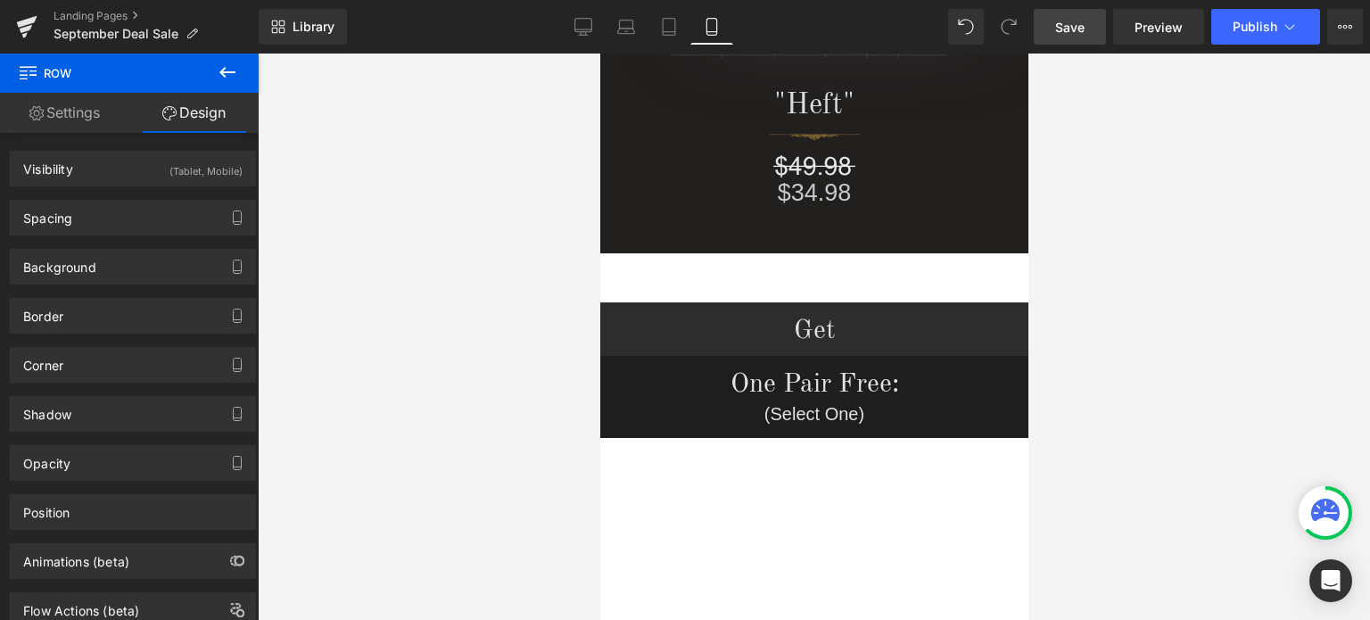
click at [1076, 23] on span "Save" at bounding box center [1069, 27] width 29 height 19
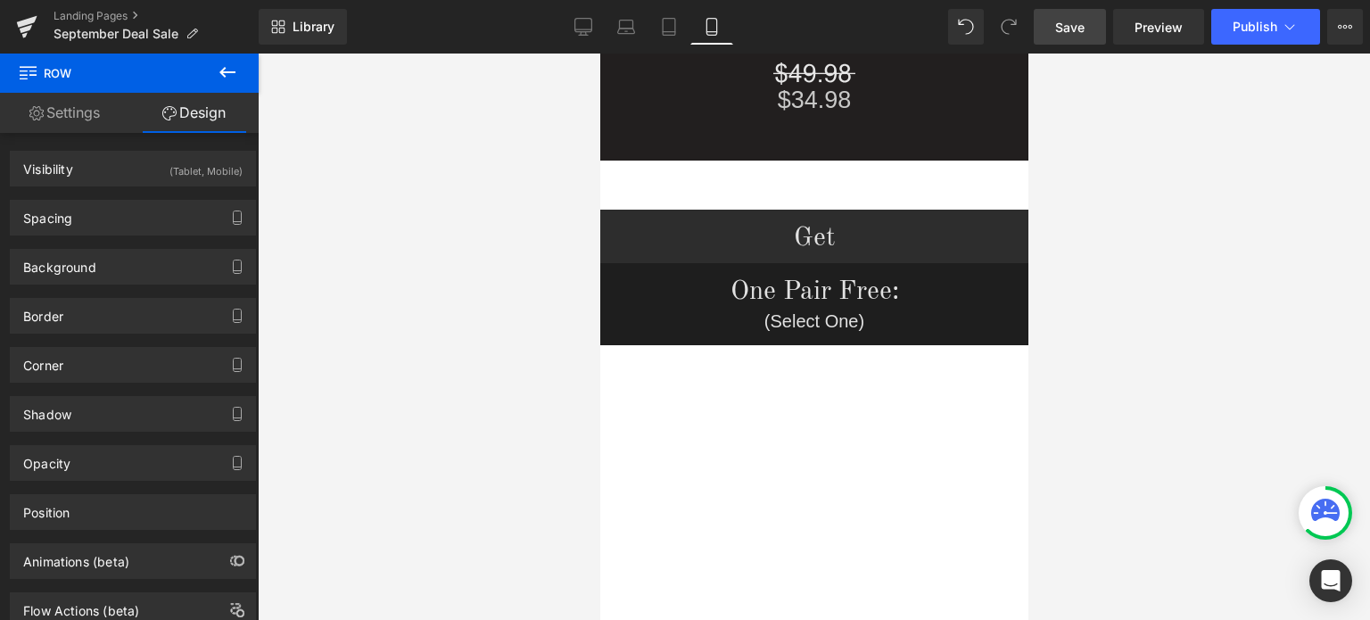
scroll to position [1370, 0]
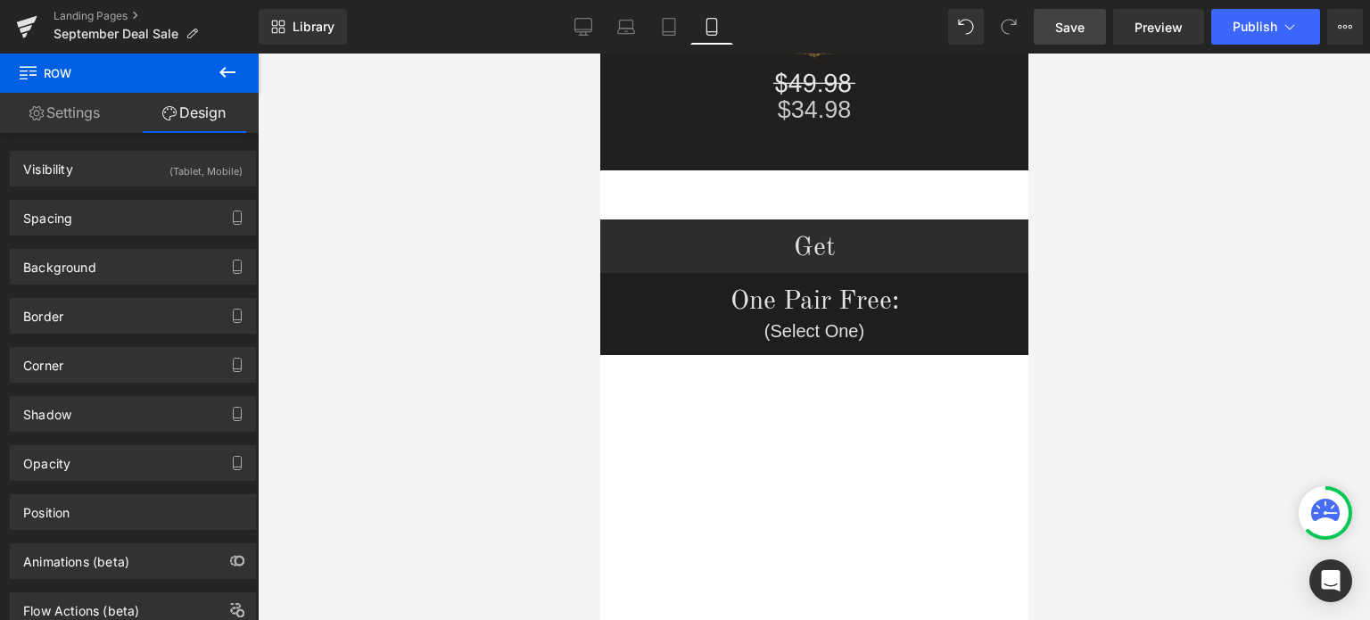
click at [1066, 21] on span "Save" at bounding box center [1069, 27] width 29 height 19
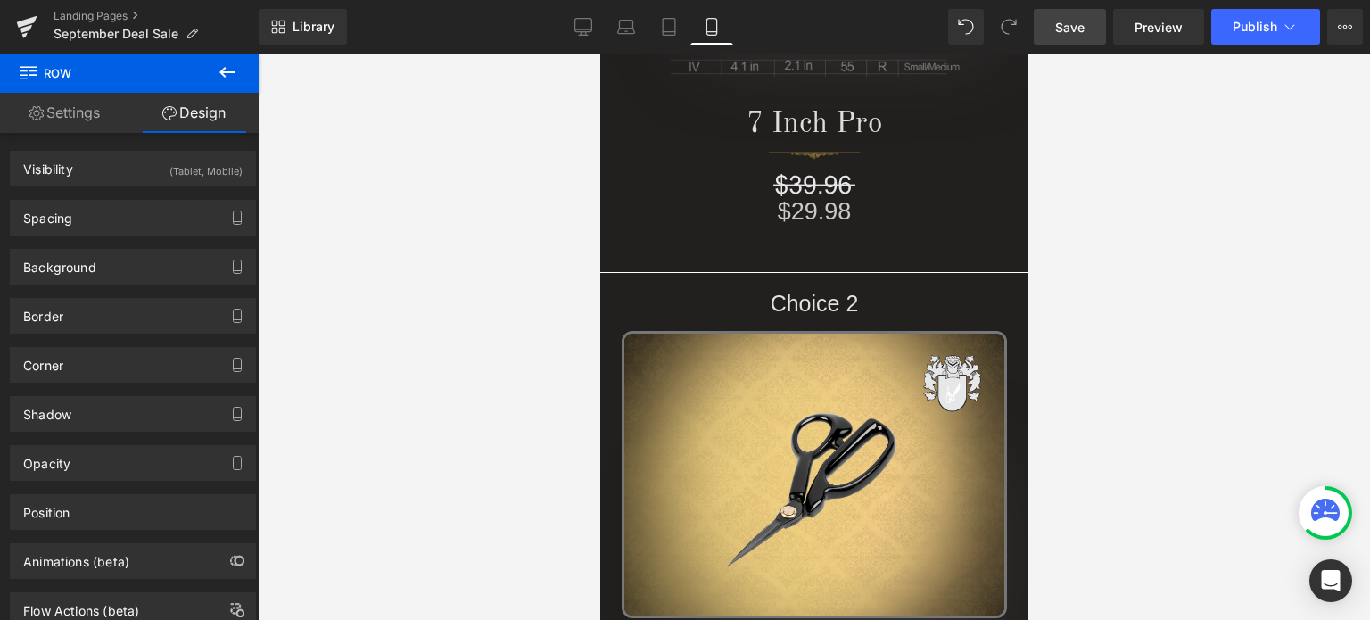
scroll to position [594, 0]
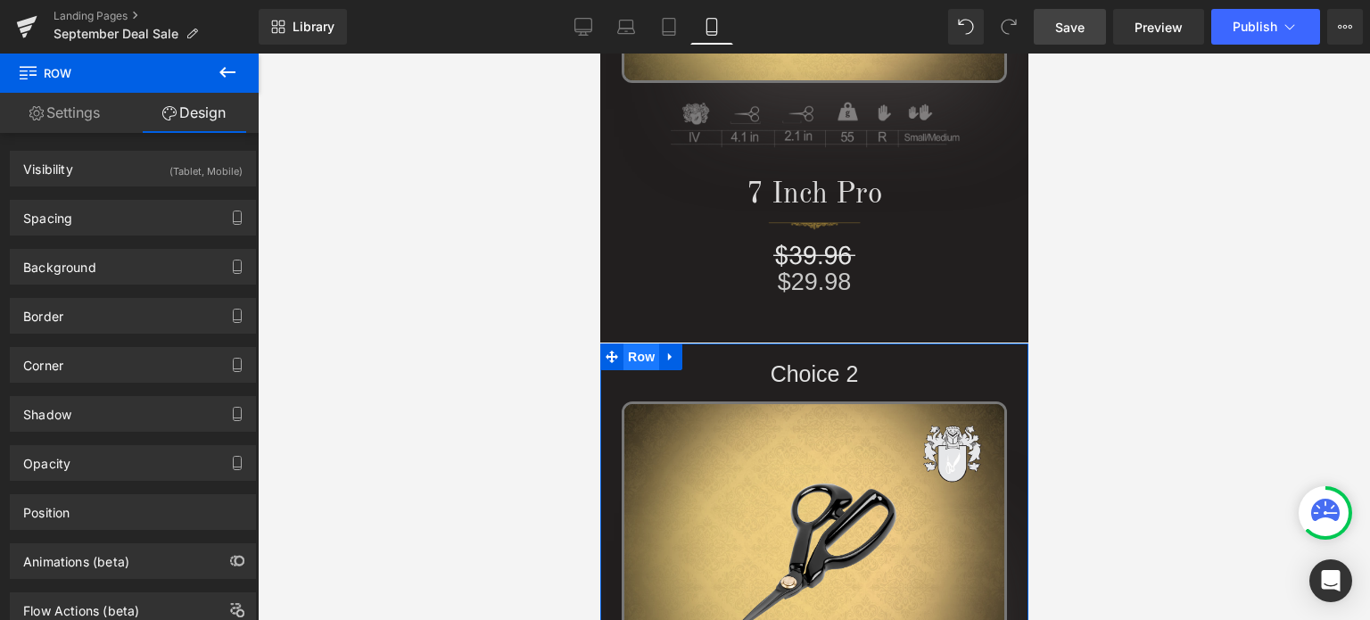
click at [634, 357] on span "Row" at bounding box center [640, 356] width 36 height 27
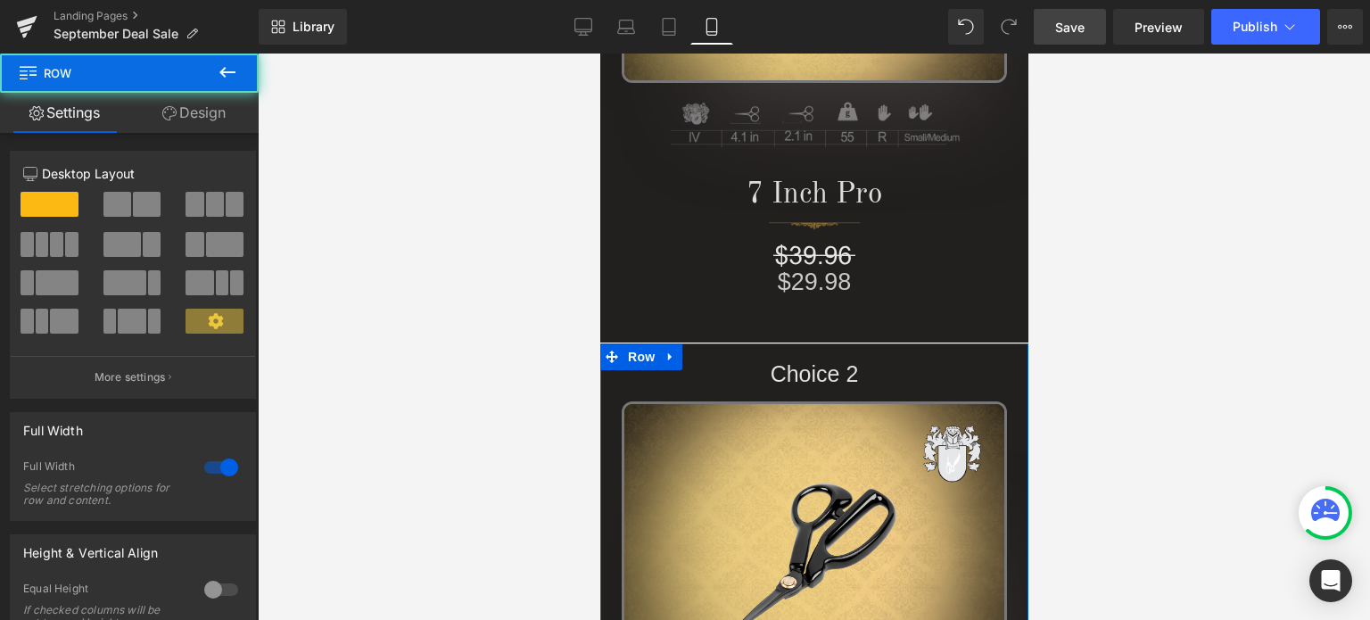
click at [209, 110] on link "Design" at bounding box center [193, 113] width 129 height 40
click at [0, 0] on div "Spacing" at bounding box center [0, 0] width 0 height 0
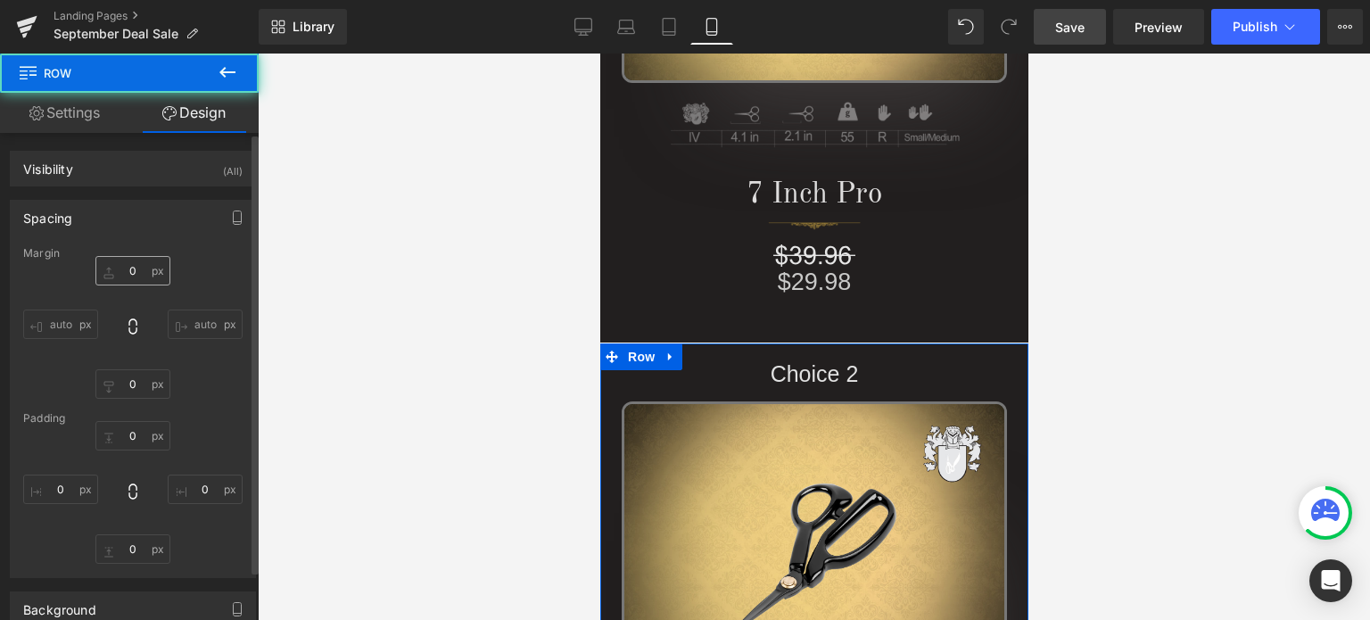
type input "1"
type input "0"
type input "18"
type input "0"
type input "50"
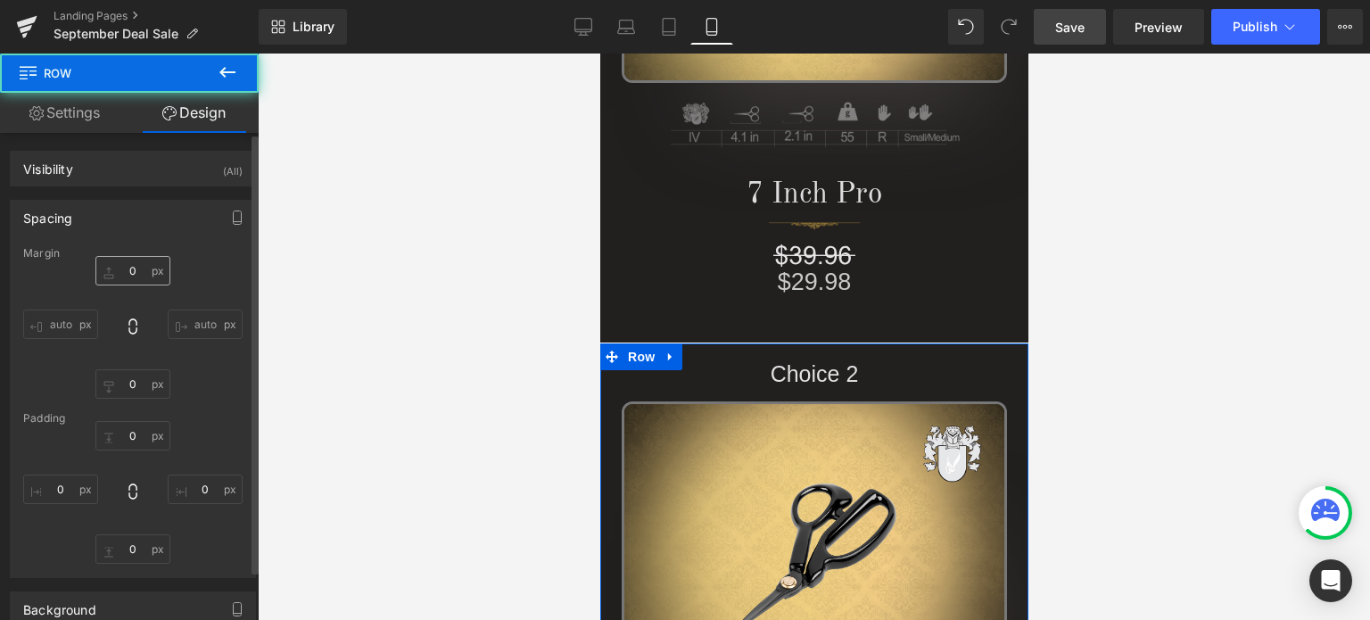
type input "0"
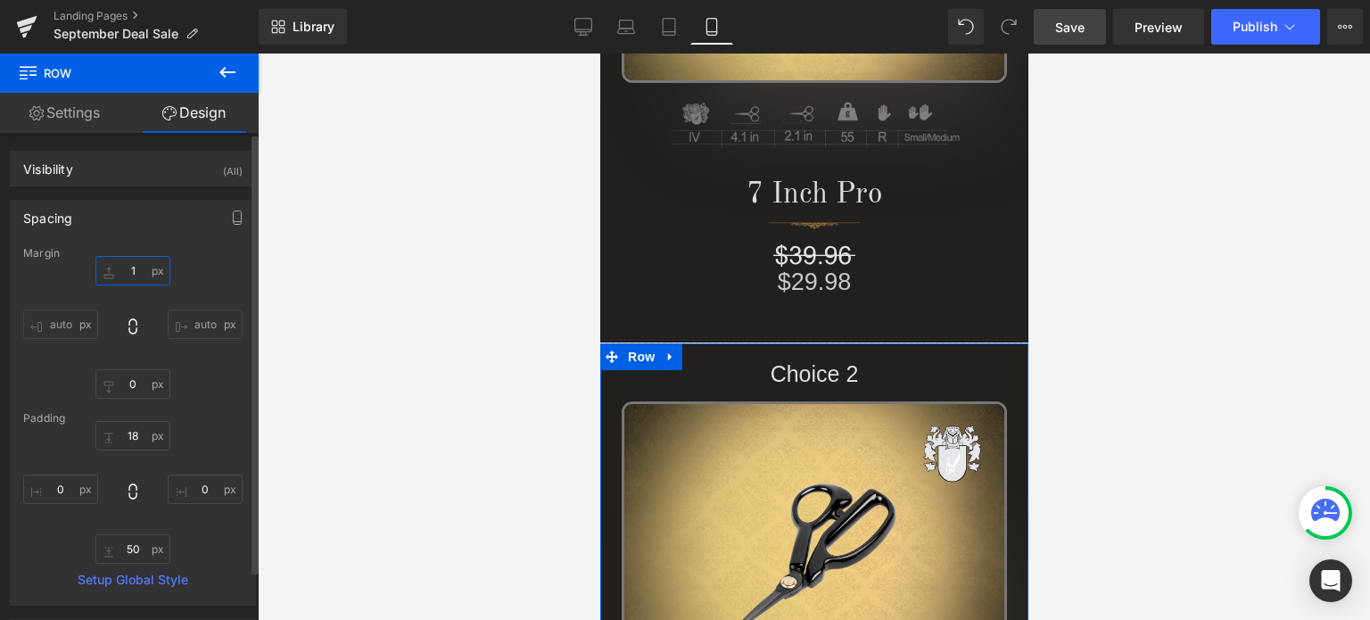
click at [139, 272] on input "1" at bounding box center [132, 270] width 75 height 29
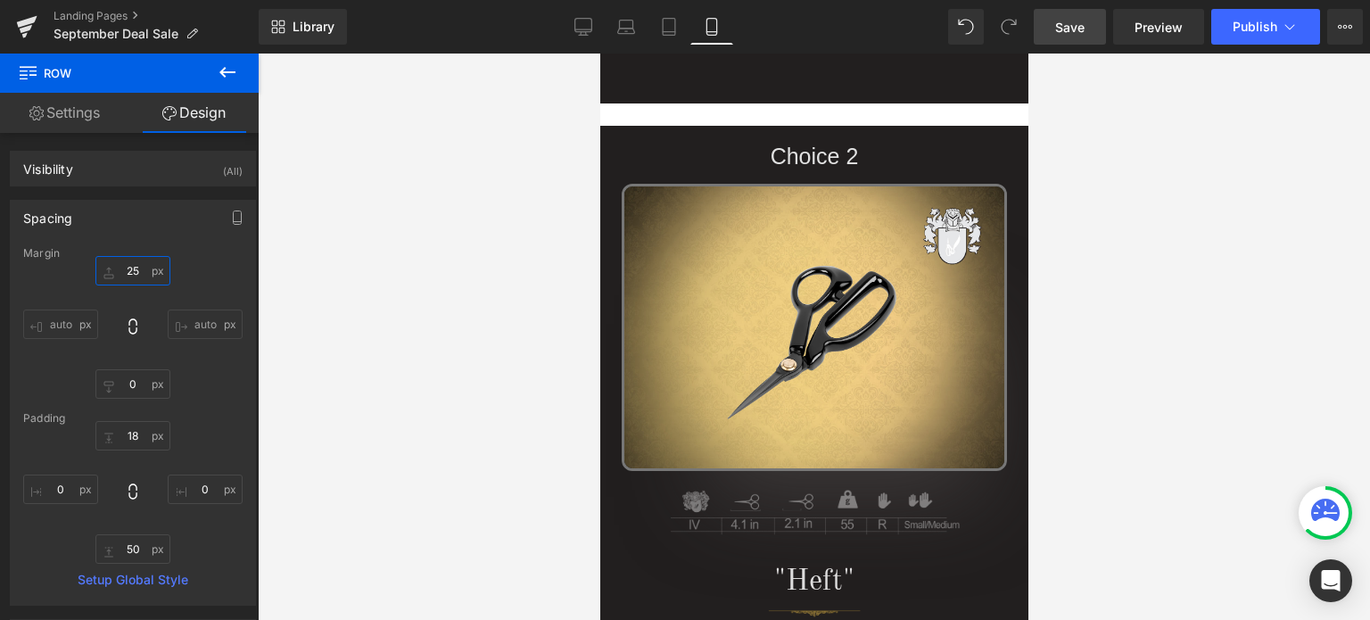
scroll to position [642, 0]
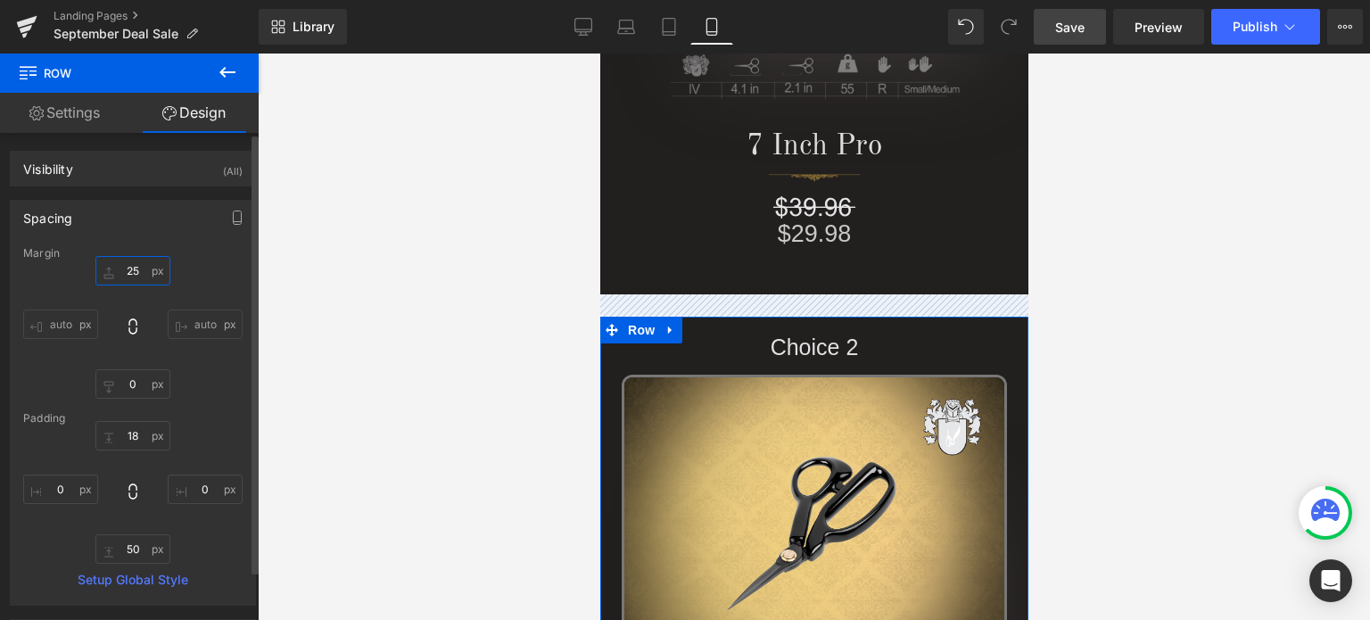
click at [125, 272] on input "25" at bounding box center [132, 270] width 75 height 29
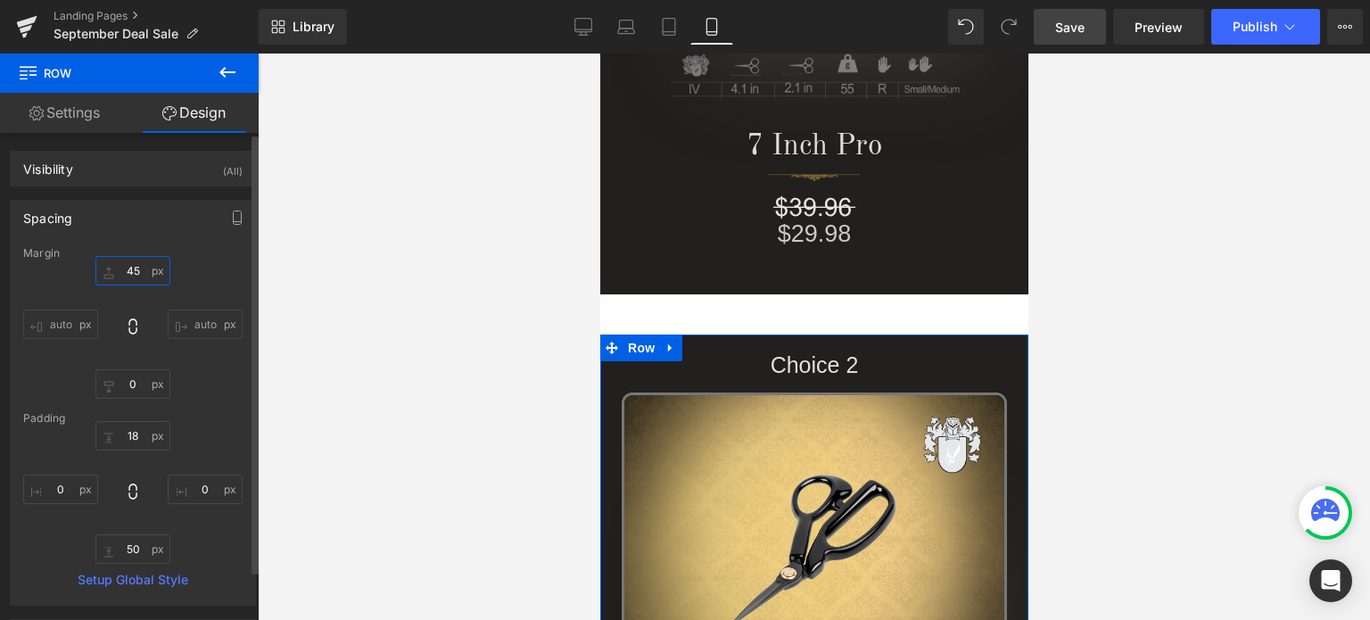
type input "45"
click at [237, 274] on div "Margin 45 45 auto auto 0px 0 auto auto [GEOGRAPHIC_DATA] 18px 18 0px 0 50px 50 …" at bounding box center [133, 426] width 244 height 358
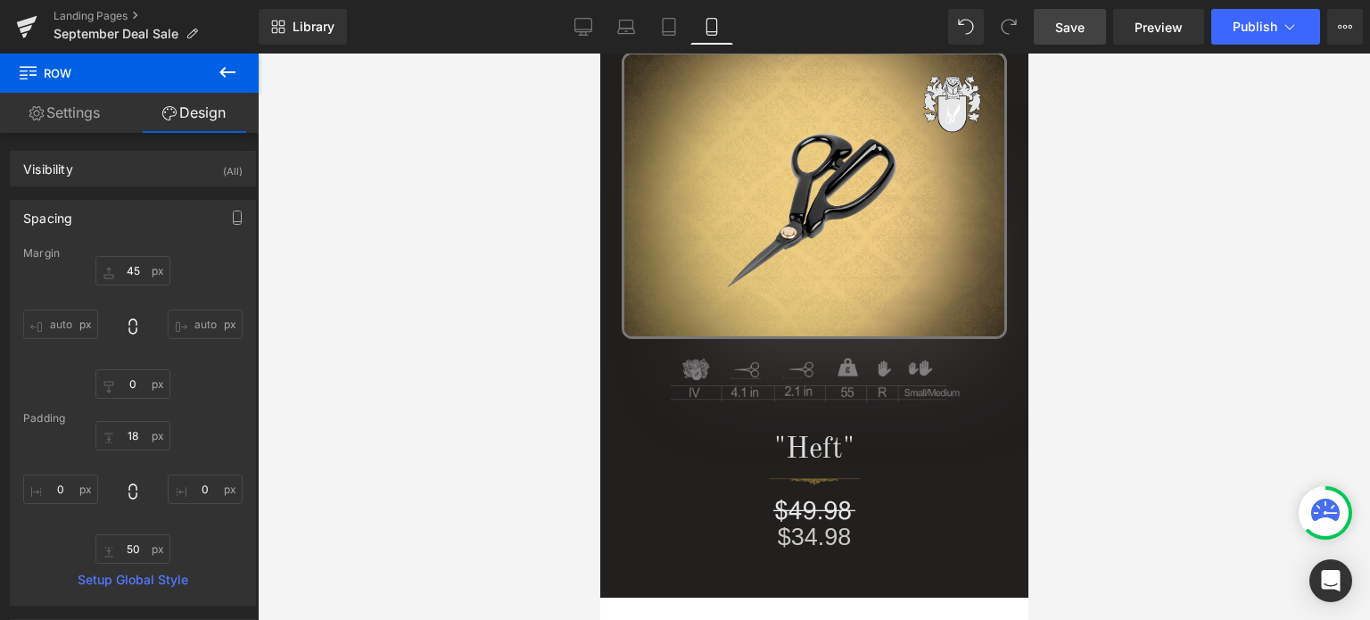
scroll to position [1321, 0]
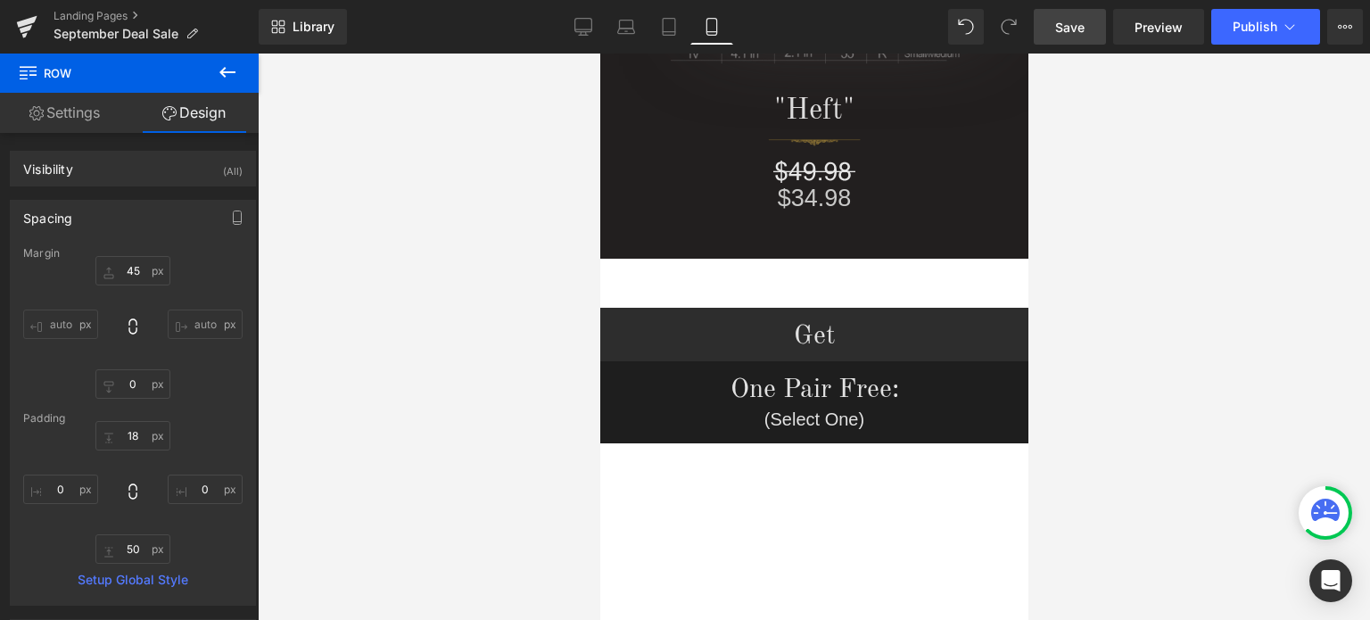
click at [1073, 24] on span "Save" at bounding box center [1069, 27] width 29 height 19
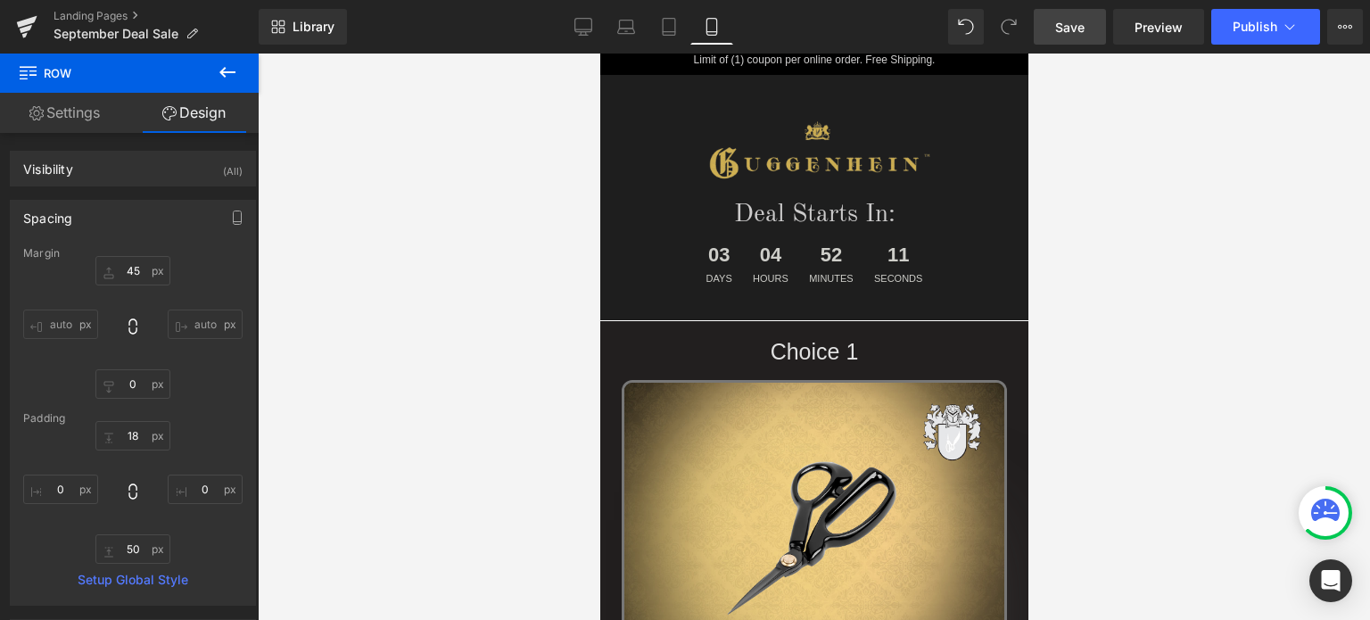
scroll to position [0, 0]
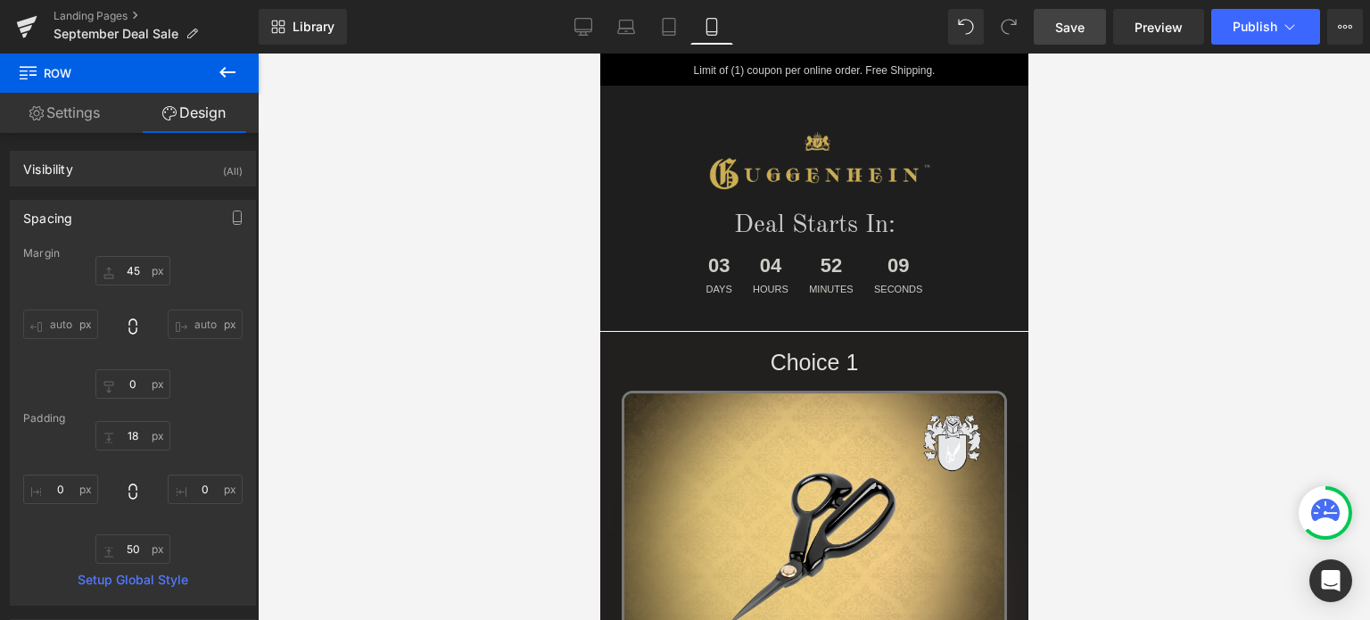
click at [1070, 30] on span "Save" at bounding box center [1069, 27] width 29 height 19
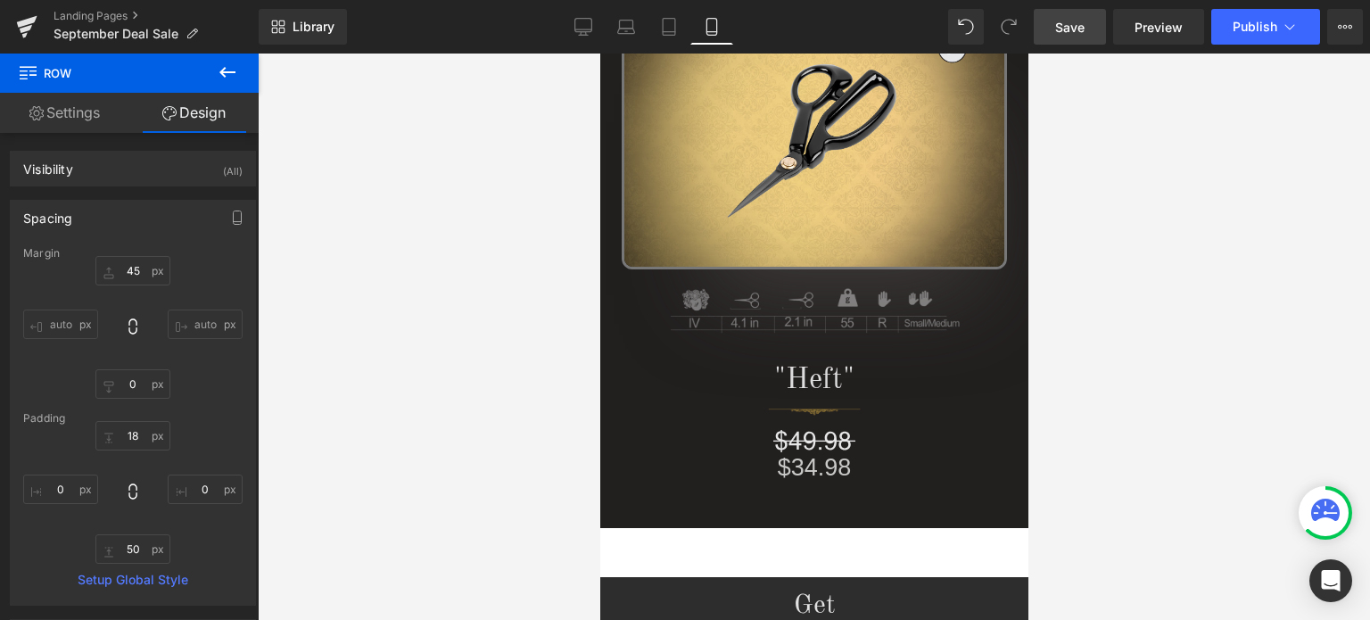
scroll to position [739, 0]
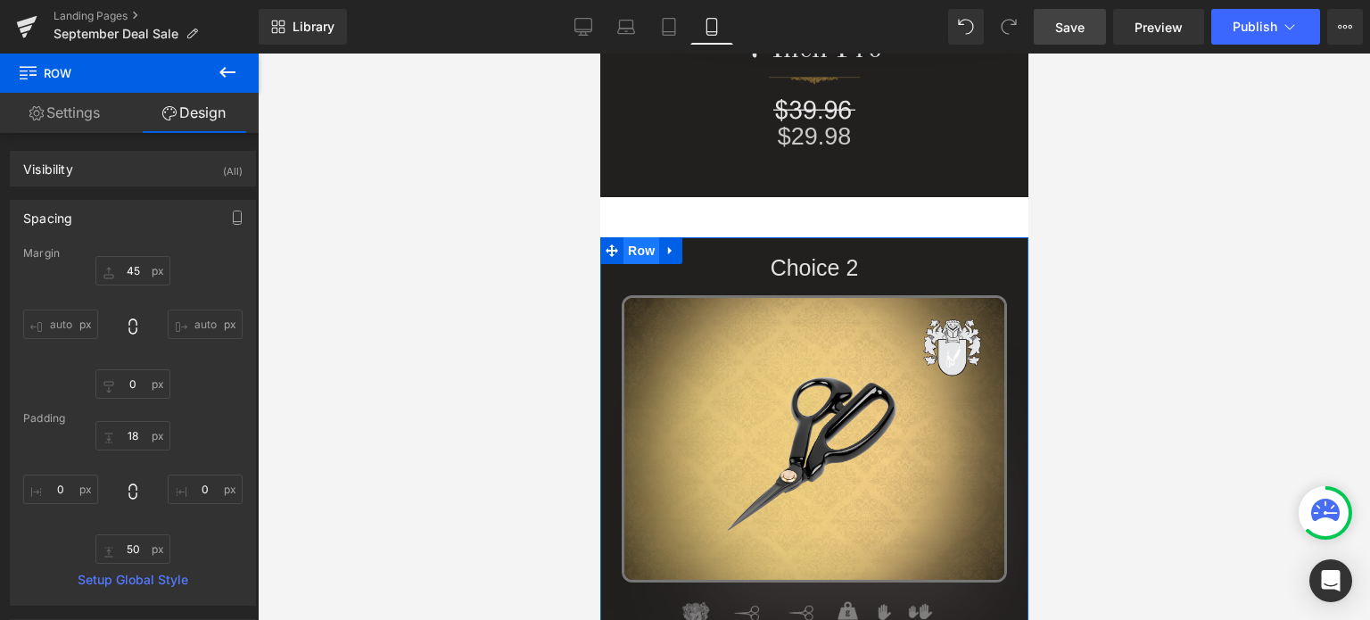
click at [634, 250] on span "Row" at bounding box center [640, 250] width 36 height 27
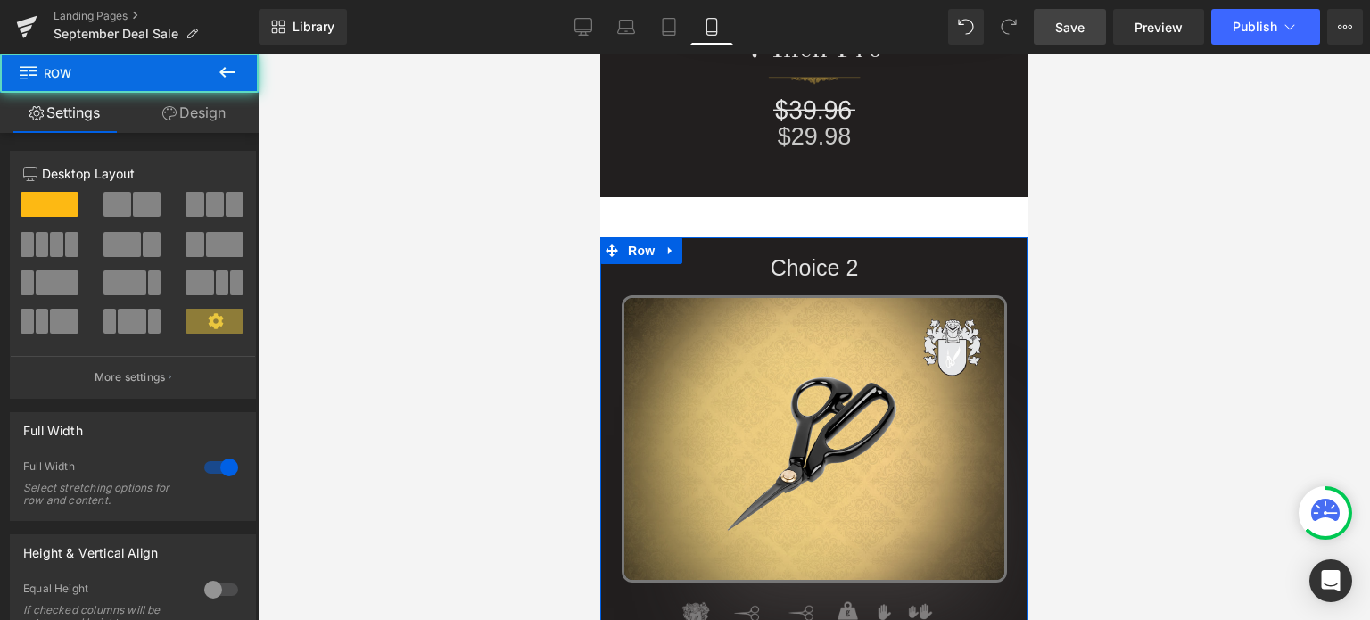
drag, startPoint x: 200, startPoint y: 105, endPoint x: 121, endPoint y: 212, distance: 132.7
click at [200, 105] on link "Design" at bounding box center [193, 113] width 129 height 40
click at [0, 0] on div "Spacing" at bounding box center [0, 0] width 0 height 0
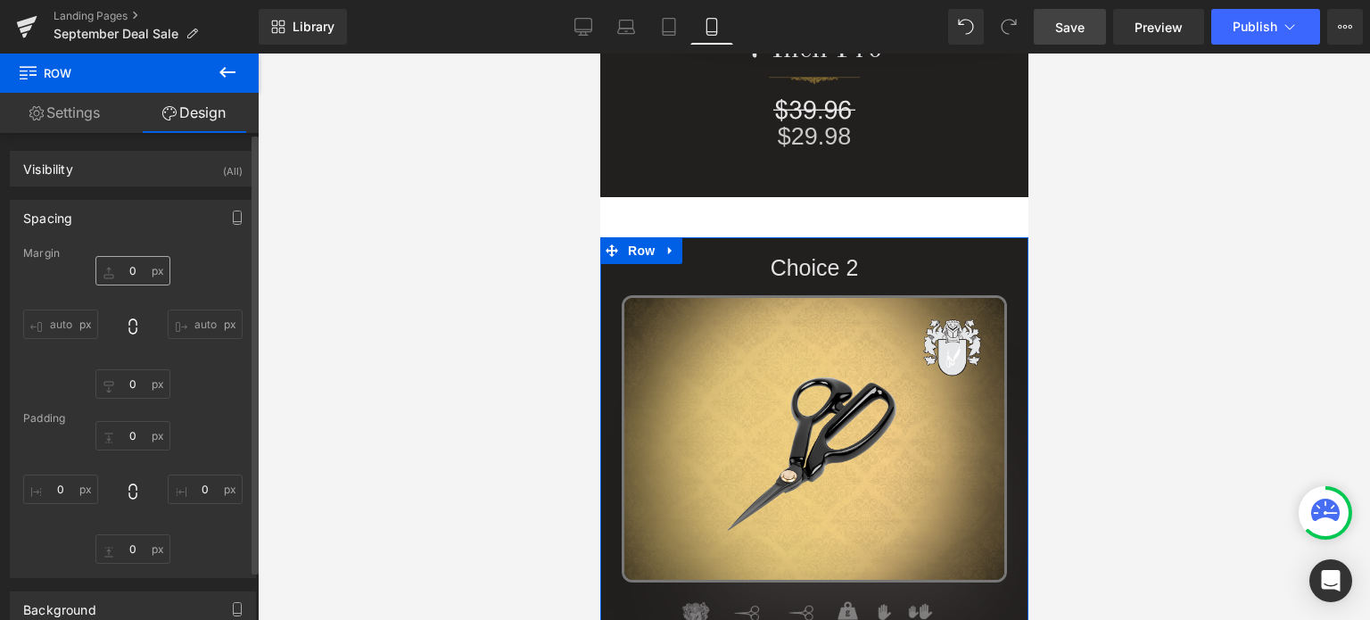
type input "45"
type input "0"
type input "18"
type input "0"
type input "50"
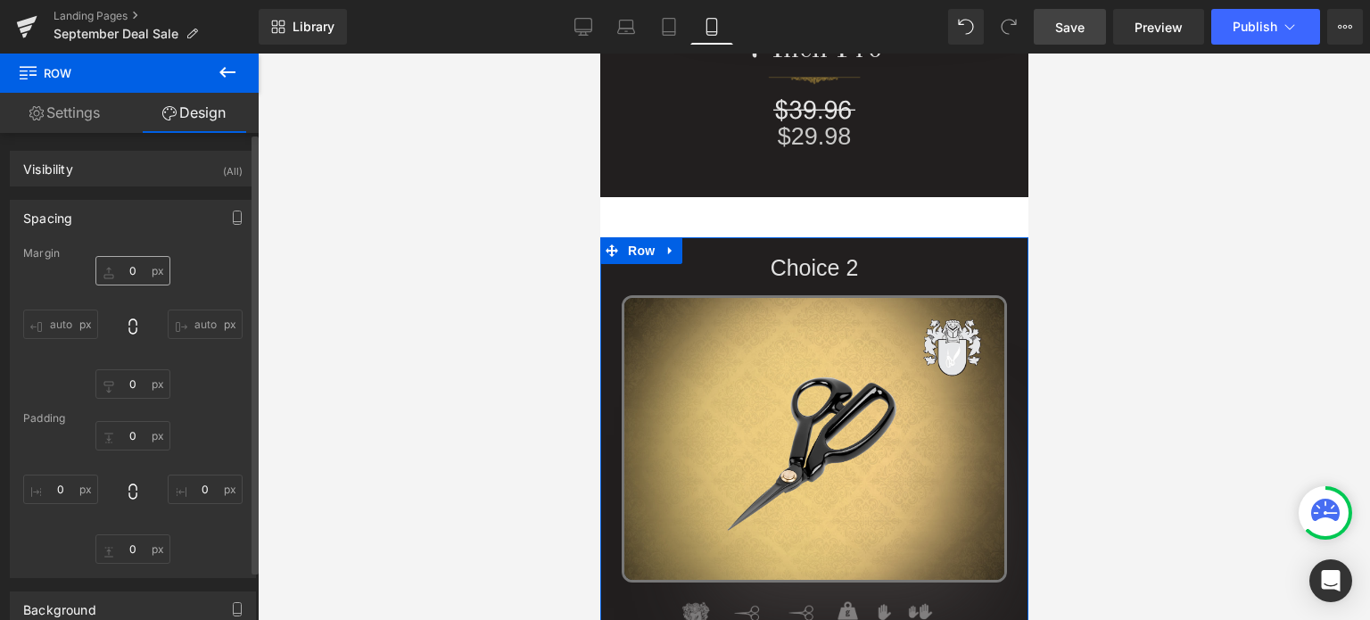
type input "0"
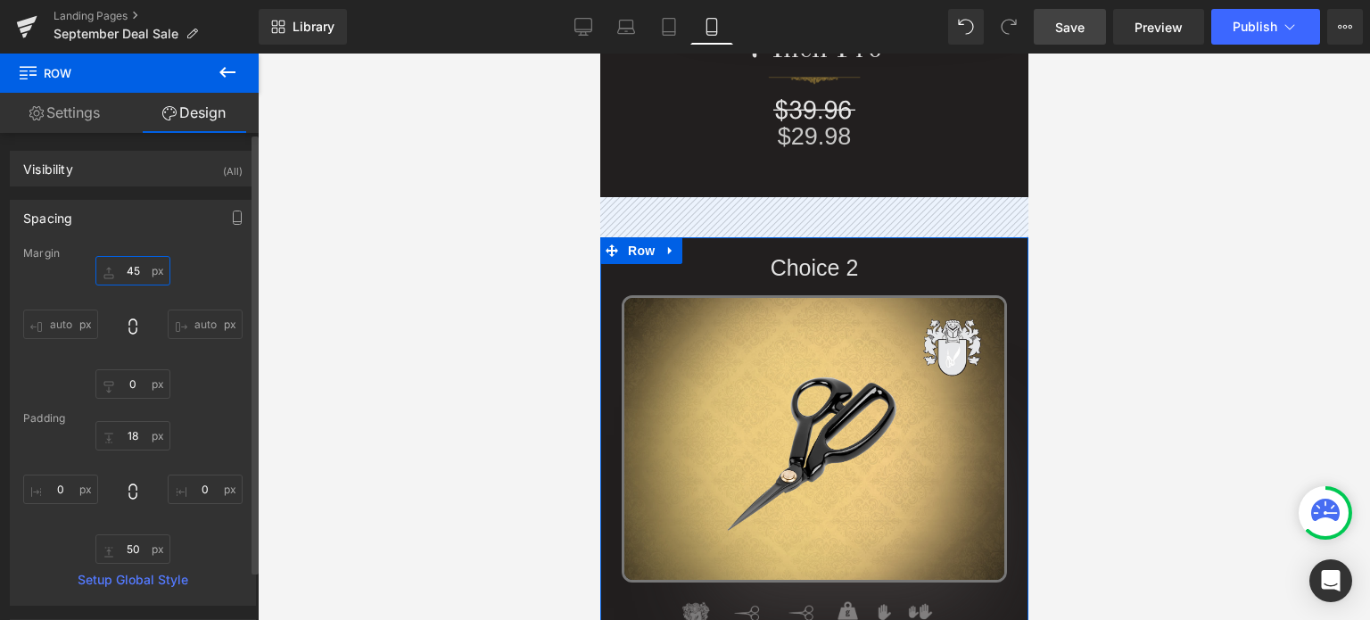
click at [144, 271] on input "45" at bounding box center [132, 270] width 75 height 29
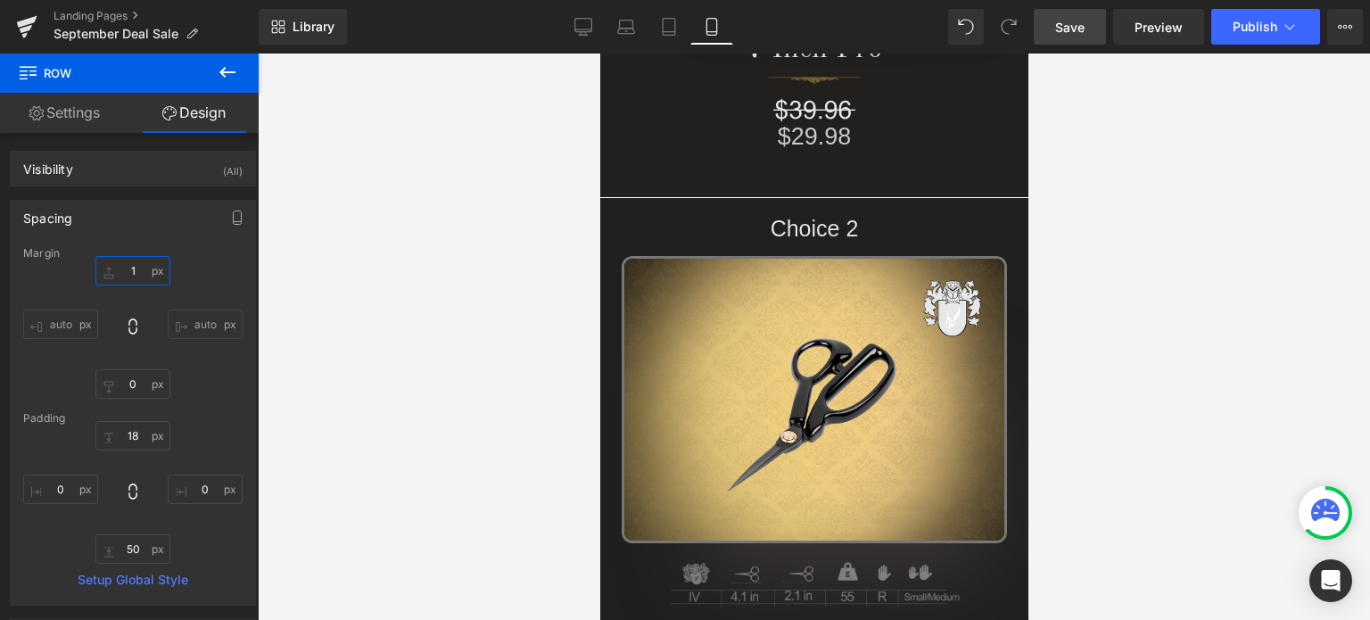
type input "1"
click at [1074, 35] on span "Save" at bounding box center [1069, 27] width 29 height 19
click at [1079, 28] on span "Save" at bounding box center [1069, 27] width 29 height 19
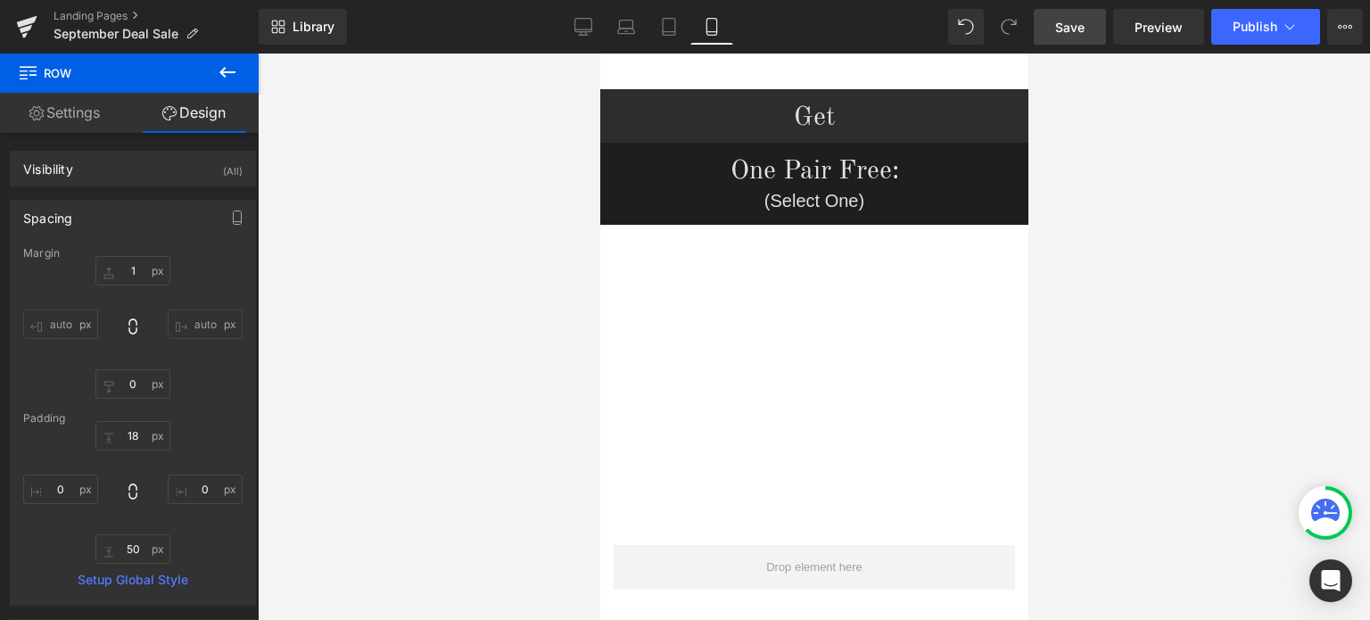
scroll to position [0, 0]
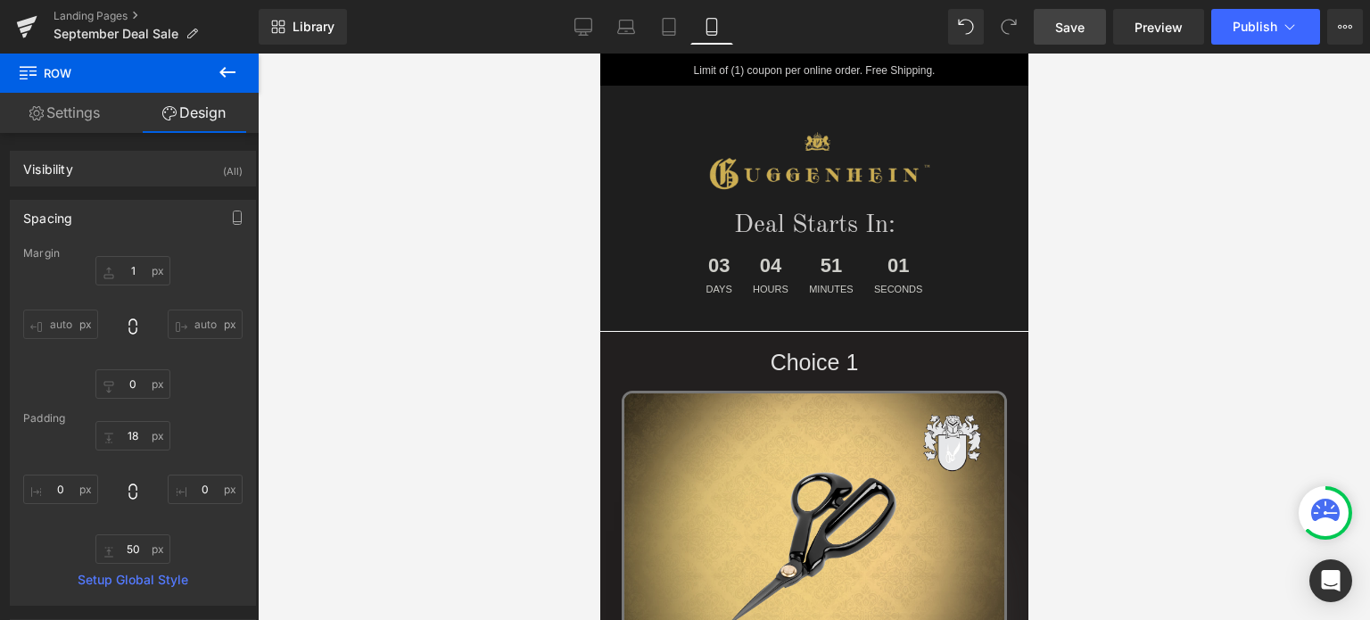
drag, startPoint x: 1020, startPoint y: 138, endPoint x: 1653, endPoint y: 121, distance: 633.3
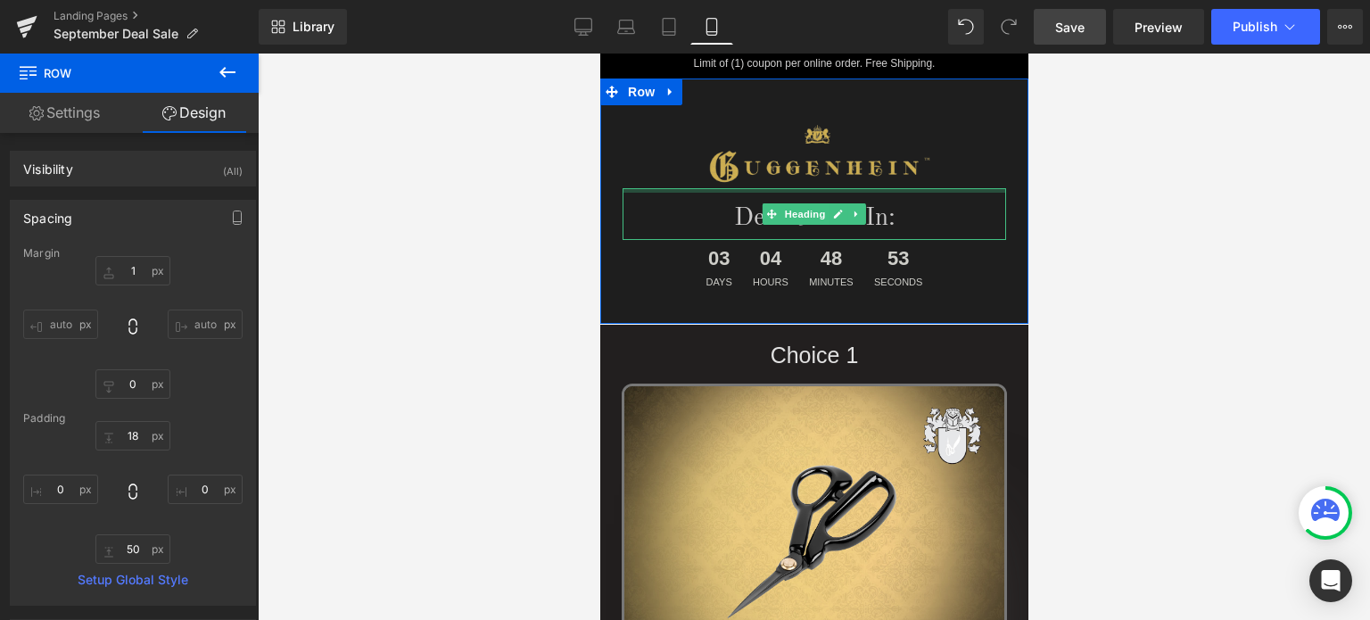
scroll to position [267, 0]
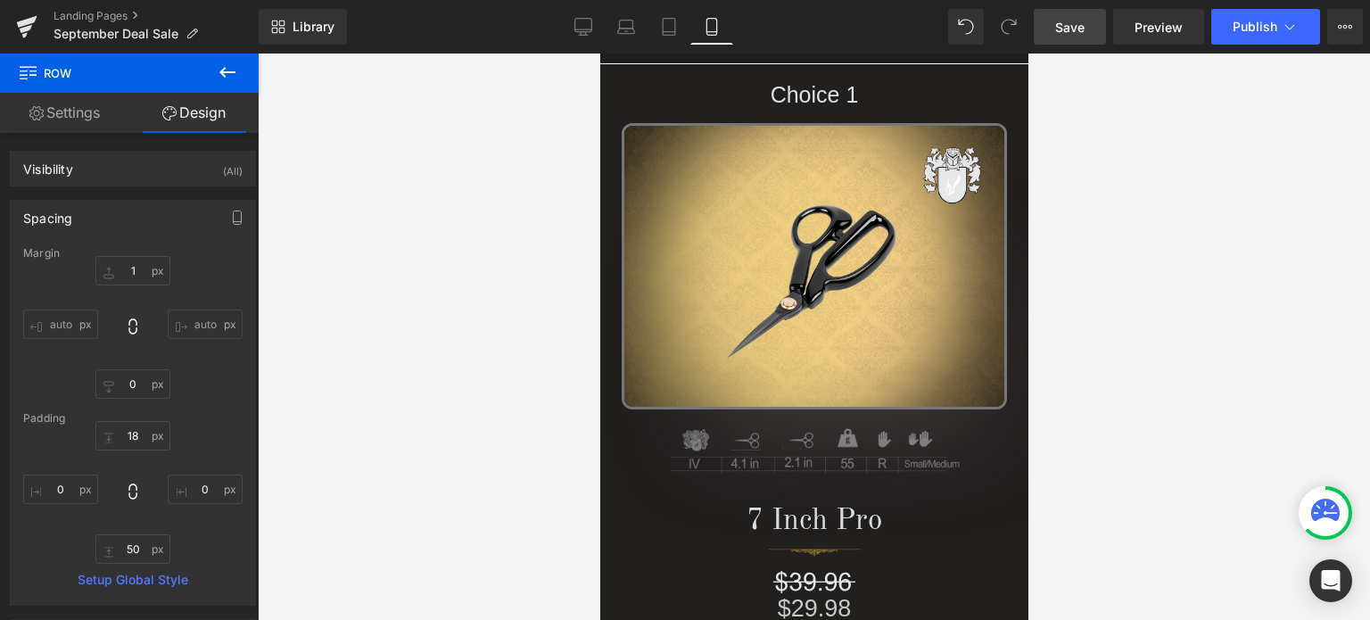
click at [1091, 34] on link "Save" at bounding box center [1069, 27] width 72 height 36
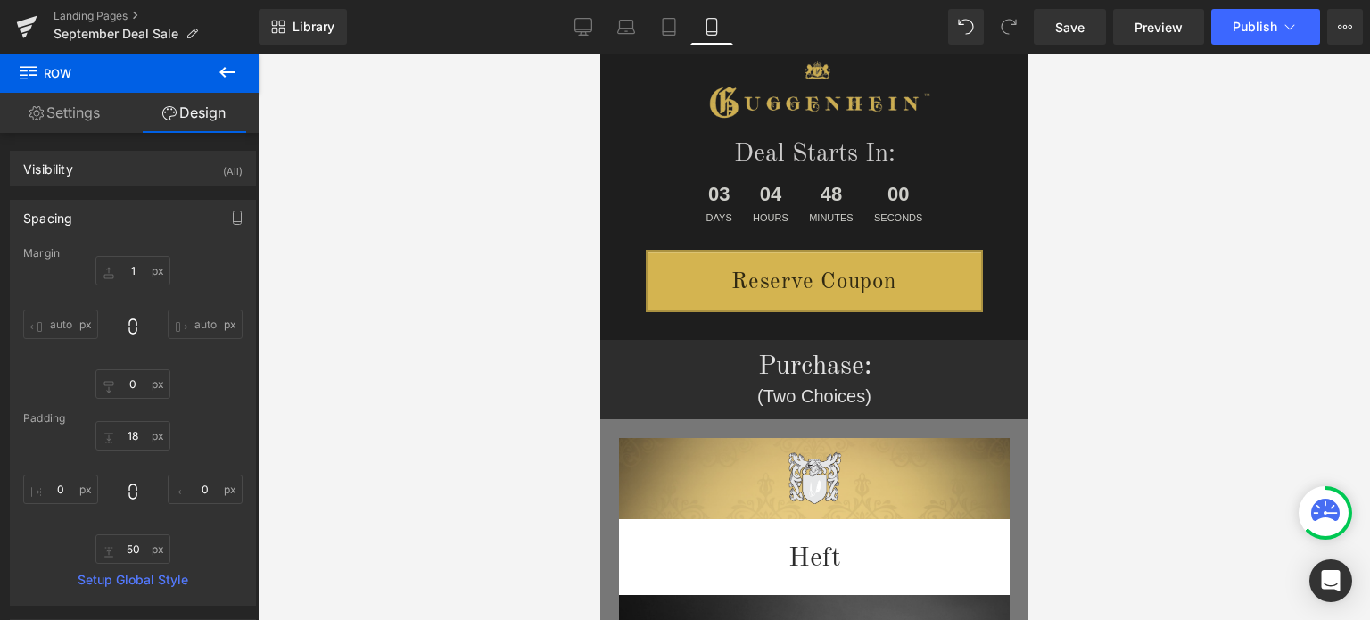
scroll to position [2438, 0]
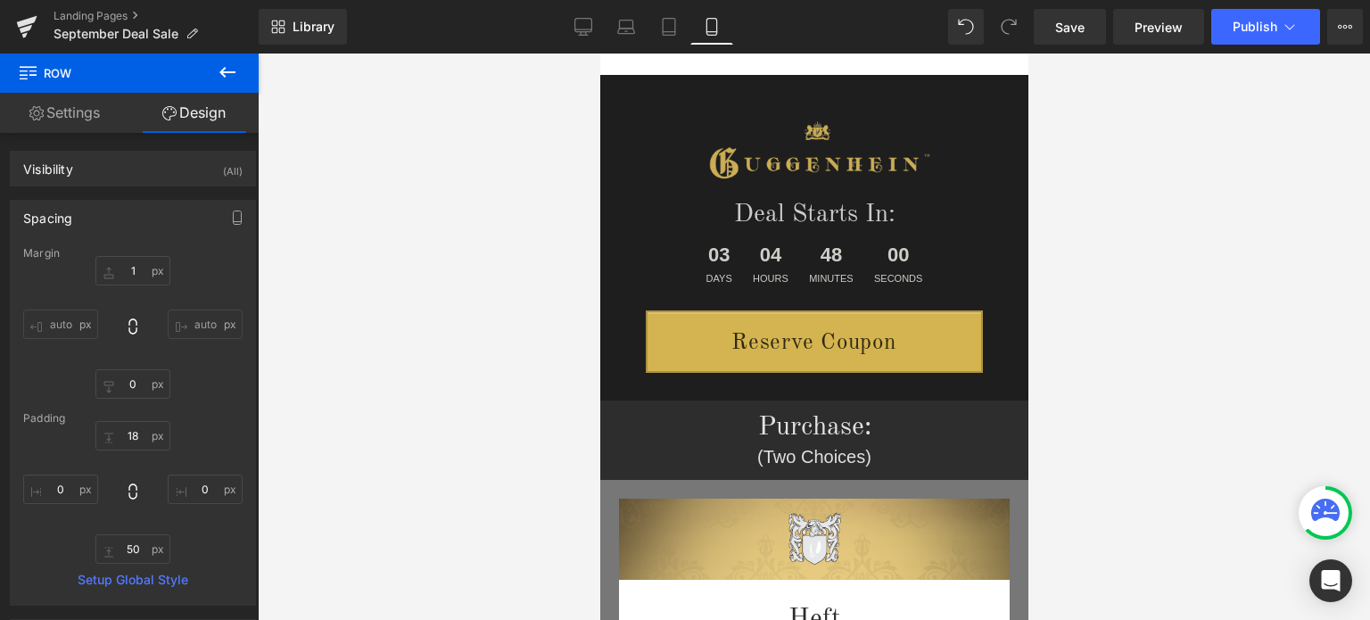
drag, startPoint x: 1021, startPoint y: 99, endPoint x: 1628, endPoint y: 300, distance: 639.8
click at [663, 415] on icon at bounding box center [669, 413] width 12 height 13
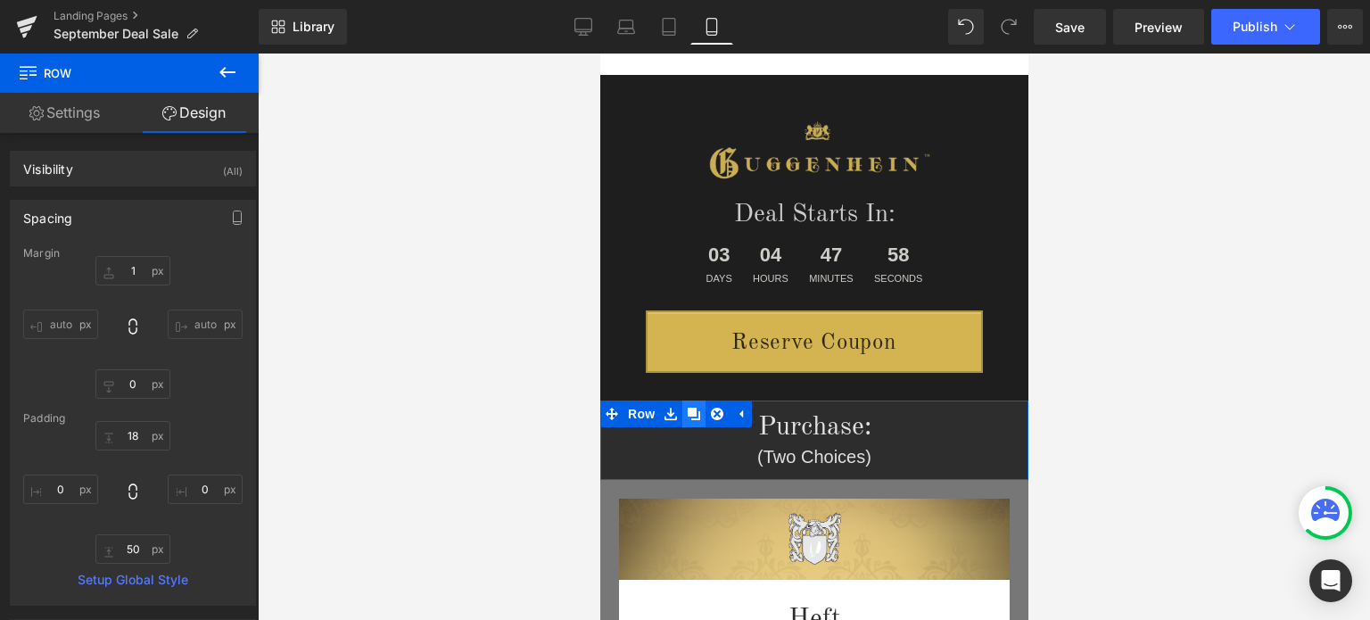
click at [687, 410] on icon at bounding box center [693, 413] width 12 height 12
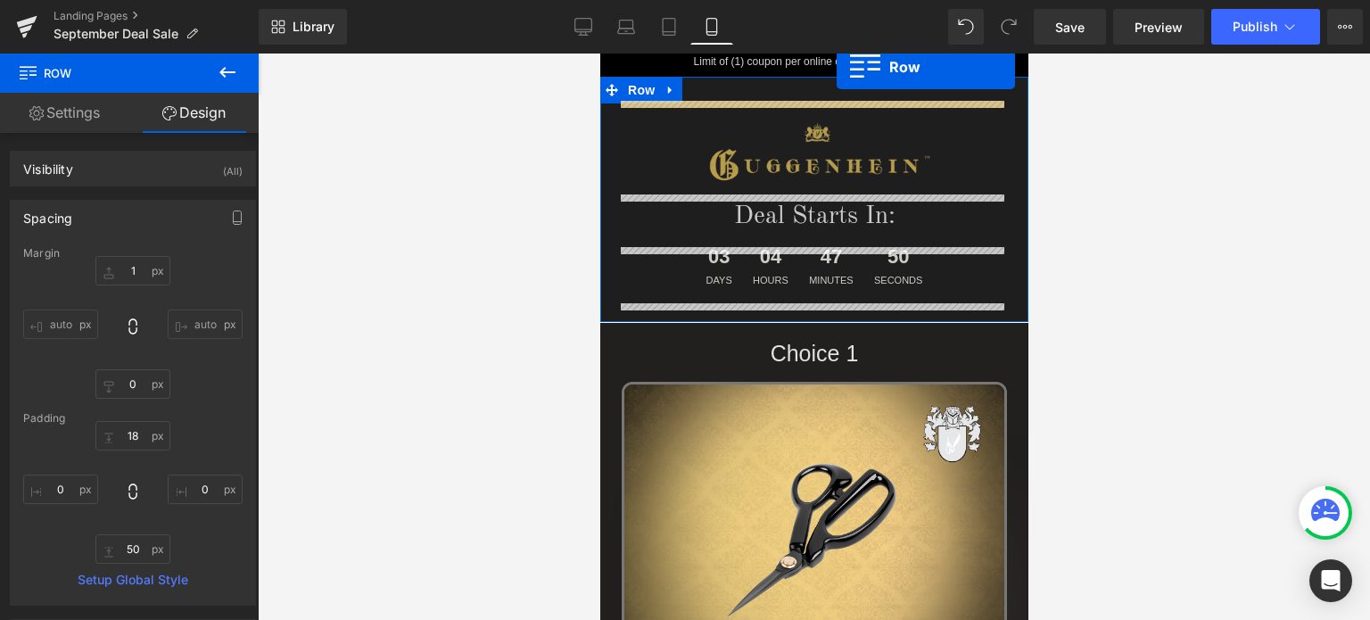
scroll to position [0, 0]
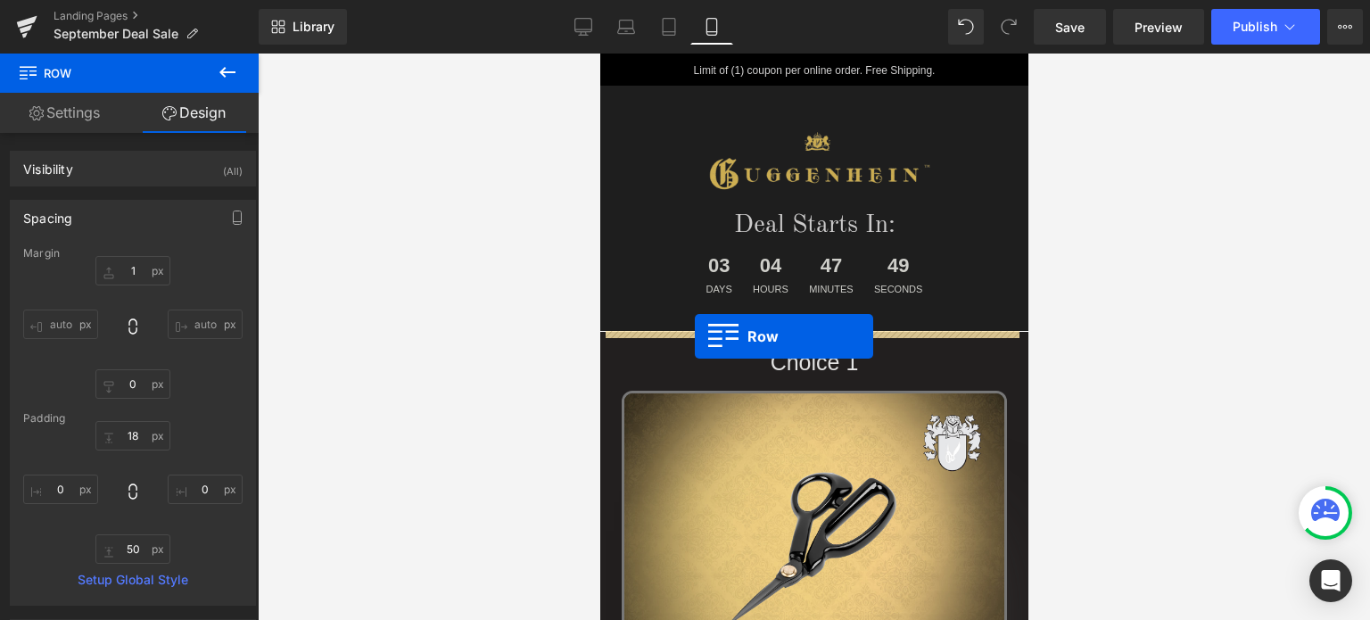
drag, startPoint x: 605, startPoint y: 401, endPoint x: 694, endPoint y: 336, distance: 110.4
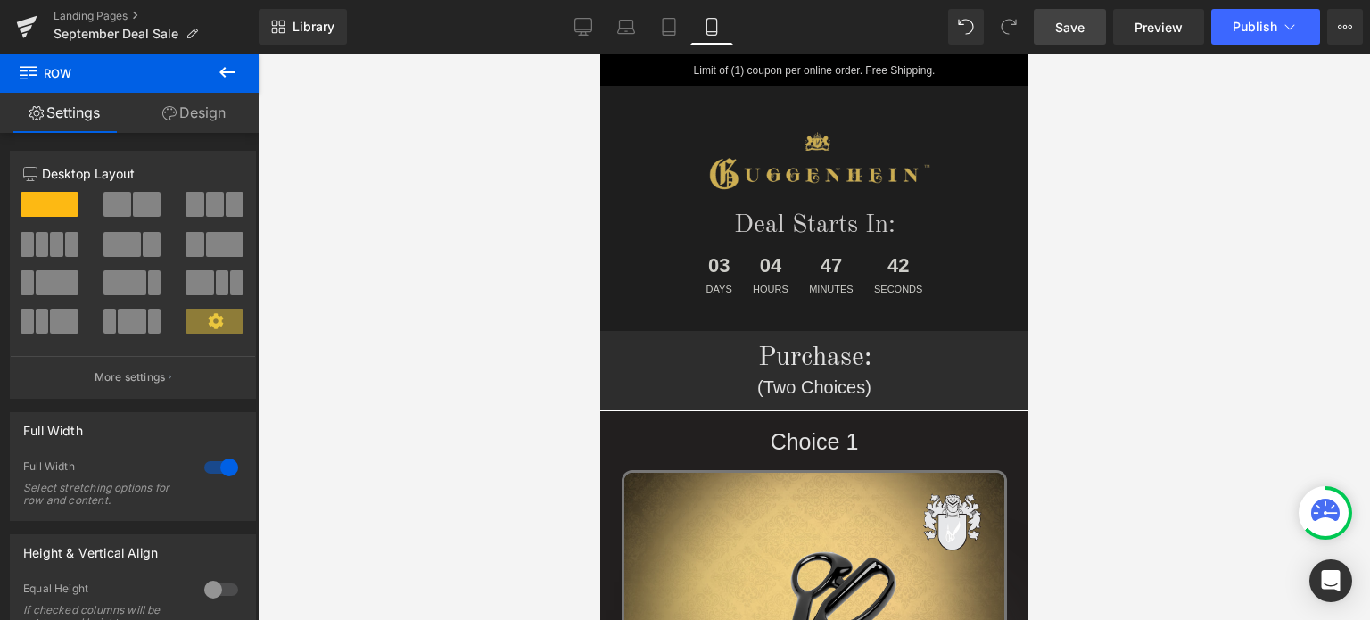
click at [1068, 29] on span "Save" at bounding box center [1069, 27] width 29 height 19
click at [1071, 24] on span "Save" at bounding box center [1069, 27] width 29 height 19
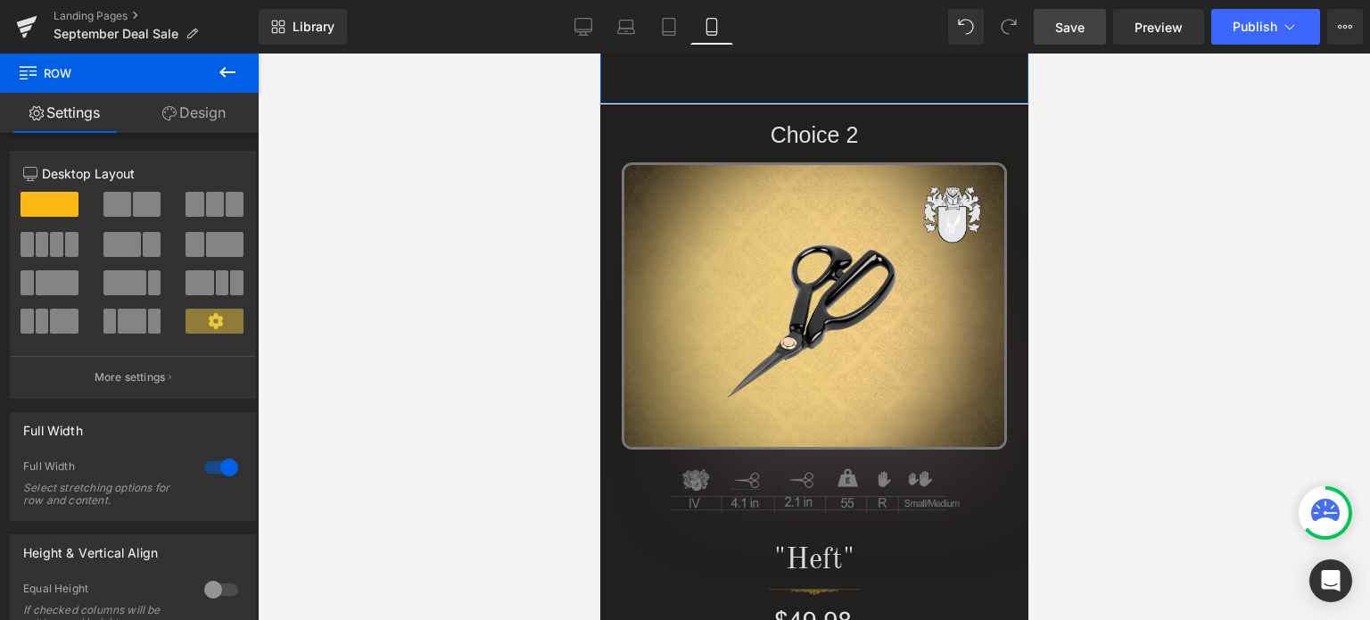
scroll to position [1167, 0]
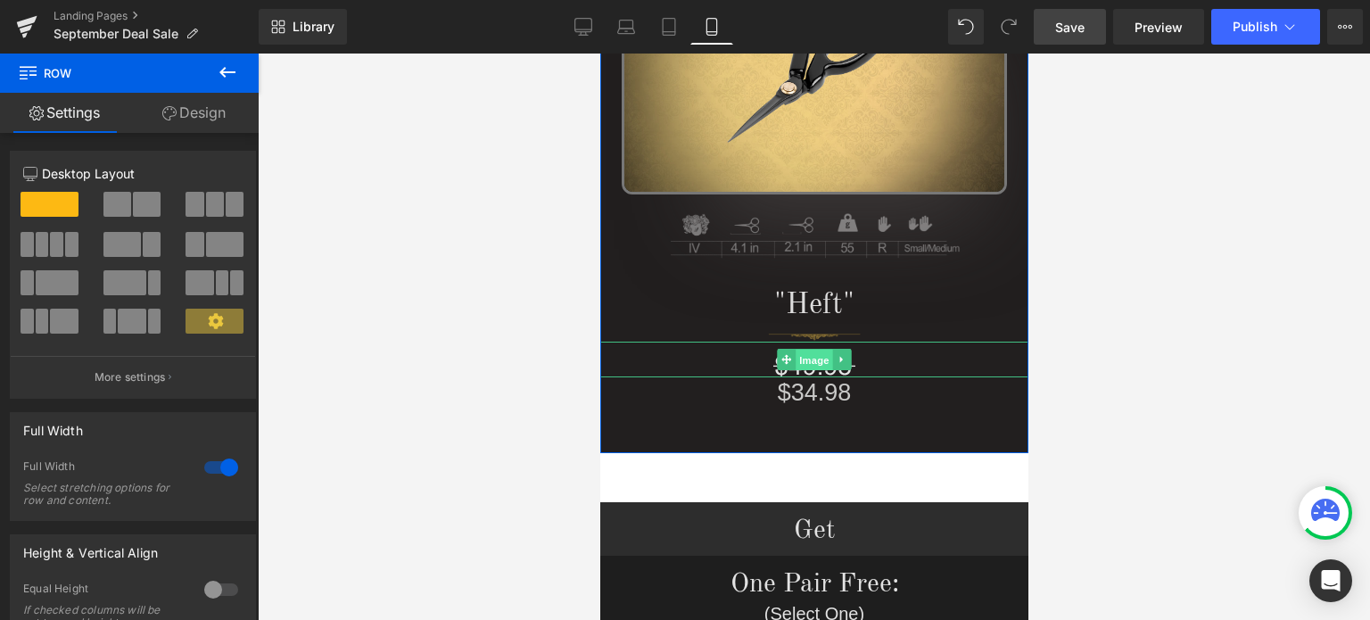
click at [801, 357] on span "Image" at bounding box center [812, 360] width 37 height 21
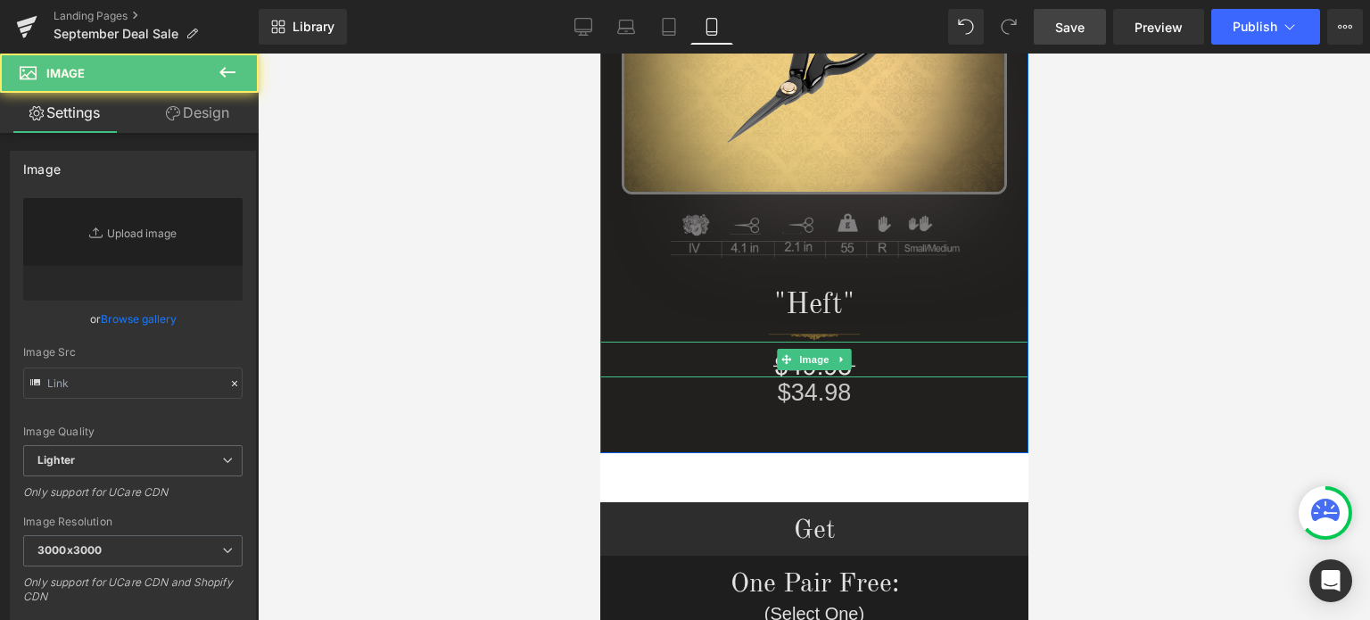
type input "[URL][DOMAIN_NAME]"
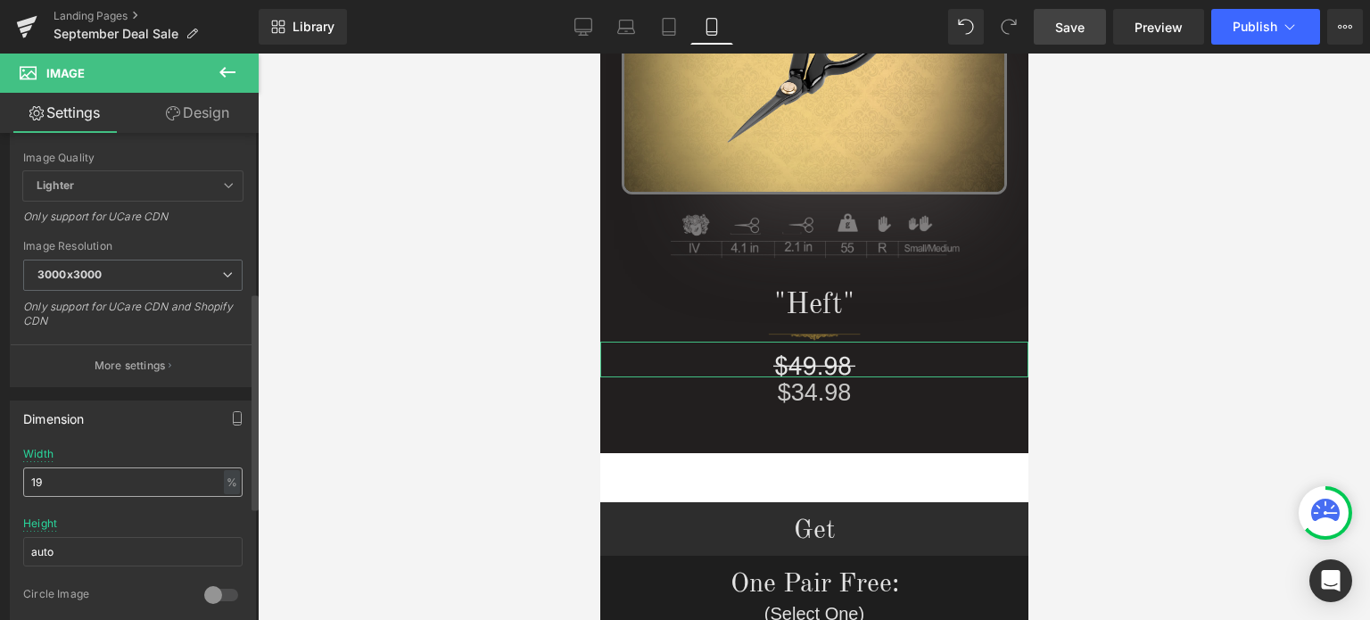
scroll to position [357, 0]
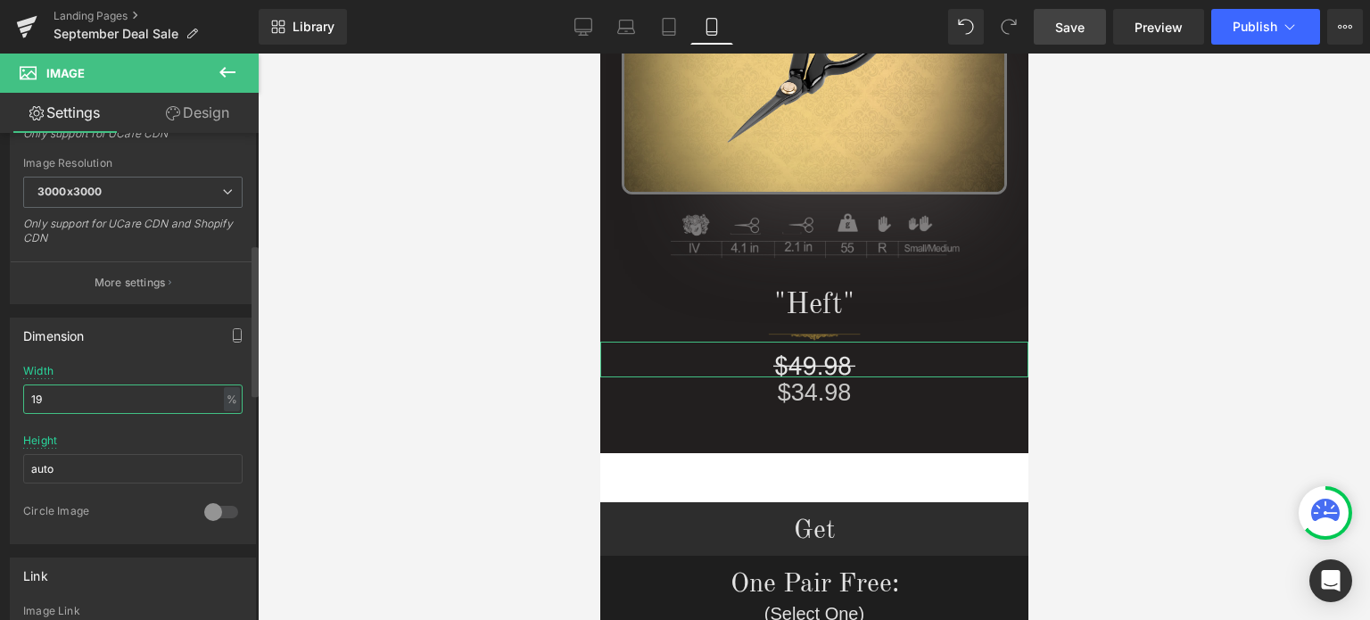
click at [47, 398] on input "19" at bounding box center [132, 398] width 219 height 29
type input "17"
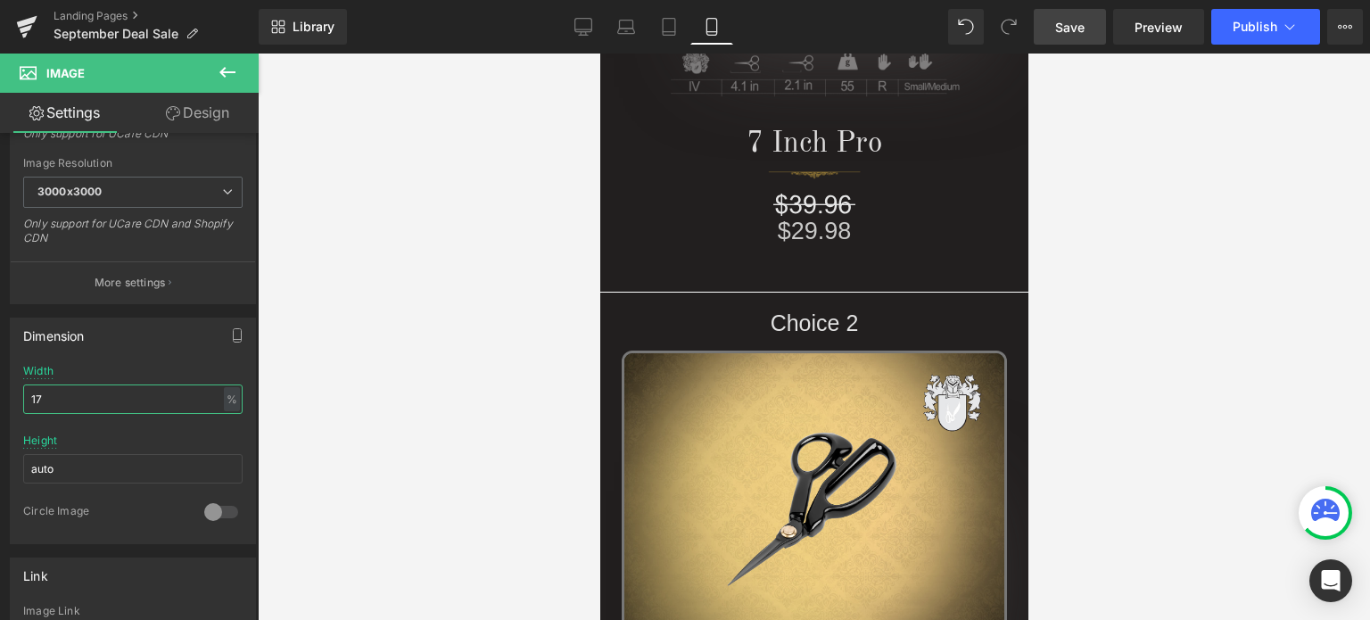
scroll to position [721, 0]
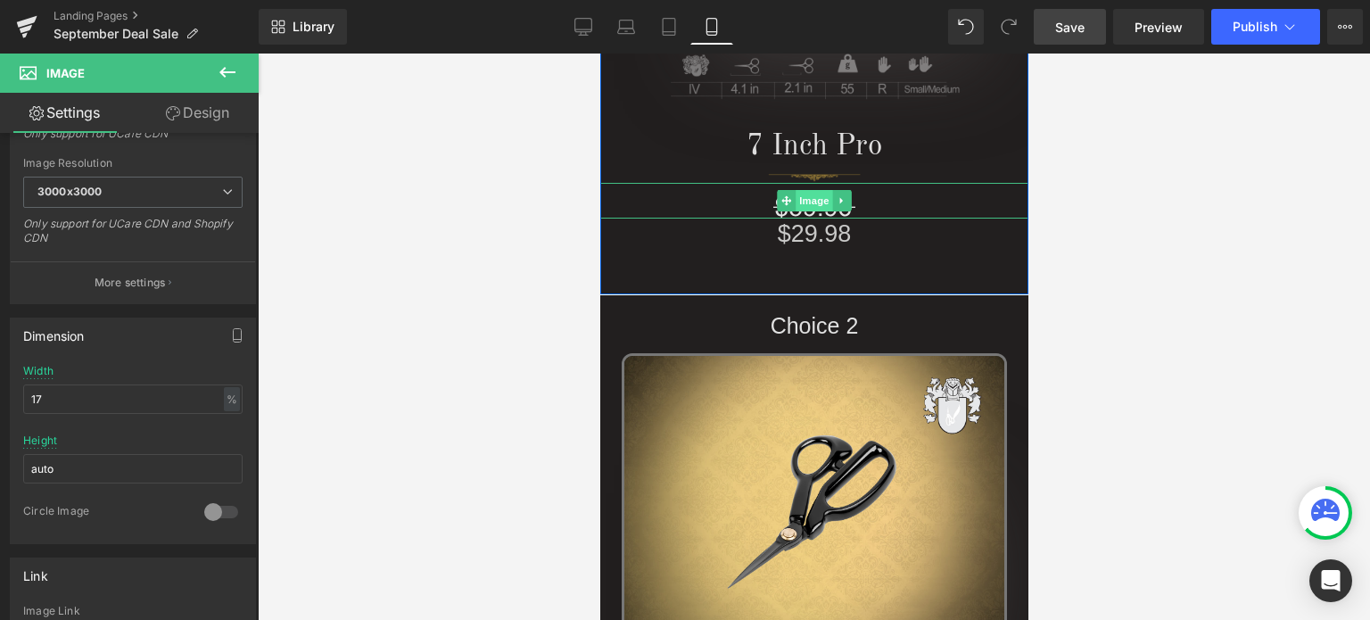
click at [802, 204] on span "Image" at bounding box center [812, 200] width 37 height 21
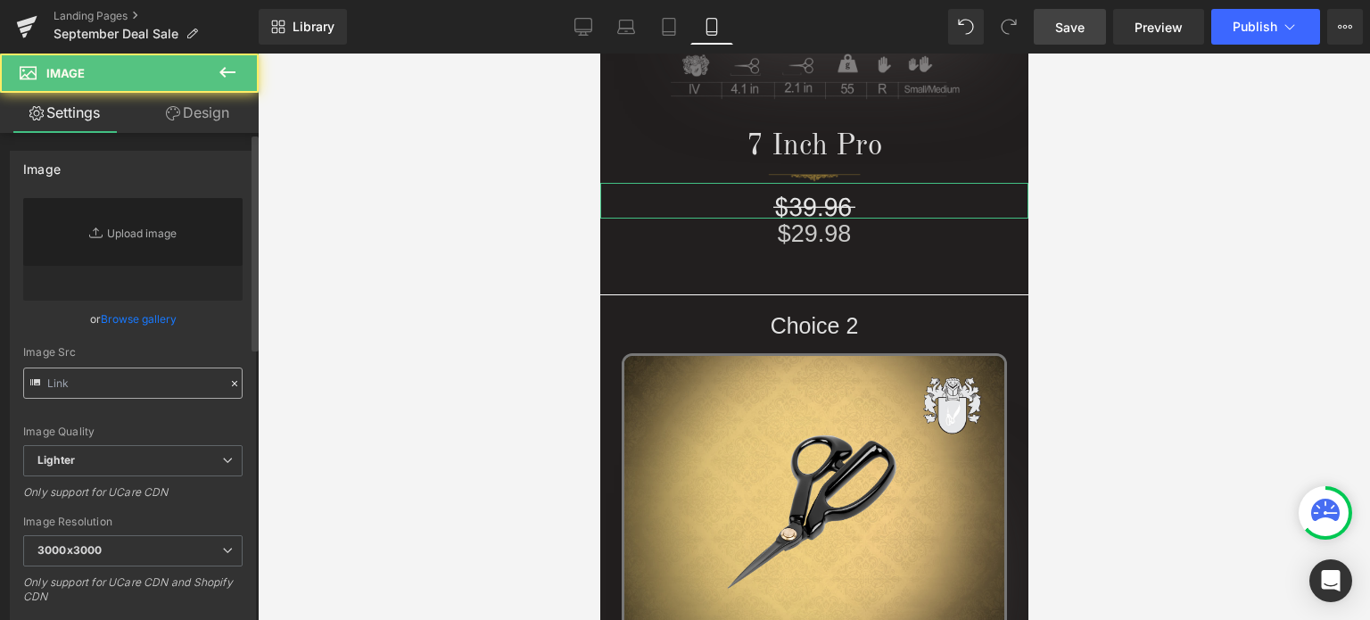
type input "[URL][DOMAIN_NAME]"
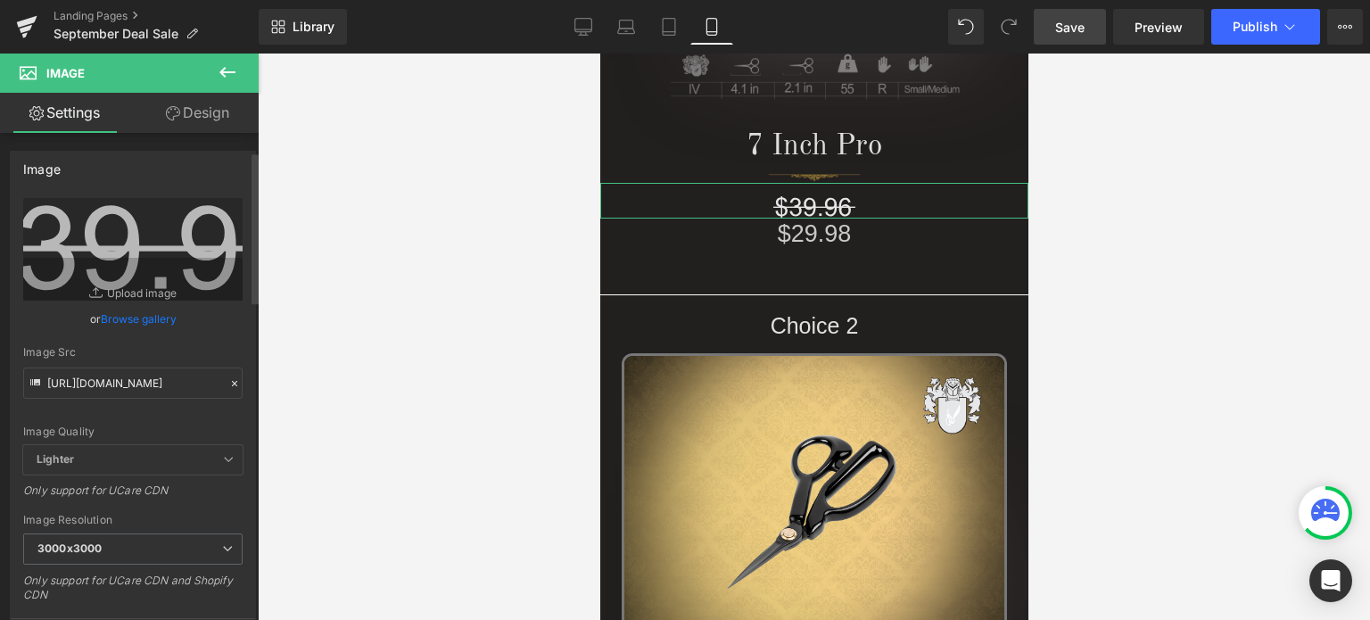
scroll to position [267, 0]
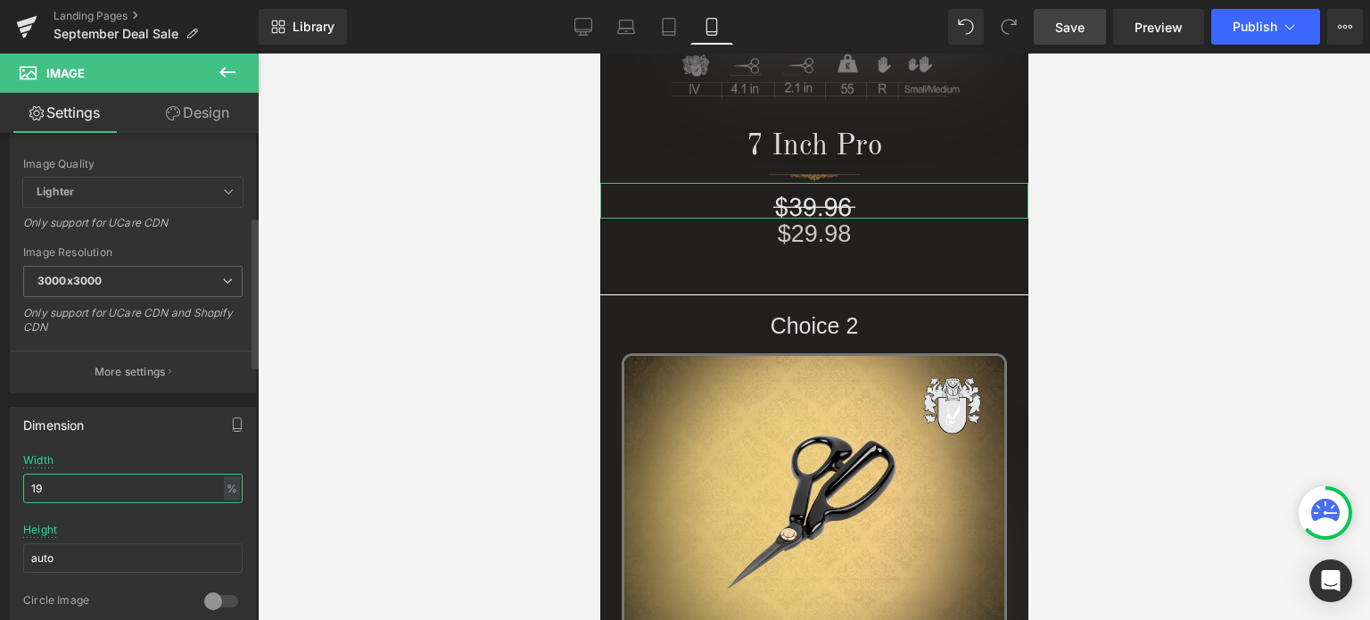
drag, startPoint x: 36, startPoint y: 488, endPoint x: 51, endPoint y: 486, distance: 15.3
click at [50, 486] on input "19" at bounding box center [132, 487] width 219 height 29
type input "17"
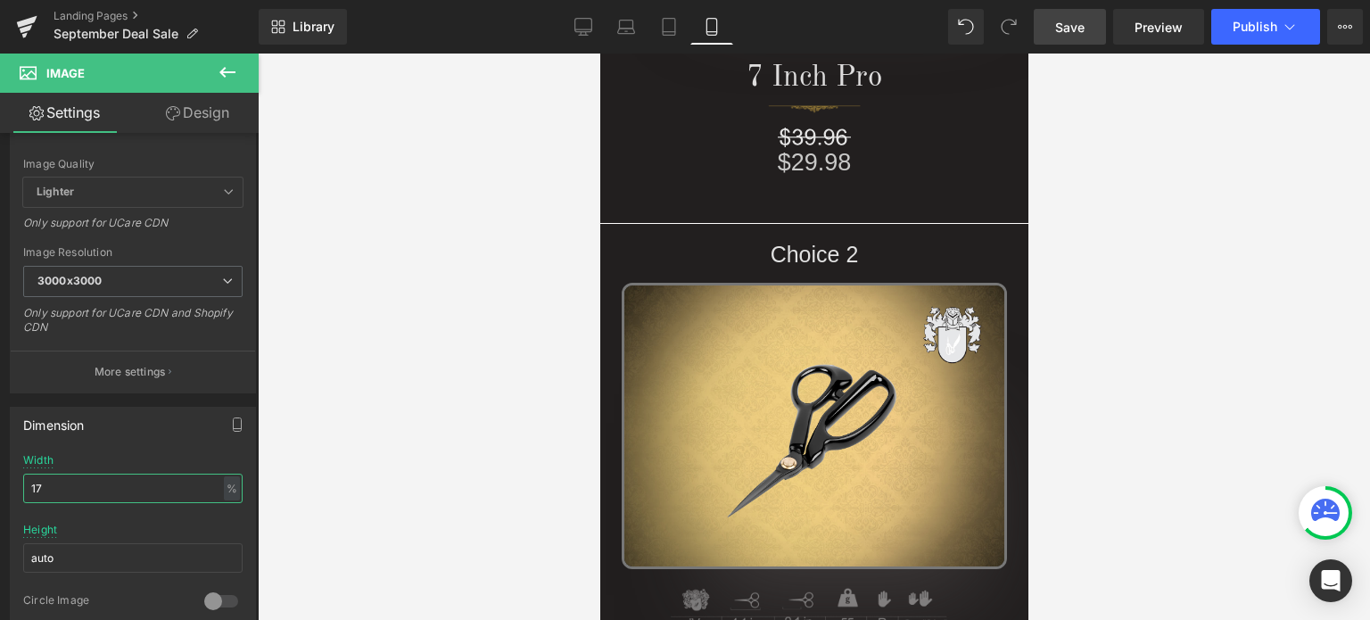
scroll to position [739, 0]
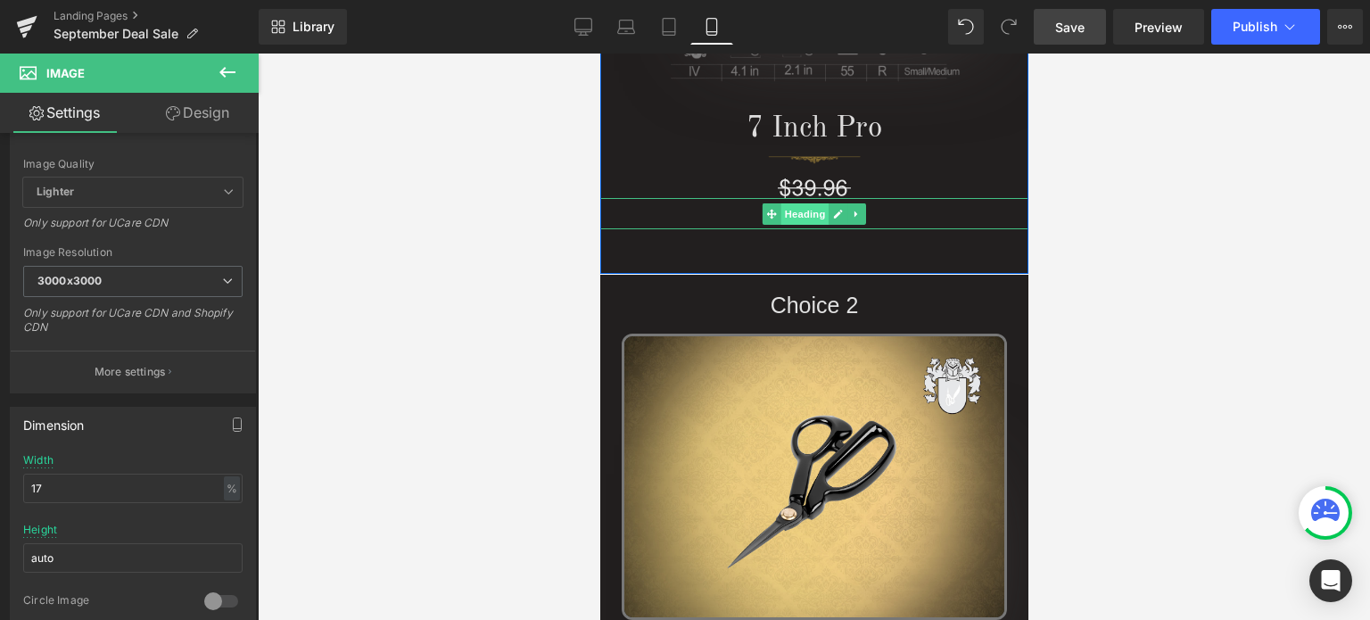
click at [800, 214] on span "Heading" at bounding box center [804, 213] width 48 height 21
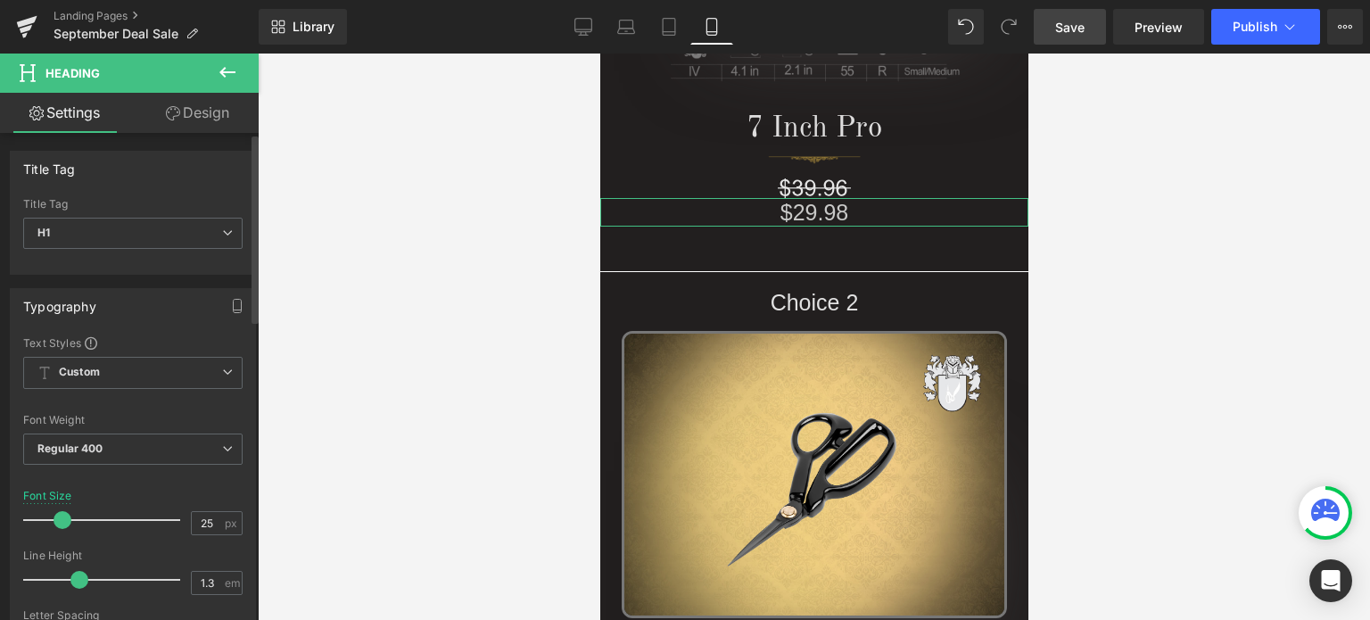
click at [59, 515] on span at bounding box center [62, 520] width 18 height 18
click at [57, 517] on span at bounding box center [61, 520] width 18 height 18
type input "25"
drag, startPoint x: 54, startPoint y: 518, endPoint x: 154, endPoint y: 324, distance: 218.5
click at [55, 518] on span at bounding box center [62, 520] width 18 height 18
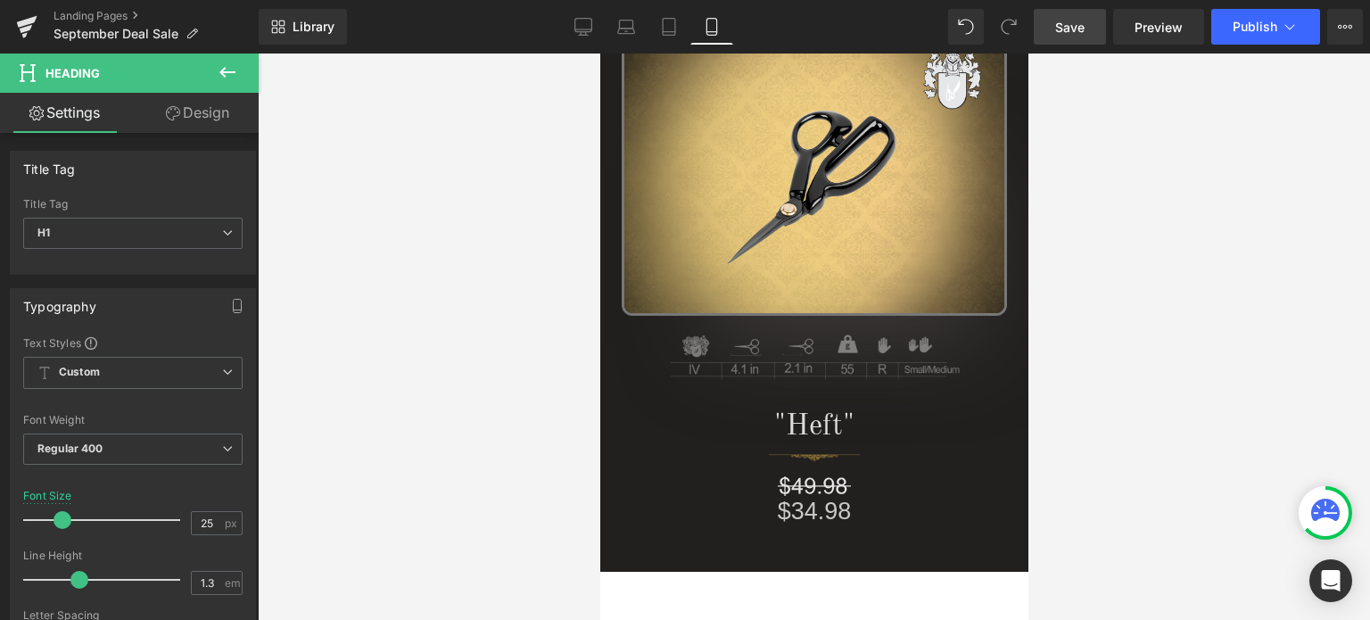
scroll to position [1185, 0]
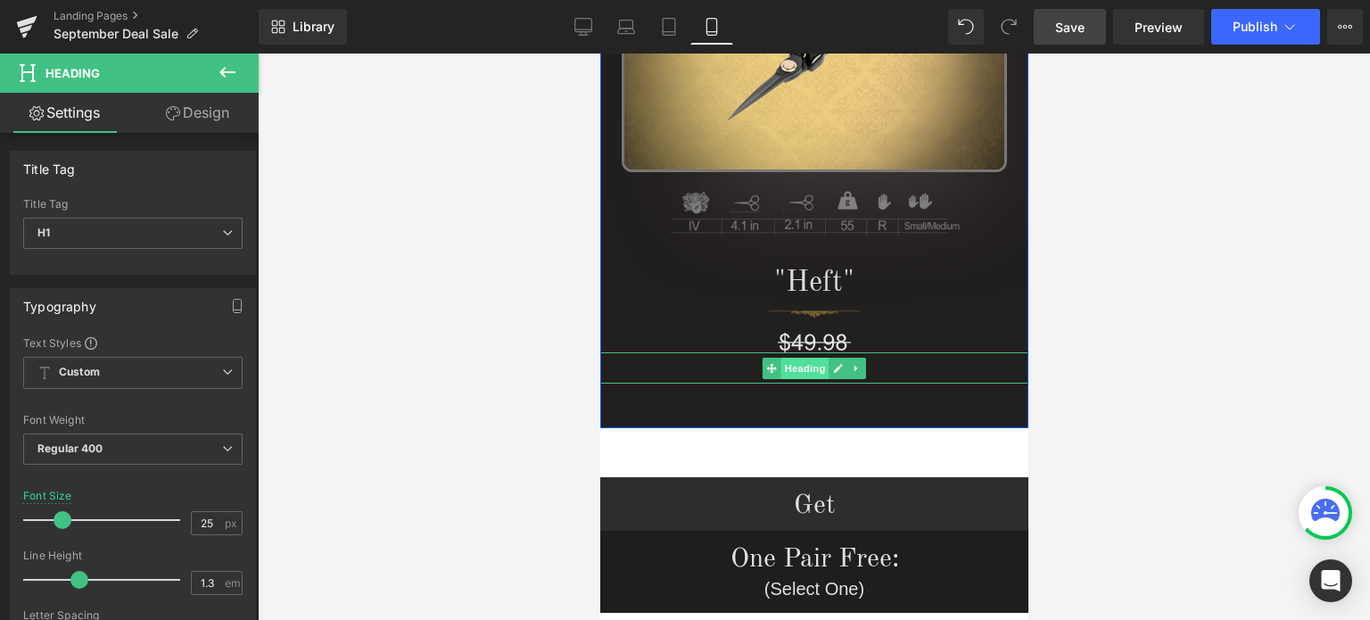
click at [797, 371] on span "Heading" at bounding box center [804, 368] width 48 height 21
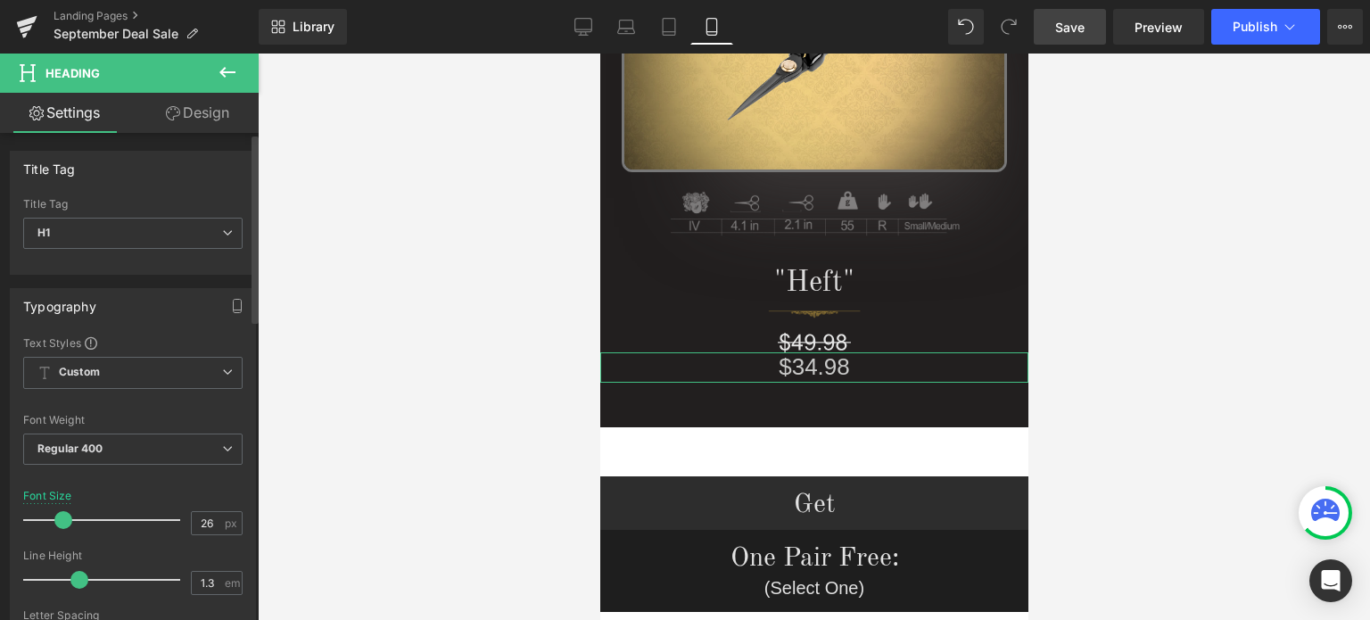
type input "25"
click at [58, 516] on span at bounding box center [62, 520] width 18 height 18
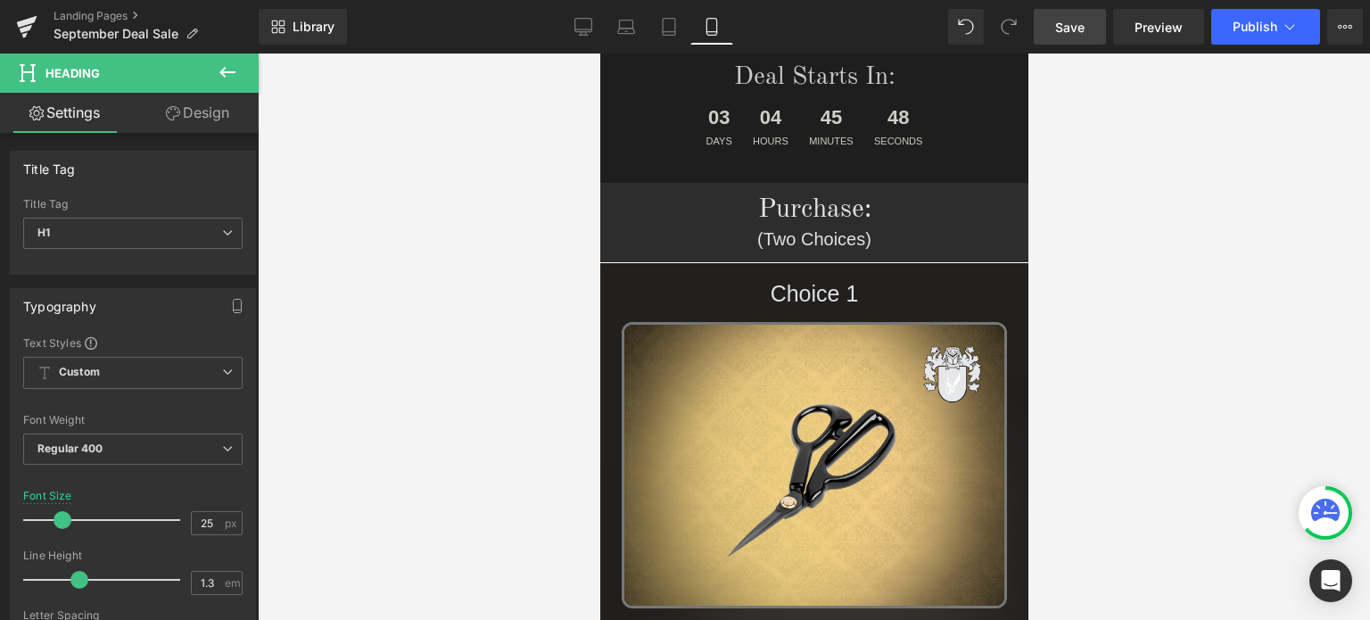
scroll to position [0, 0]
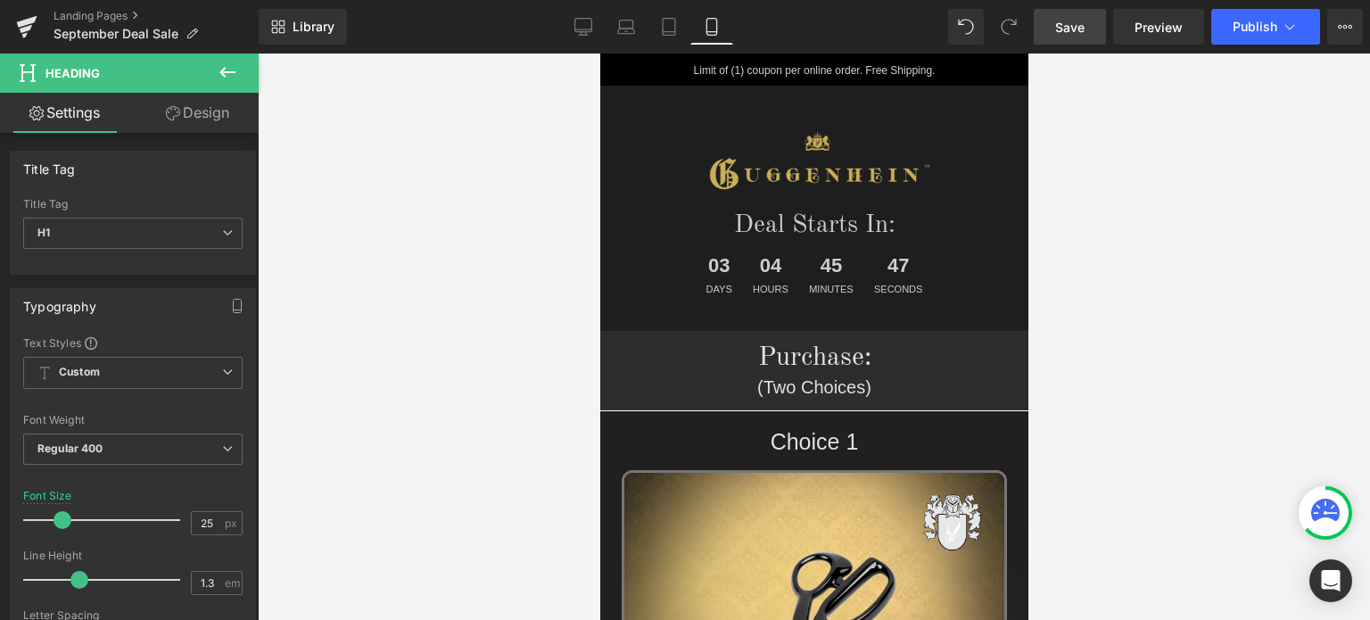
drag, startPoint x: 1021, startPoint y: 179, endPoint x: 1650, endPoint y: 112, distance: 633.0
click at [1077, 20] on span "Save" at bounding box center [1069, 27] width 29 height 19
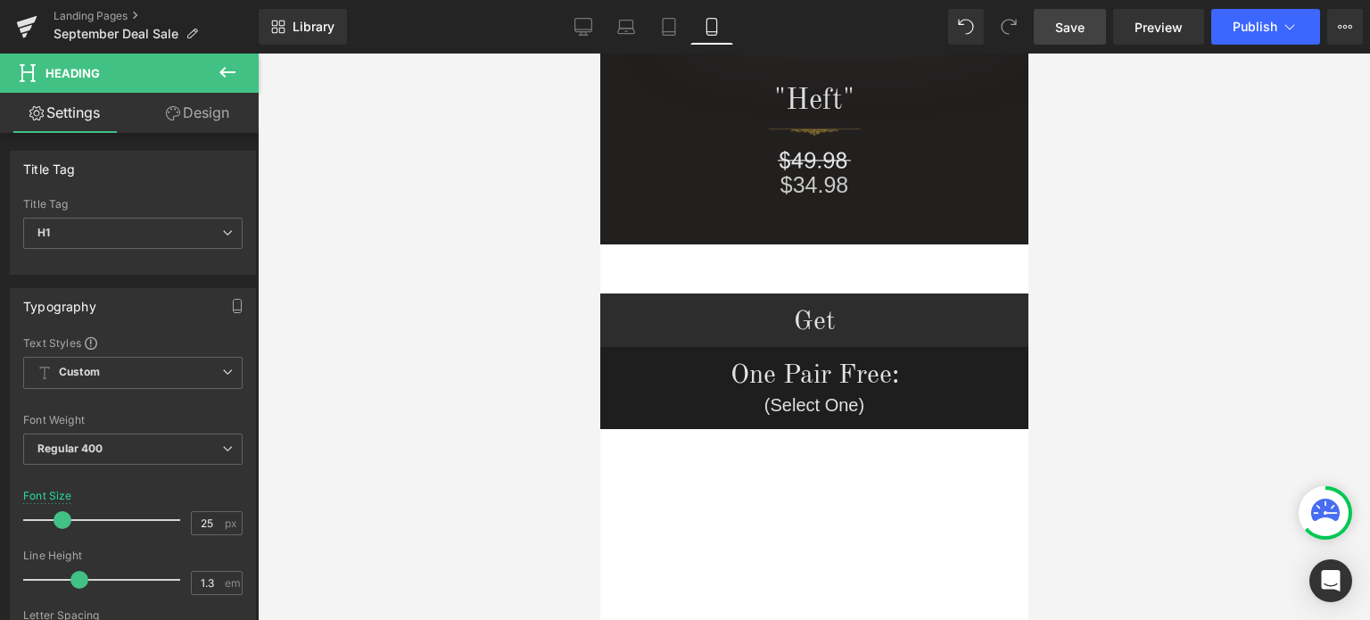
scroll to position [1397, 0]
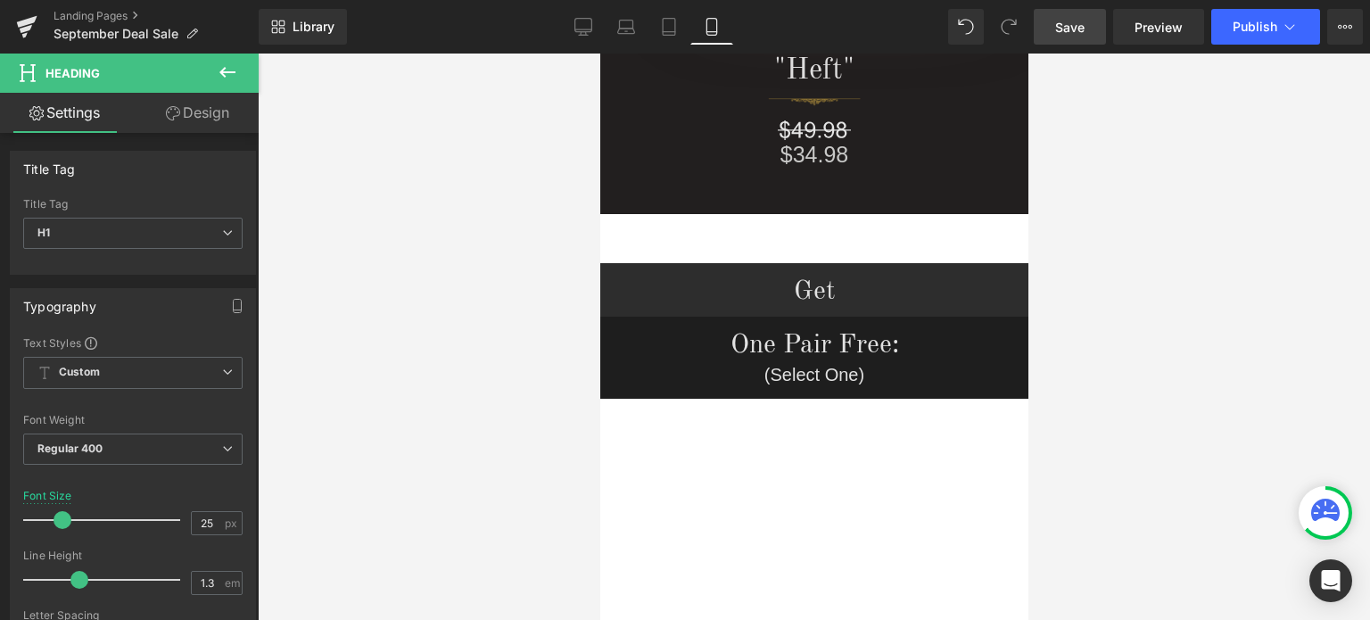
drag, startPoint x: 1023, startPoint y: 84, endPoint x: 1663, endPoint y: 169, distance: 645.8
click at [1064, 29] on span "Save" at bounding box center [1069, 27] width 29 height 19
click at [1068, 22] on span "Save" at bounding box center [1069, 27] width 29 height 19
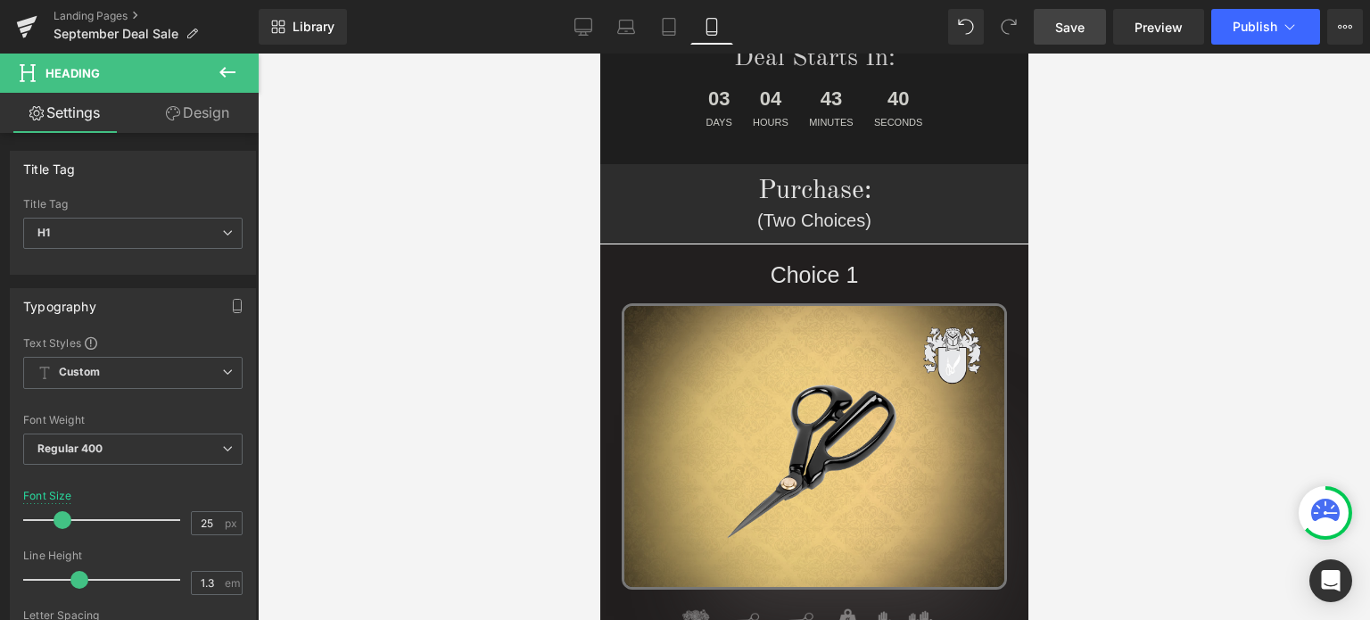
scroll to position [136, 0]
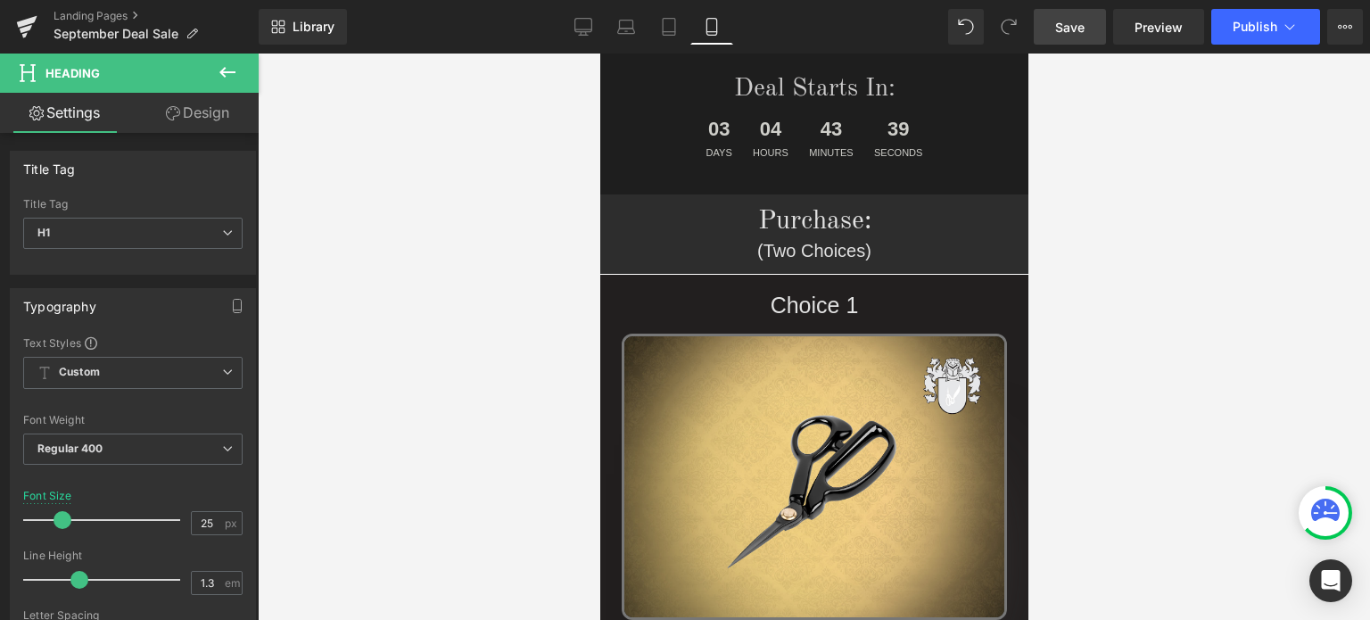
click at [1081, 33] on span "Save" at bounding box center [1069, 27] width 29 height 19
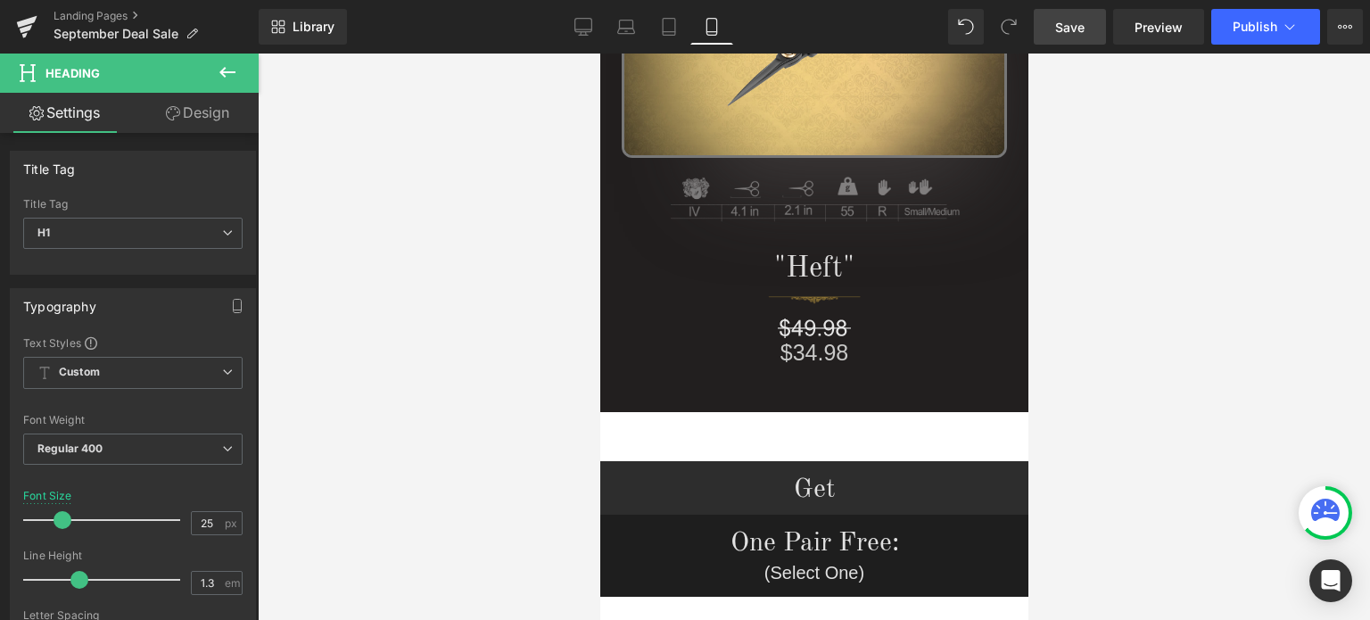
scroll to position [1245, 0]
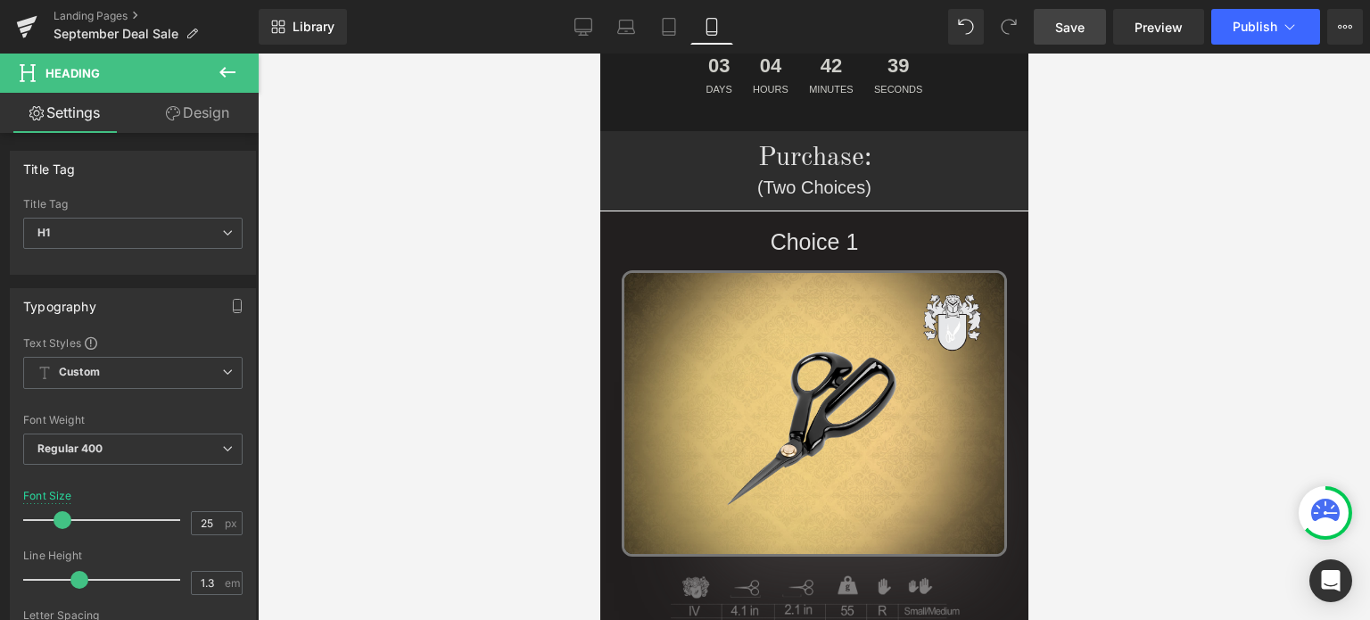
drag, startPoint x: 1021, startPoint y: 103, endPoint x: 1637, endPoint y: 158, distance: 618.6
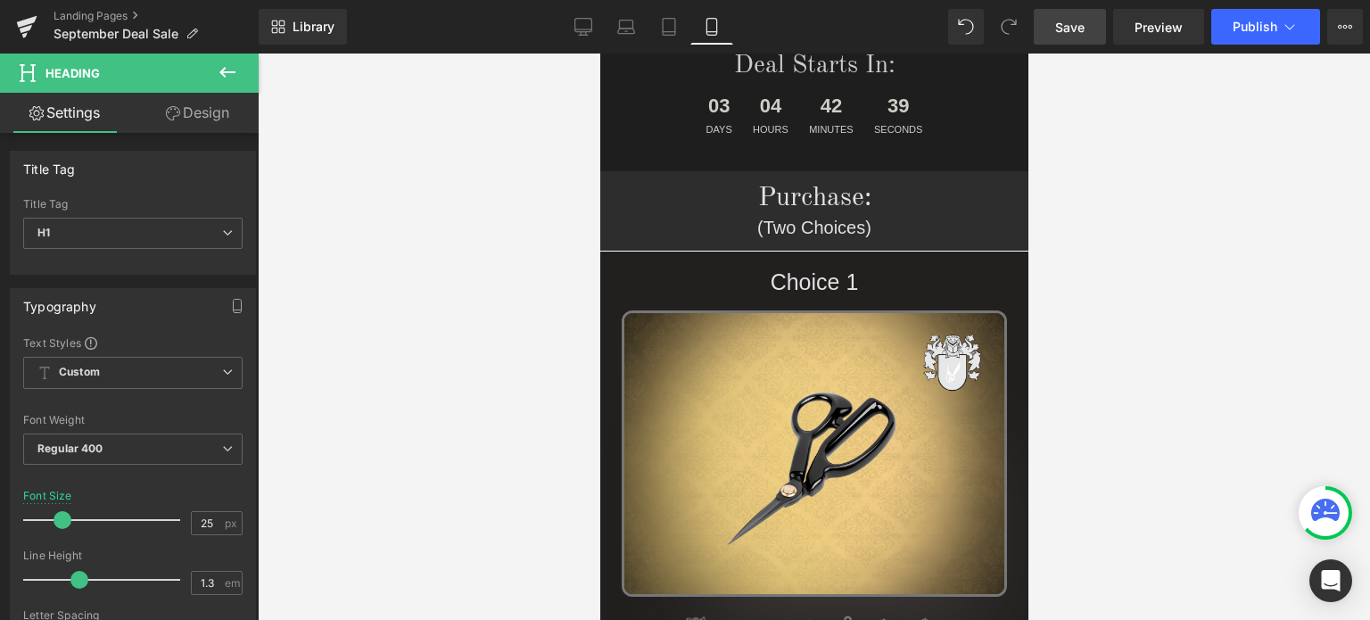
click at [1074, 22] on span "Save" at bounding box center [1069, 27] width 29 height 19
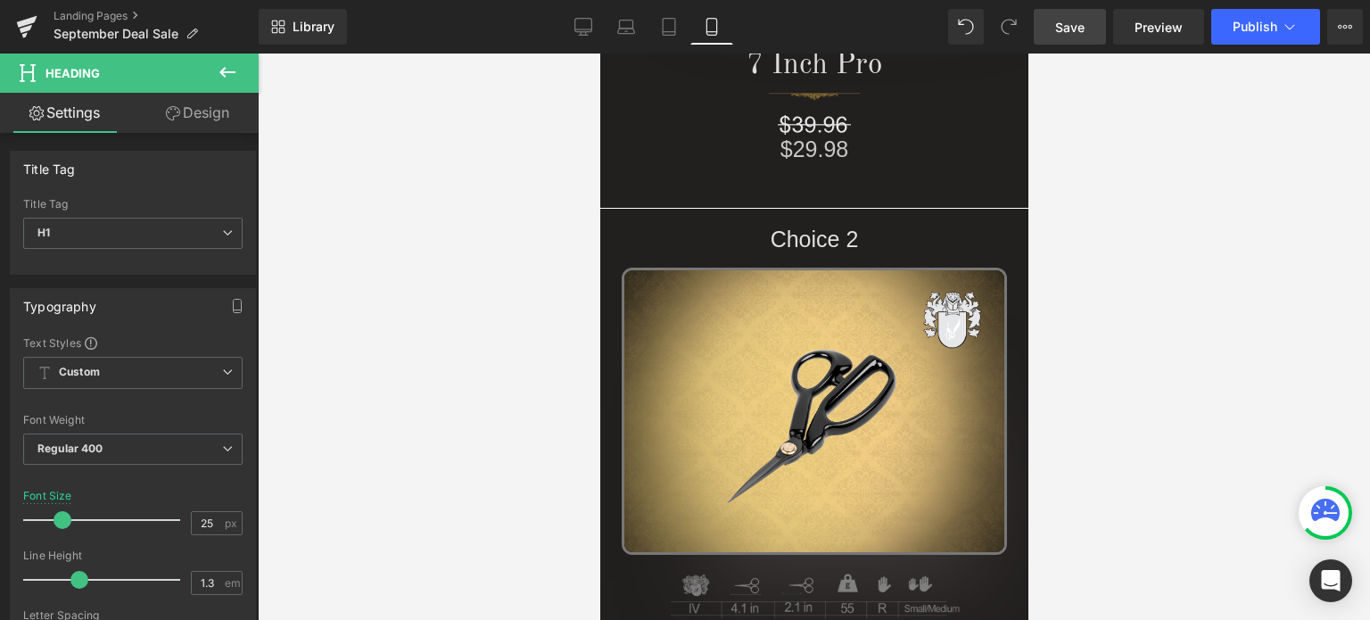
scroll to position [1070, 0]
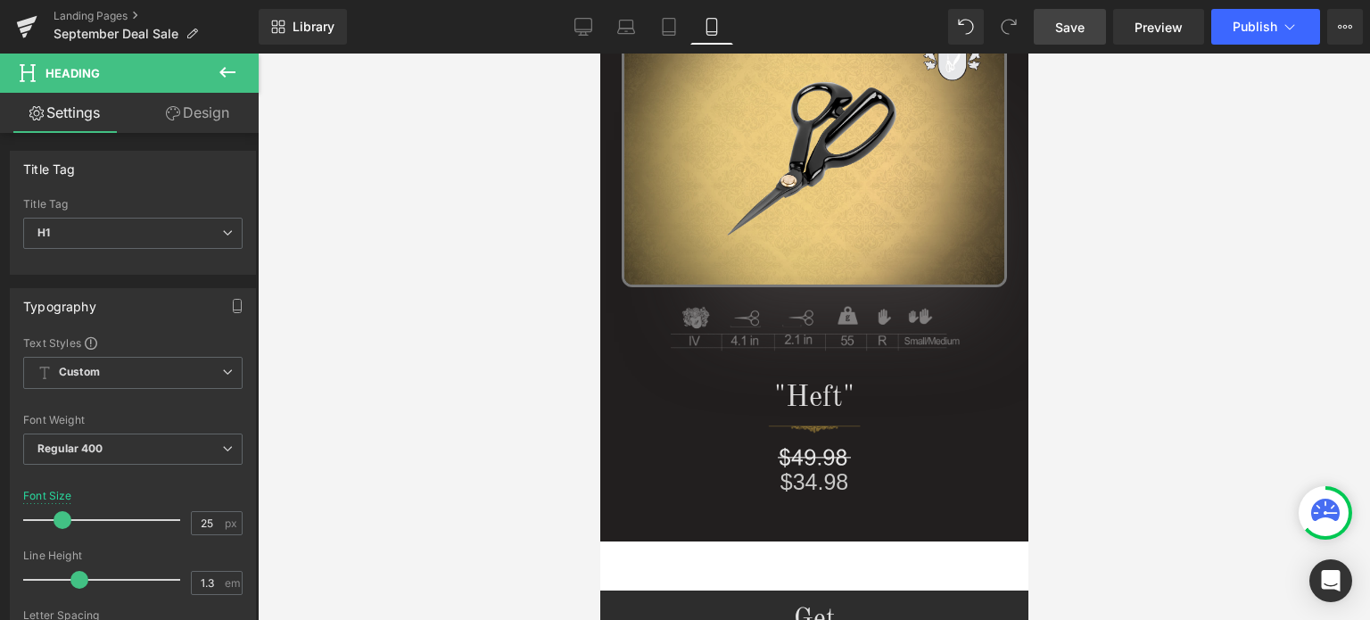
click at [1077, 18] on span "Save" at bounding box center [1069, 27] width 29 height 19
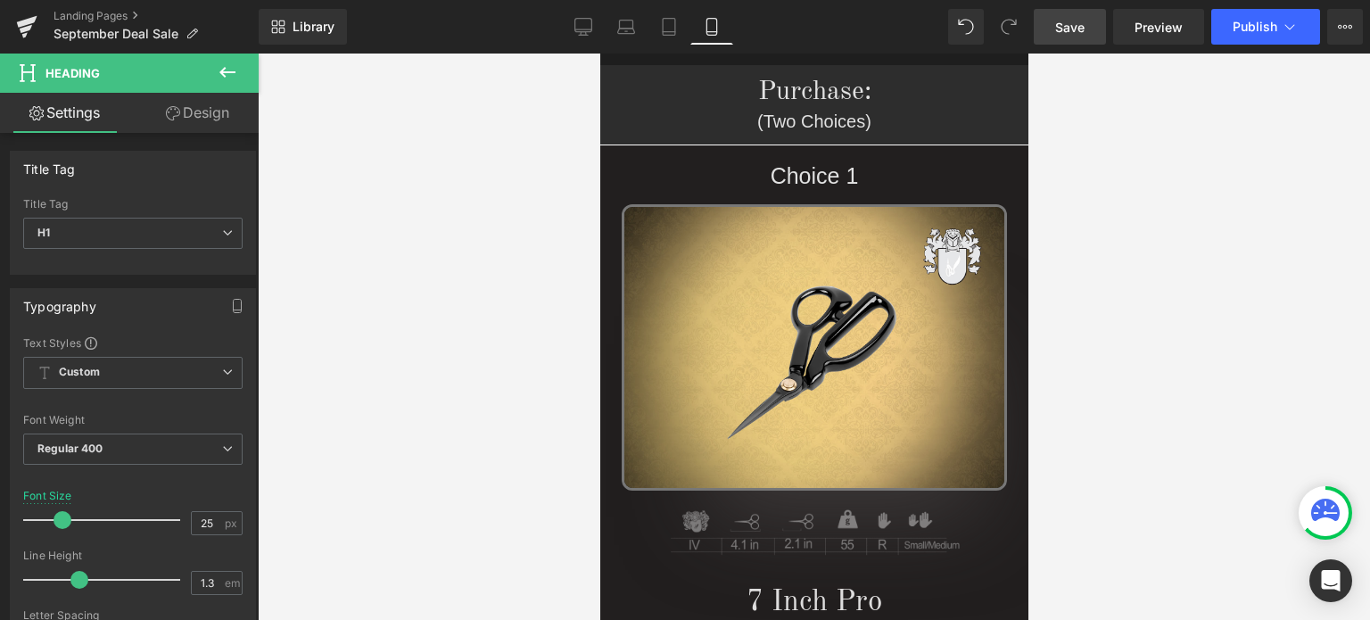
scroll to position [241, 0]
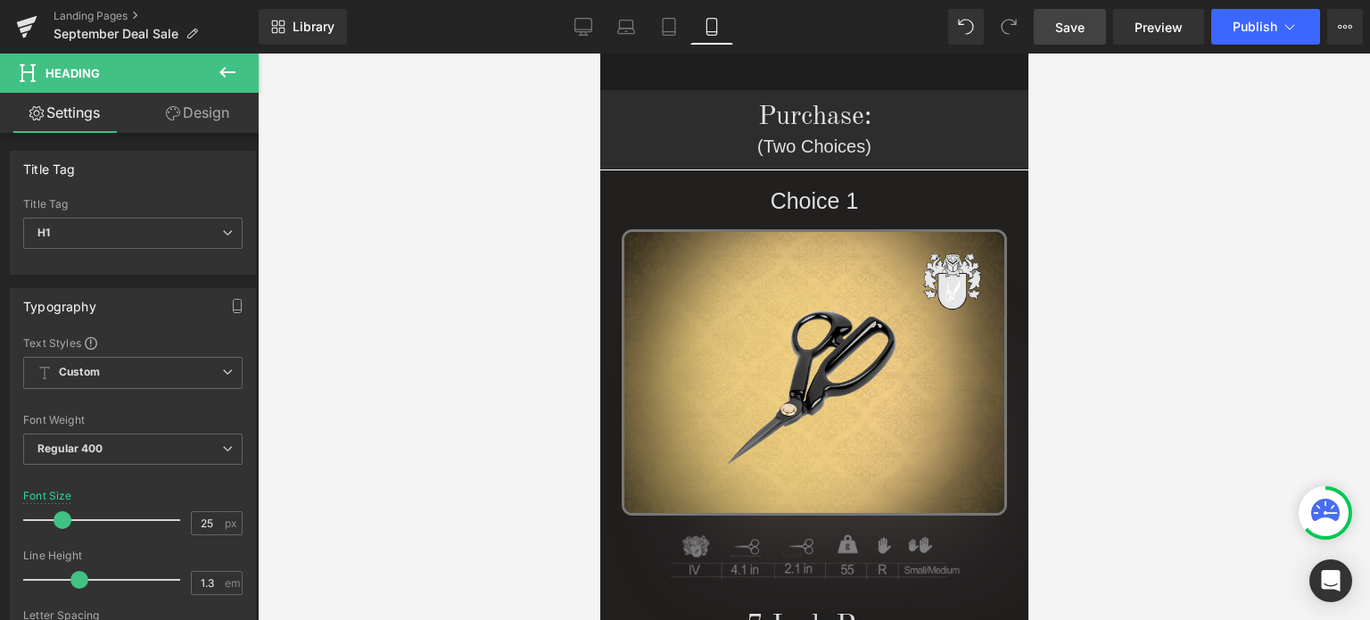
drag, startPoint x: 1022, startPoint y: 165, endPoint x: 1632, endPoint y: 160, distance: 609.9
click at [1074, 23] on span "Save" at bounding box center [1069, 27] width 29 height 19
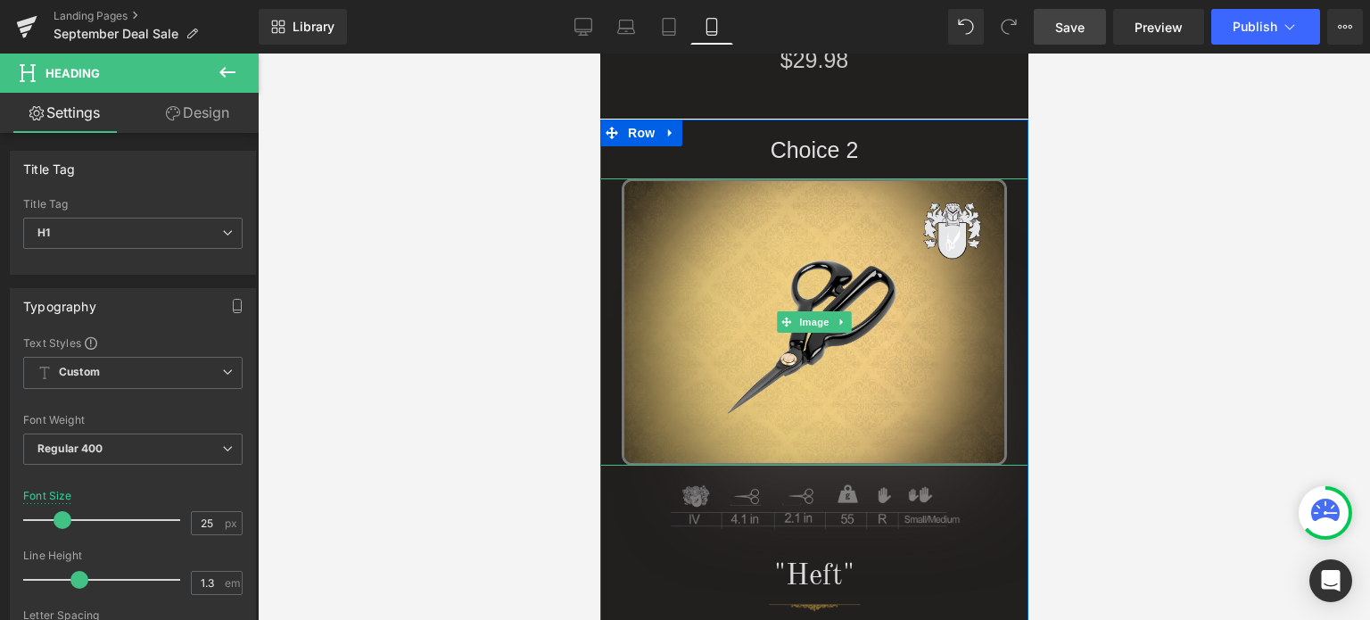
scroll to position [1159, 0]
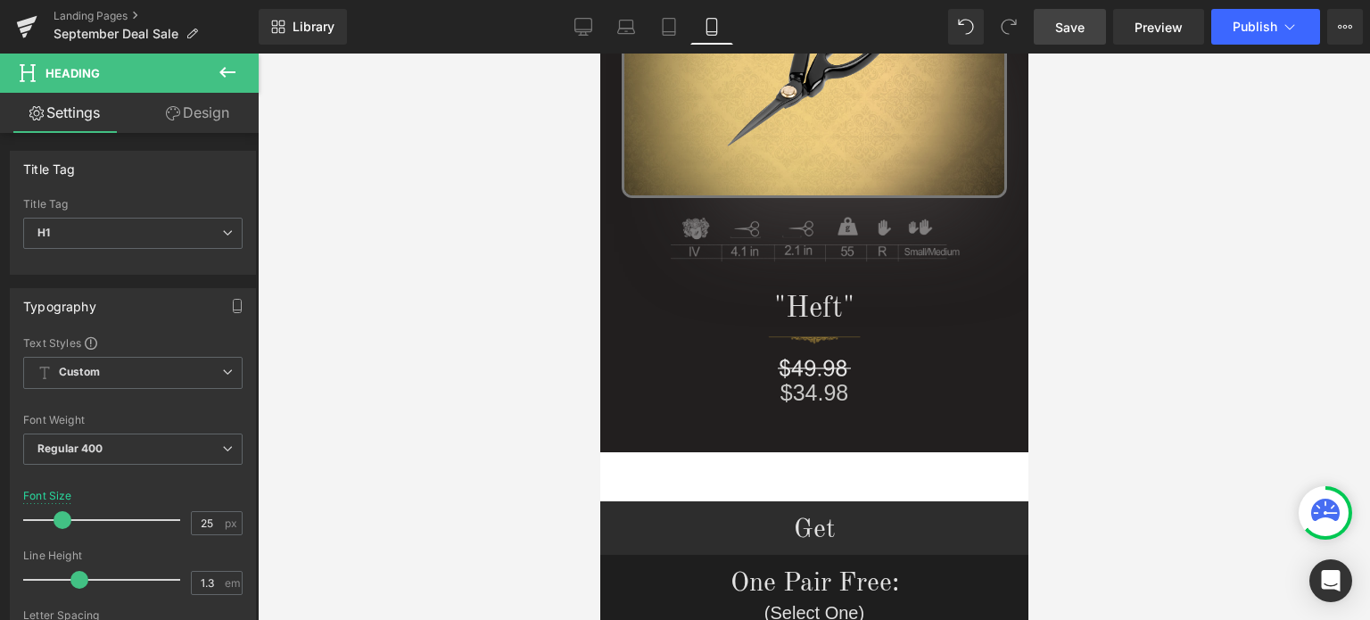
click at [1078, 25] on span "Save" at bounding box center [1069, 27] width 29 height 19
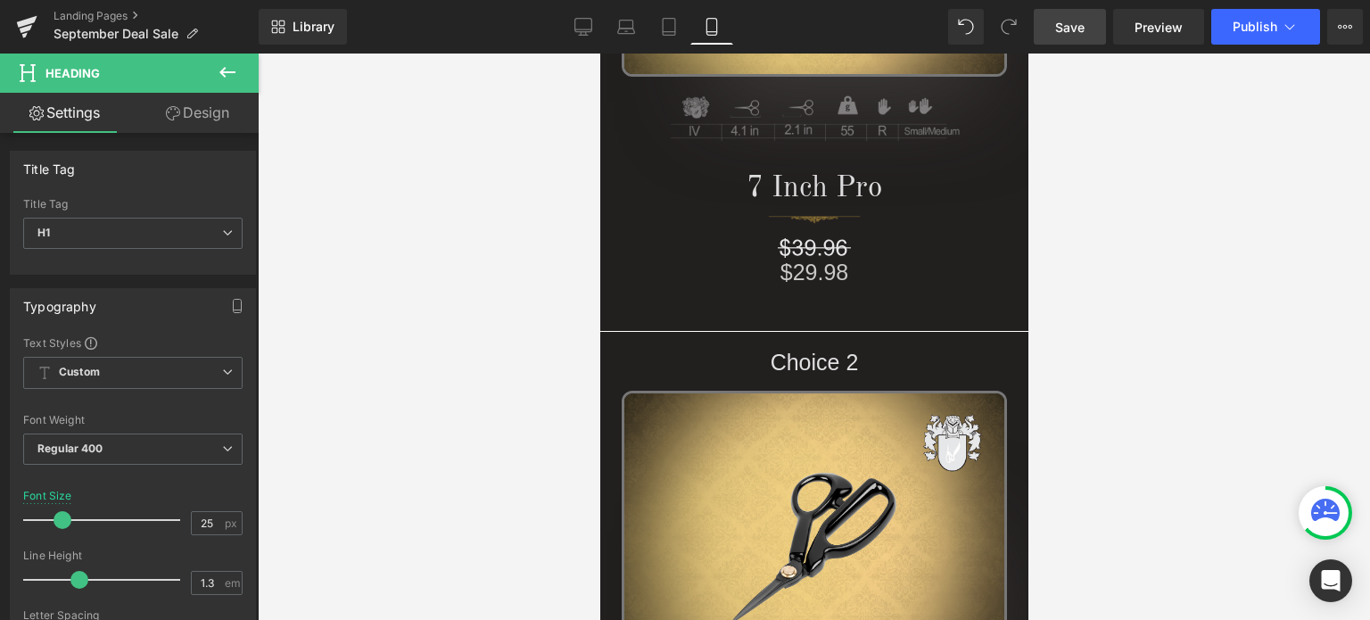
scroll to position [659, 0]
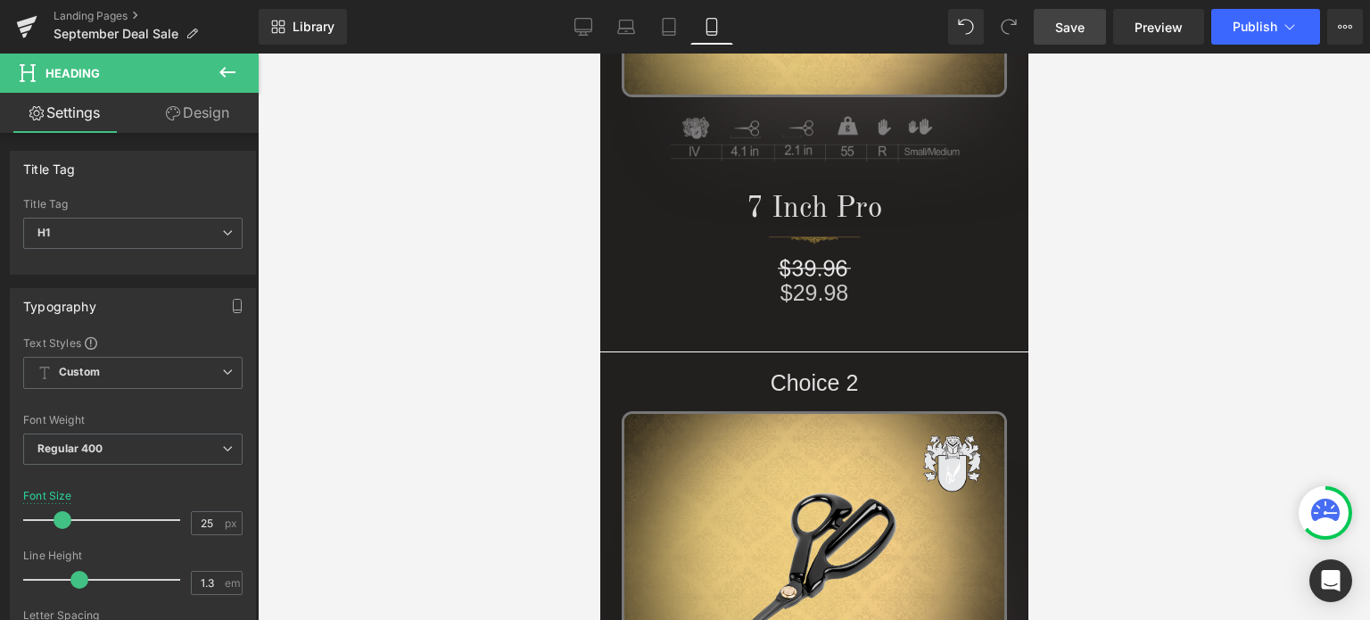
click at [1080, 33] on span "Save" at bounding box center [1069, 27] width 29 height 19
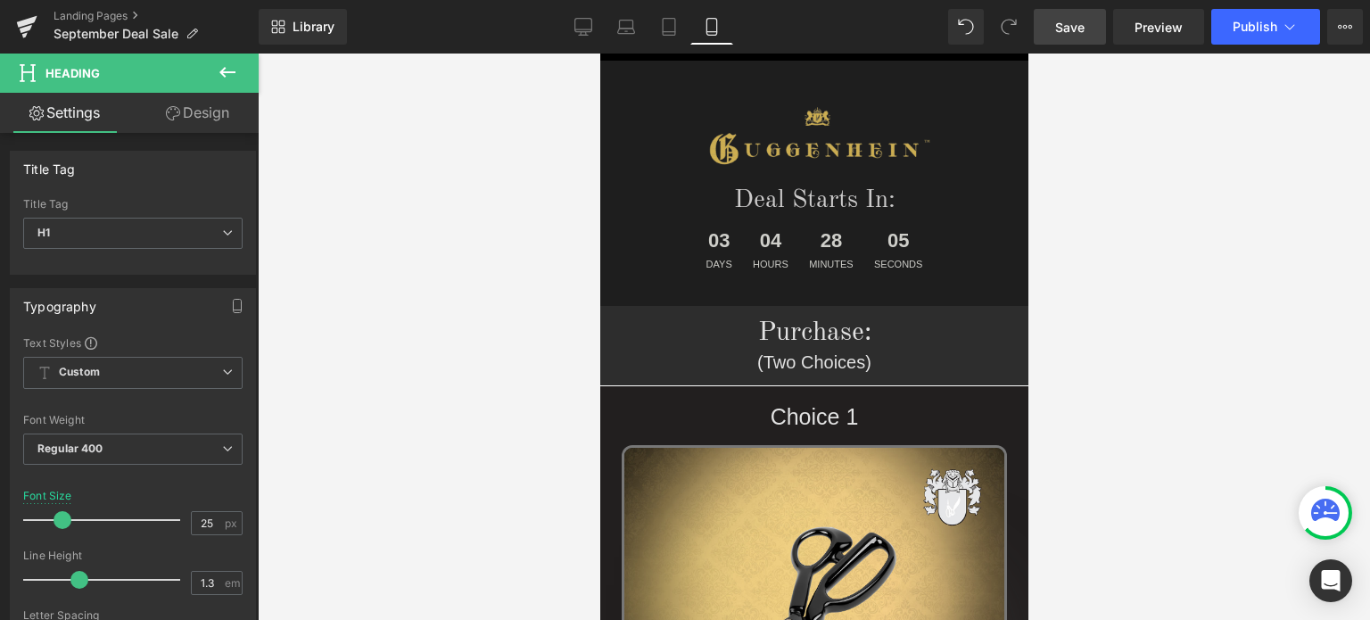
scroll to position [0, 0]
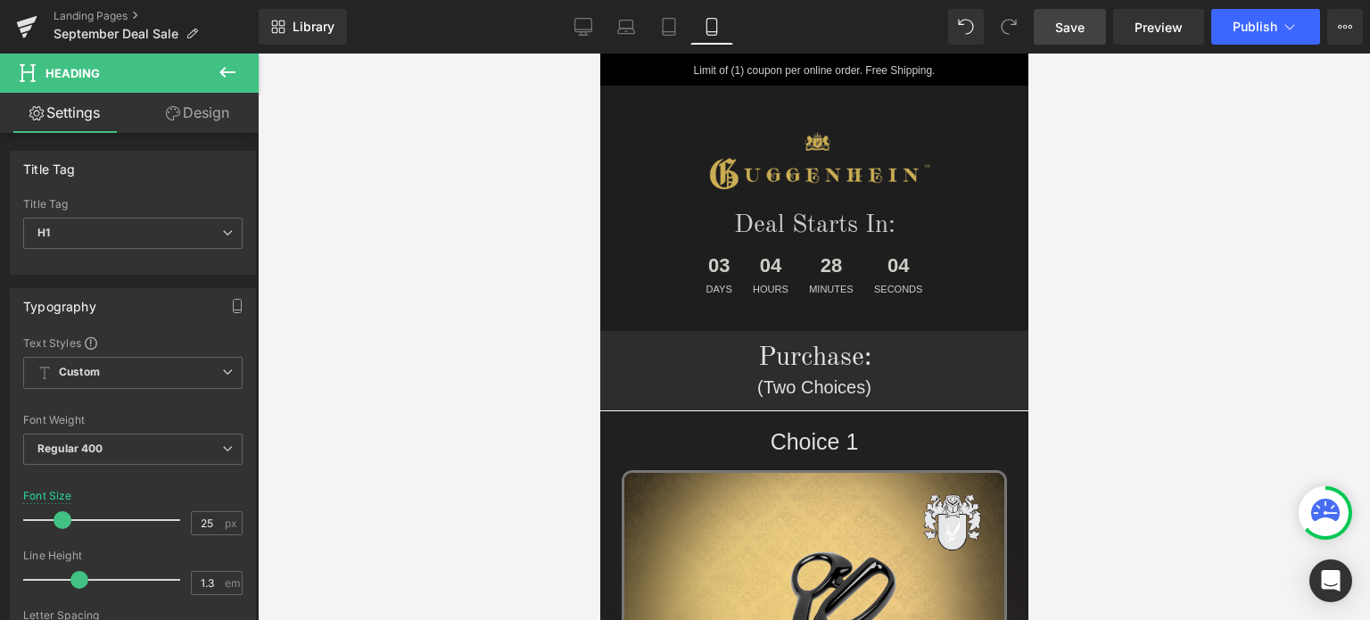
click at [1074, 24] on span "Save" at bounding box center [1069, 27] width 29 height 19
click at [1082, 29] on span "Save" at bounding box center [1069, 27] width 29 height 19
click at [1083, 25] on span "Save" at bounding box center [1069, 27] width 29 height 19
click at [1074, 26] on span "Save" at bounding box center [1069, 27] width 29 height 19
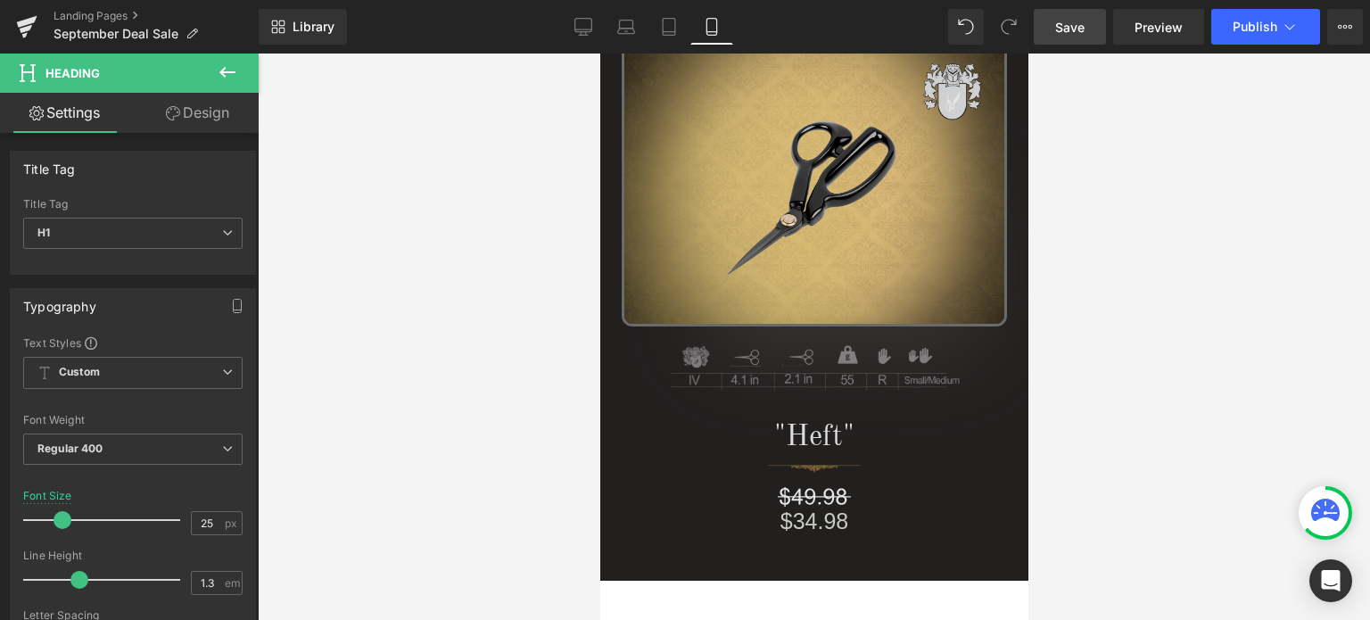
scroll to position [1070, 0]
